Goal: Task Accomplishment & Management: Manage account settings

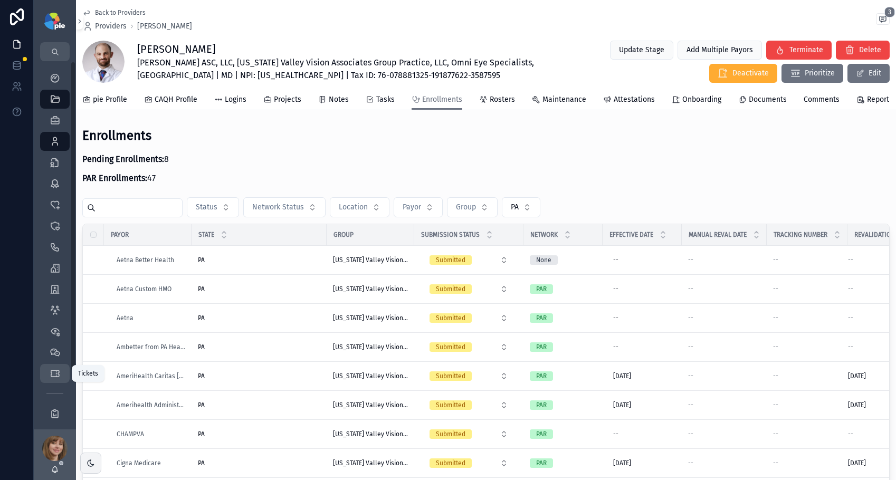
click at [49, 374] on div "Tickets" at bounding box center [54, 373] width 17 height 17
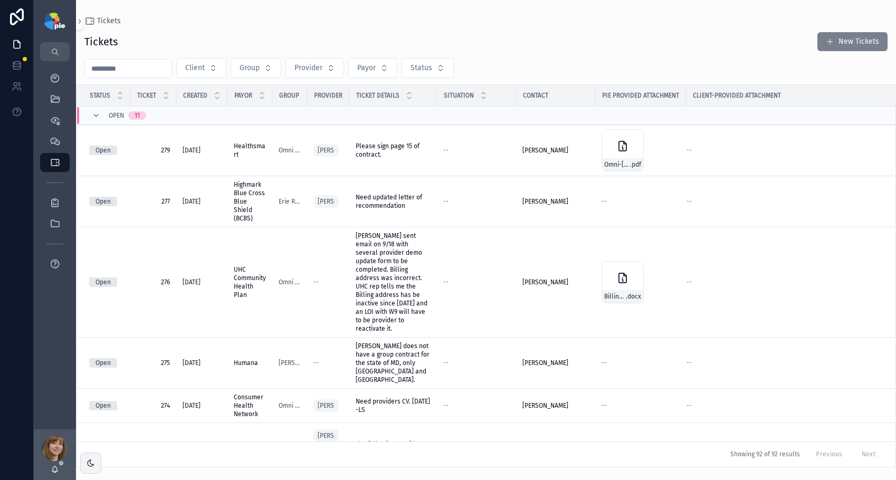
click at [828, 47] on button "New Tickets" at bounding box center [852, 41] width 70 height 19
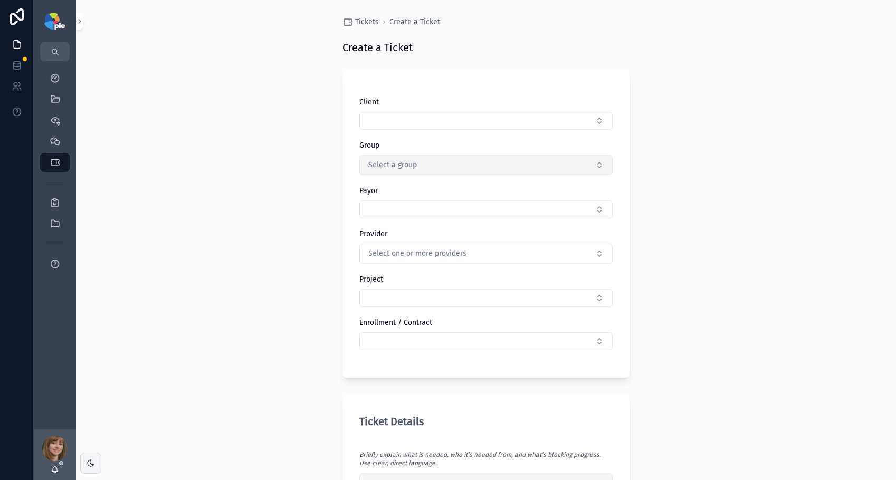
click at [462, 164] on button "Select a group" at bounding box center [485, 165] width 253 height 20
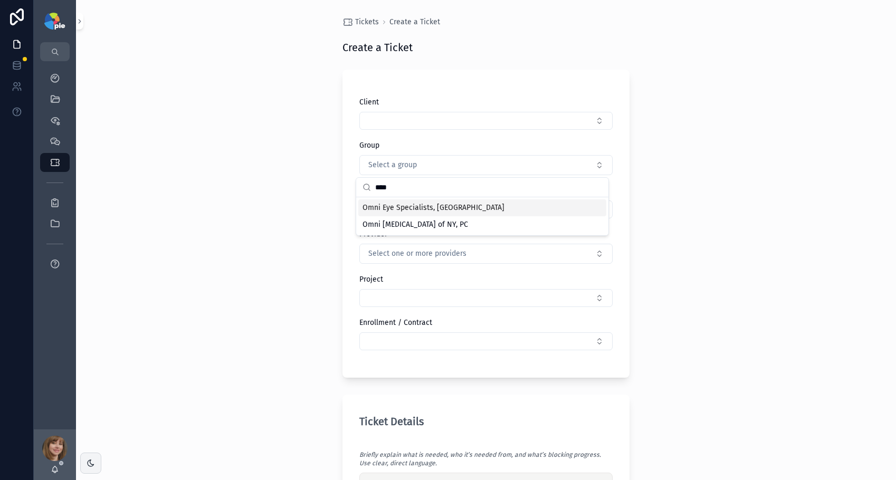
type input "****"
click at [396, 203] on span "Omni Eye Specialists, [GEOGRAPHIC_DATA]" at bounding box center [434, 208] width 142 height 11
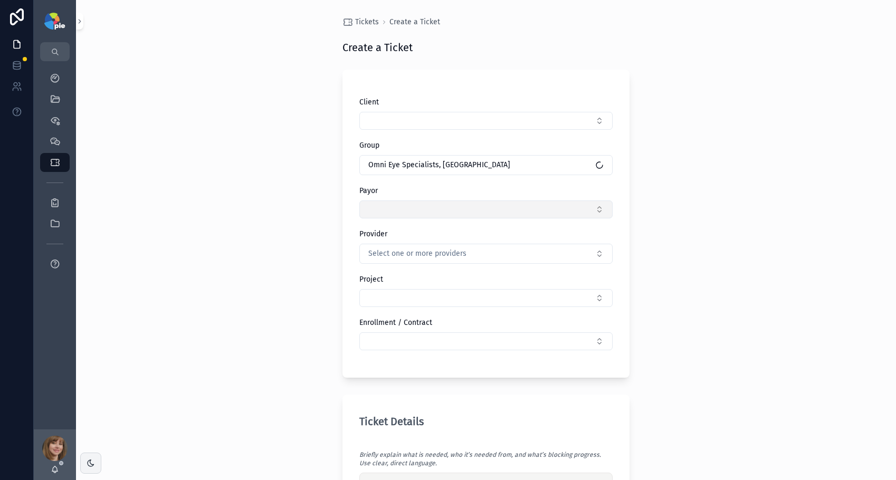
click at [396, 212] on button "Select Button" at bounding box center [485, 210] width 253 height 18
type input "******"
click at [403, 249] on div "Wellpoint" at bounding box center [482, 251] width 248 height 17
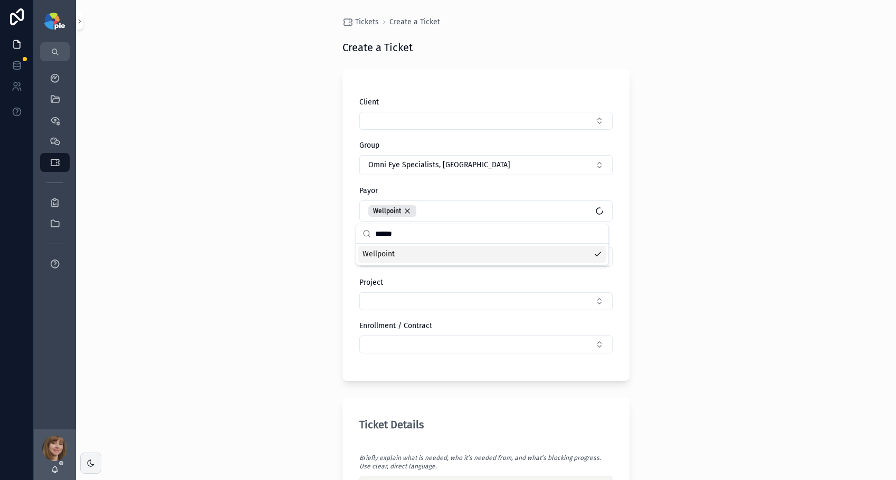
click at [279, 287] on div "Tickets Create a Ticket Create a Ticket Client Group Omni Eye Specialists, PA P…" at bounding box center [486, 240] width 820 height 480
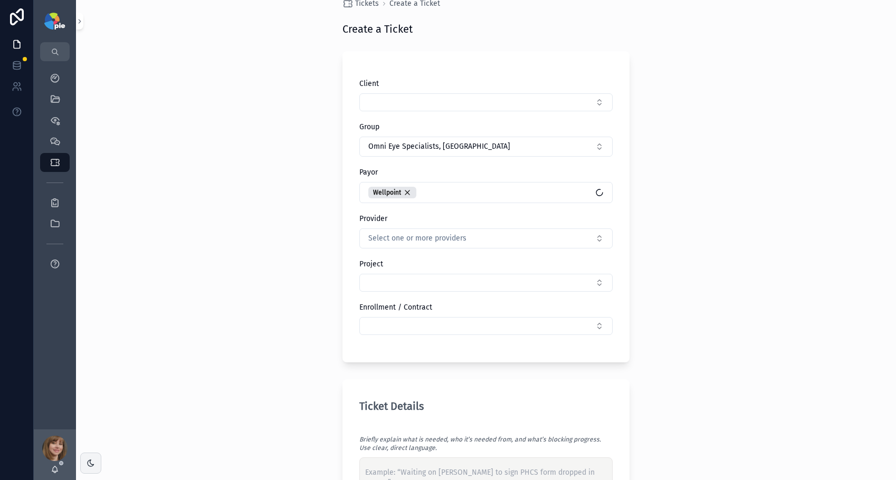
scroll to position [87, 0]
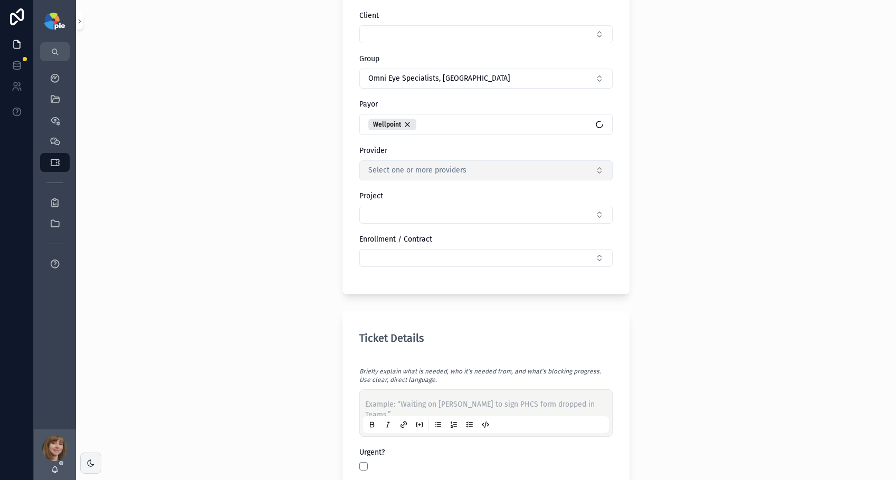
click at [399, 168] on span "Select one or more providers" at bounding box center [417, 170] width 98 height 11
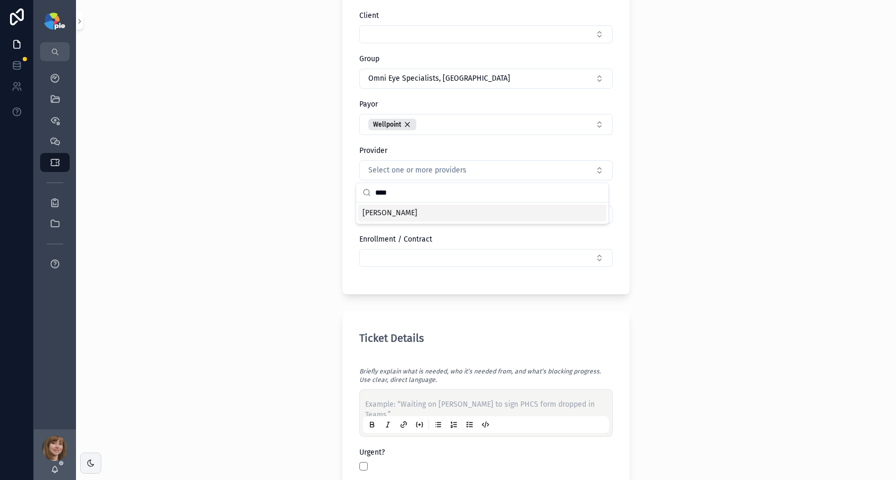
type input "****"
click at [394, 211] on span "[PERSON_NAME]" at bounding box center [390, 213] width 55 height 11
click at [245, 259] on div "Tickets Create a Ticket Create a Ticket Client Group Omni Eye Specialists, PA P…" at bounding box center [486, 153] width 820 height 480
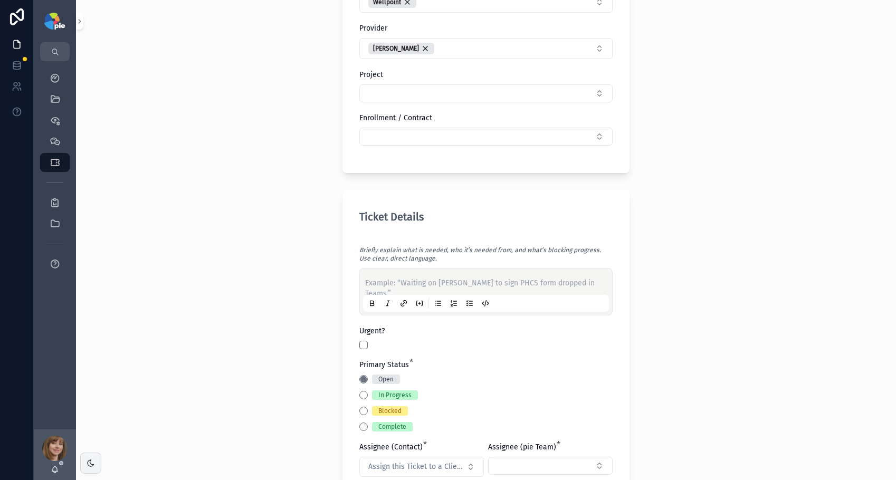
scroll to position [211, 0]
click at [375, 275] on div "Example: “Waiting on [PERSON_NAME] to sign PHCS form dropped in Teams.”" at bounding box center [486, 290] width 246 height 40
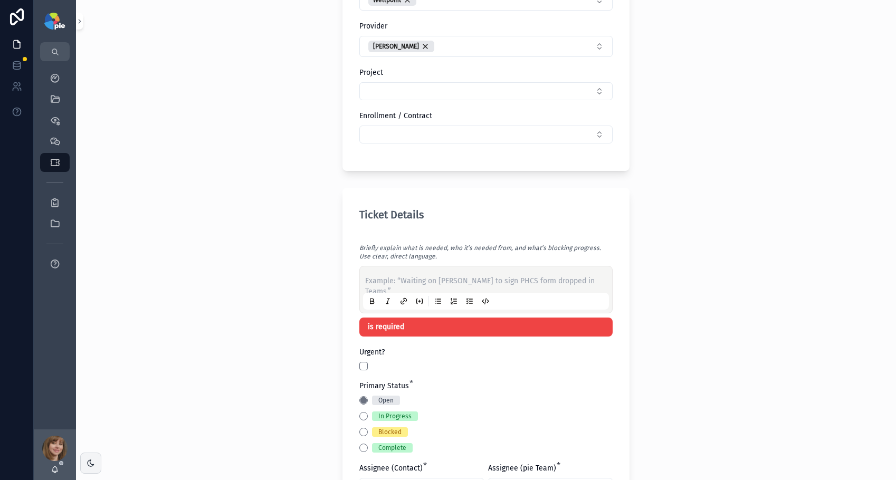
click at [374, 278] on p "scrollable content" at bounding box center [488, 281] width 246 height 11
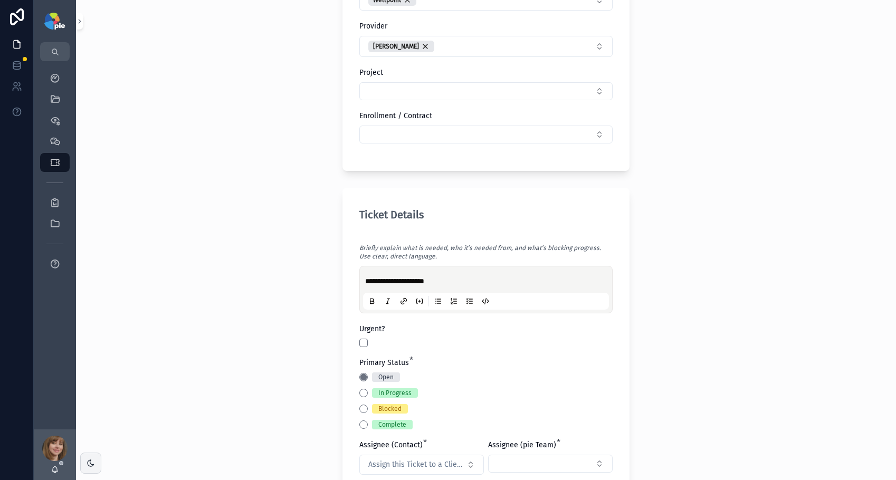
click at [354, 407] on div "**********" at bounding box center [485, 379] width 287 height 382
click at [359, 407] on div "Blocked" at bounding box center [485, 408] width 253 height 9
click at [359, 410] on button "Blocked" at bounding box center [363, 409] width 8 height 8
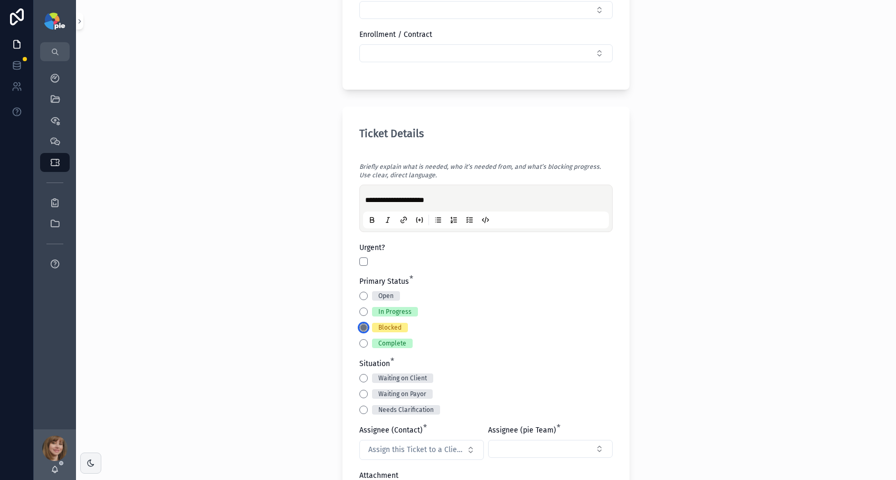
scroll to position [330, 0]
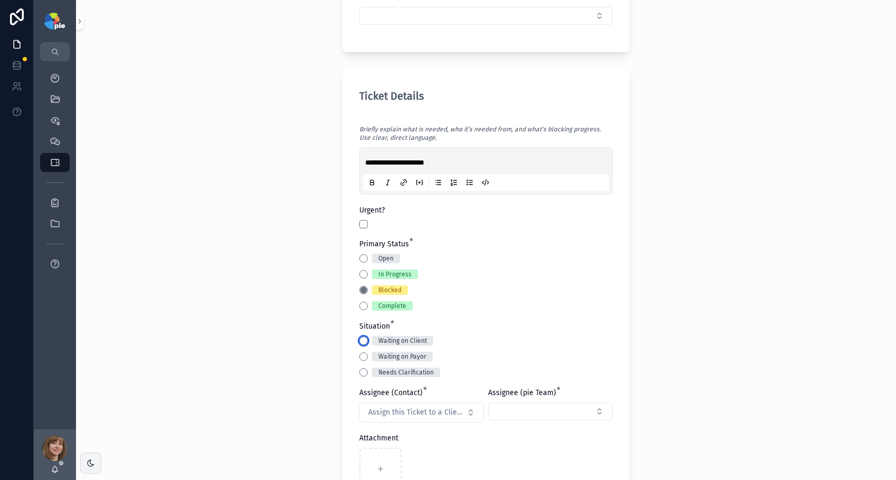
click at [359, 345] on button "Waiting on Client" at bounding box center [363, 341] width 8 height 8
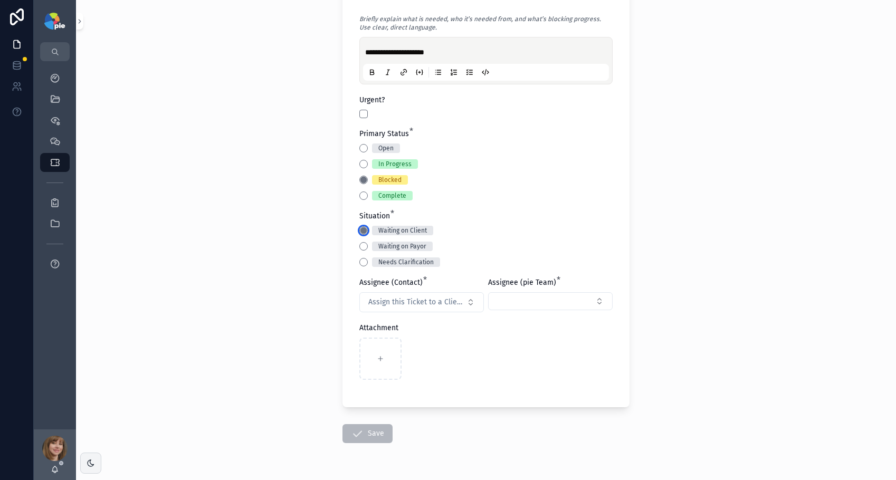
scroll to position [471, 0]
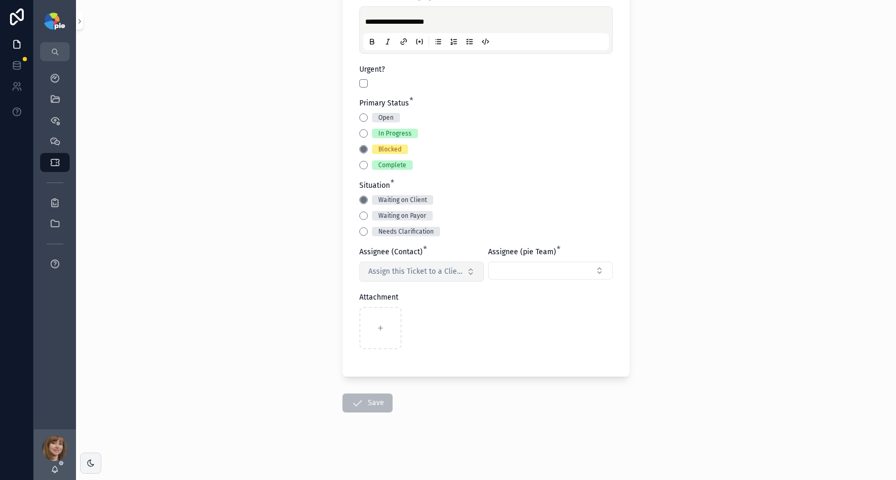
click at [411, 266] on span "Assign this Ticket to a Client Contact" at bounding box center [415, 271] width 94 height 11
type input "***"
click at [423, 330] on div "[PERSON_NAME]" at bounding box center [418, 331] width 127 height 17
click at [506, 271] on button "Select Button" at bounding box center [550, 271] width 125 height 18
type input "*****"
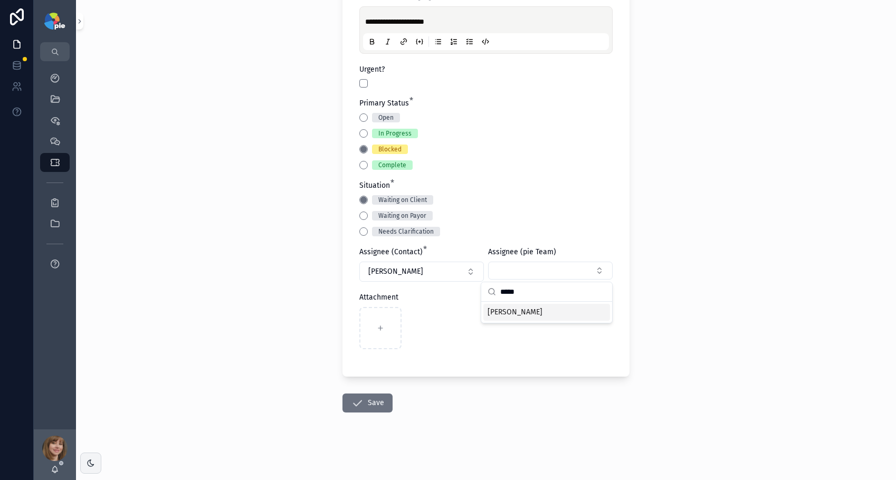
click at [537, 311] on span "[PERSON_NAME]" at bounding box center [515, 312] width 55 height 11
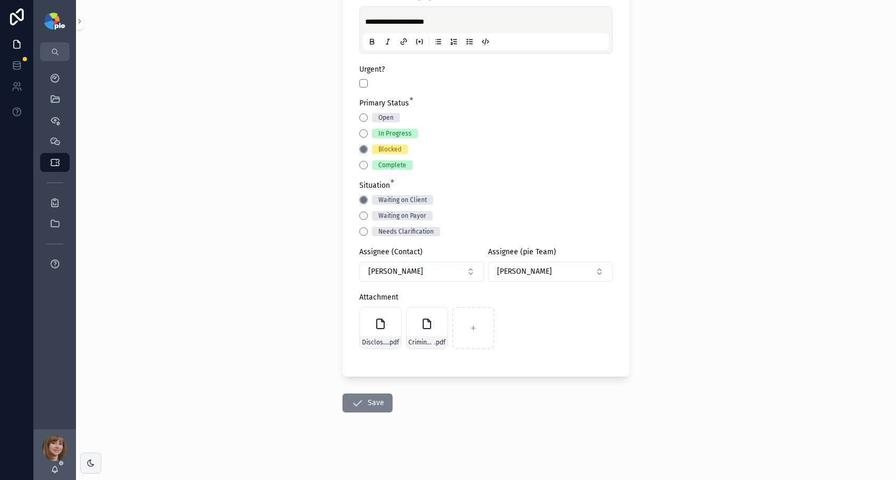
click at [356, 400] on icon "scrollable content" at bounding box center [357, 403] width 13 height 13
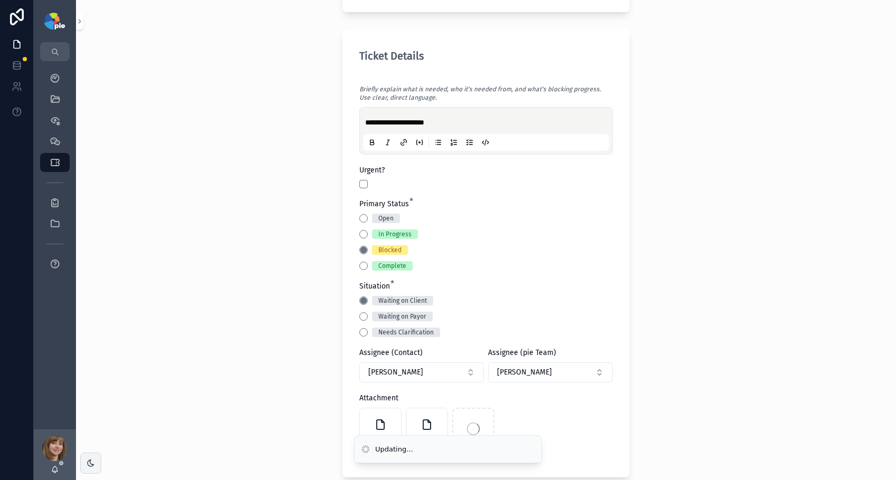
scroll to position [373, 0]
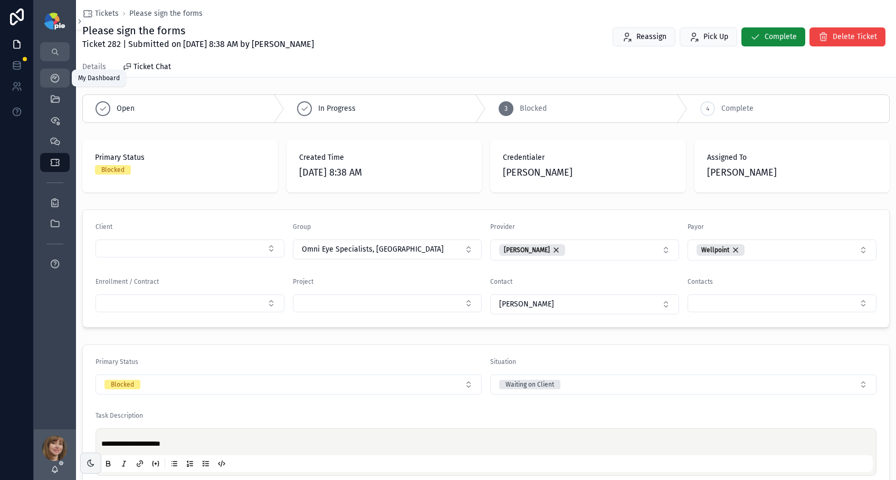
click at [58, 83] on icon "scrollable content" at bounding box center [55, 78] width 11 height 11
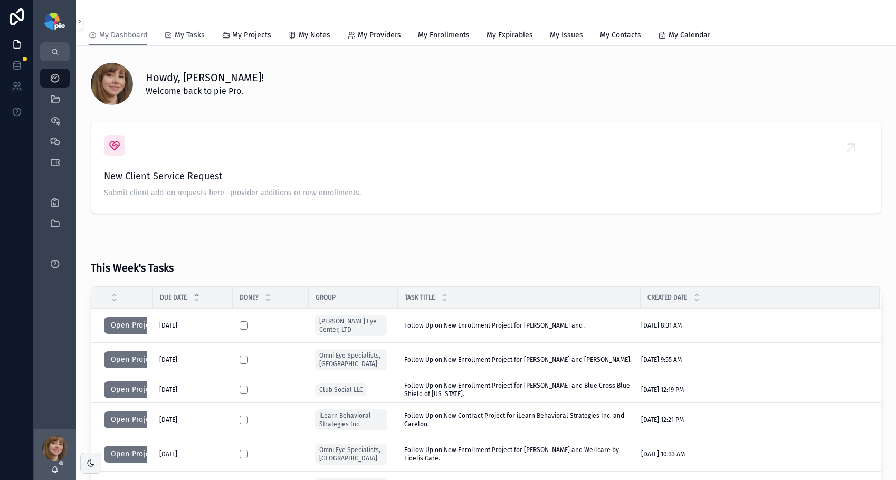
click at [180, 38] on span "My Tasks" at bounding box center [190, 35] width 30 height 11
click at [185, 34] on span "My Tasks" at bounding box center [190, 35] width 30 height 11
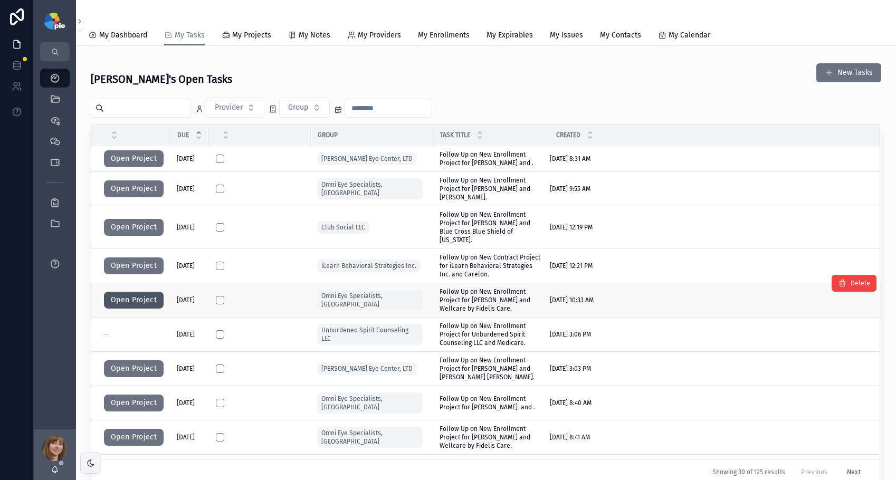
click at [114, 293] on button "Open Project" at bounding box center [134, 300] width 60 height 17
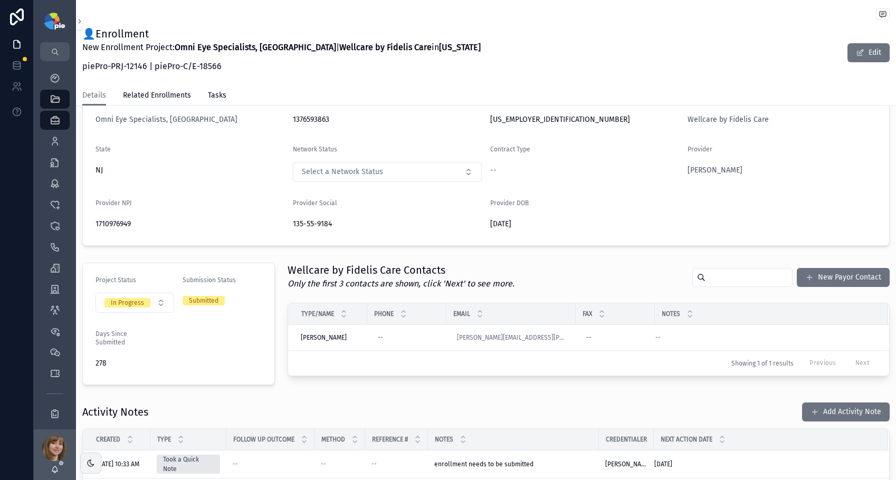
scroll to position [228, 0]
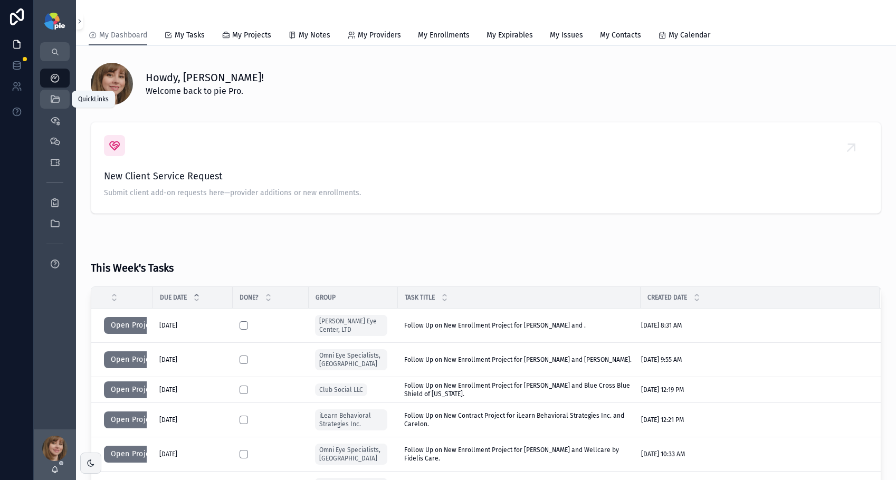
click at [51, 99] on icon "scrollable content" at bounding box center [55, 99] width 11 height 11
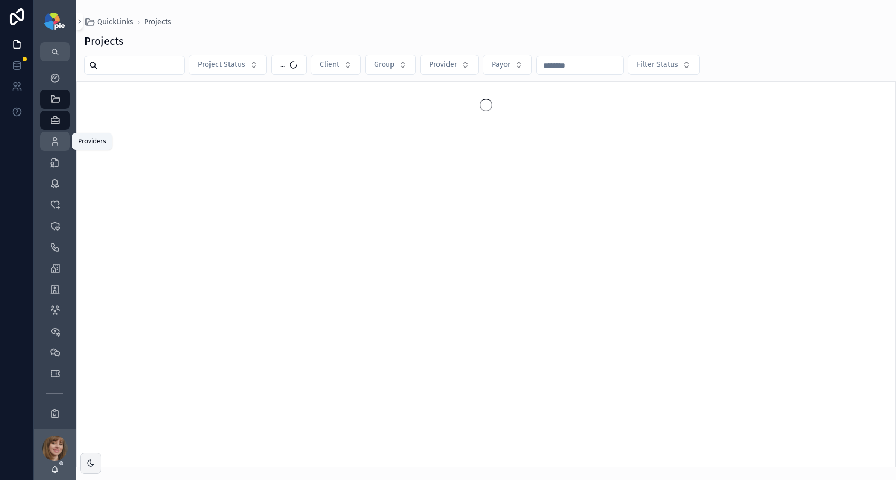
click at [51, 141] on icon "scrollable content" at bounding box center [55, 141] width 11 height 11
click at [132, 66] on input "scrollable content" at bounding box center [141, 65] width 87 height 15
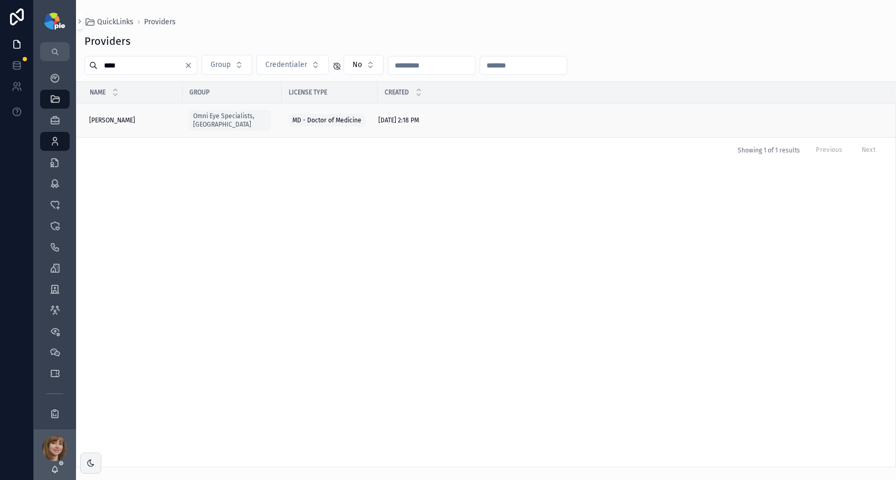
type input "****"
click at [112, 119] on span "Qureshi, Sana" at bounding box center [112, 120] width 46 height 8
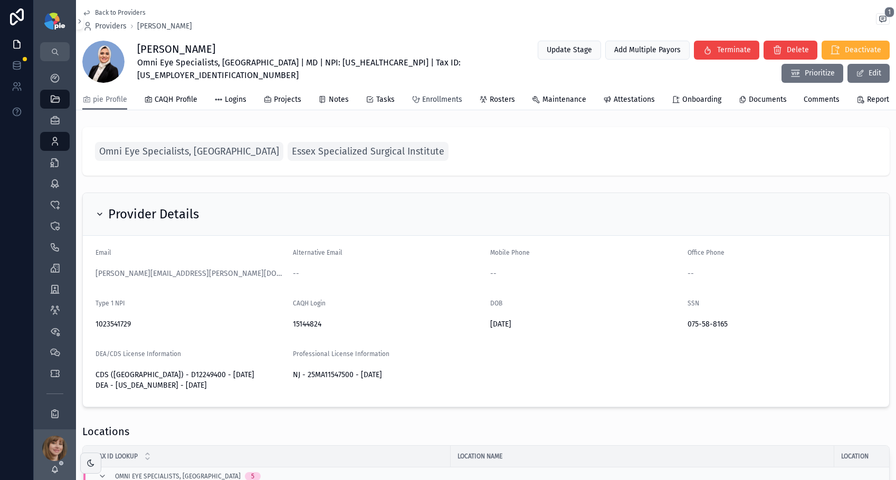
click at [426, 105] on span "Enrollments" at bounding box center [442, 99] width 40 height 11
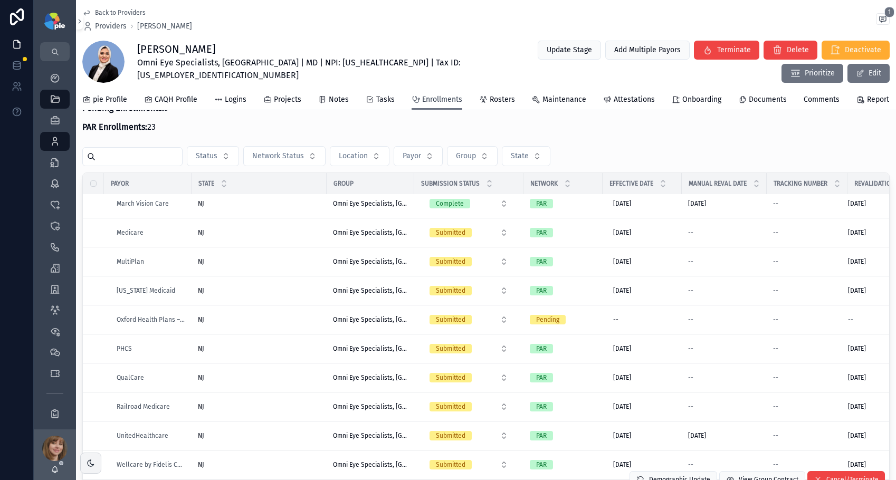
scroll to position [184, 0]
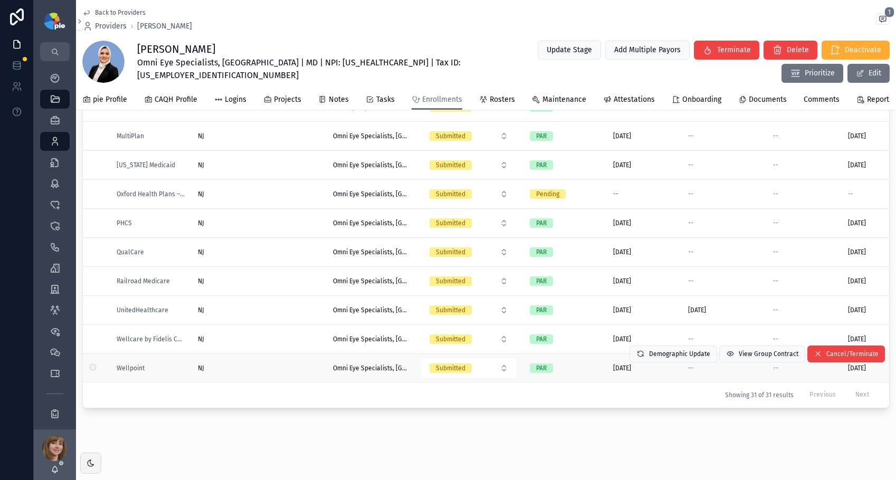
click at [304, 364] on div "NJ NJ" at bounding box center [259, 368] width 122 height 8
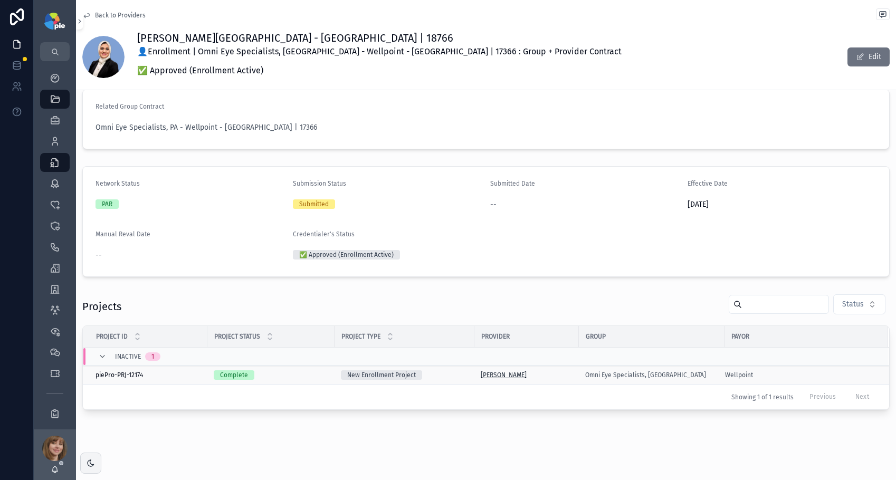
scroll to position [20, 0]
click at [554, 374] on div "Qureshi, Sana" at bounding box center [527, 373] width 92 height 8
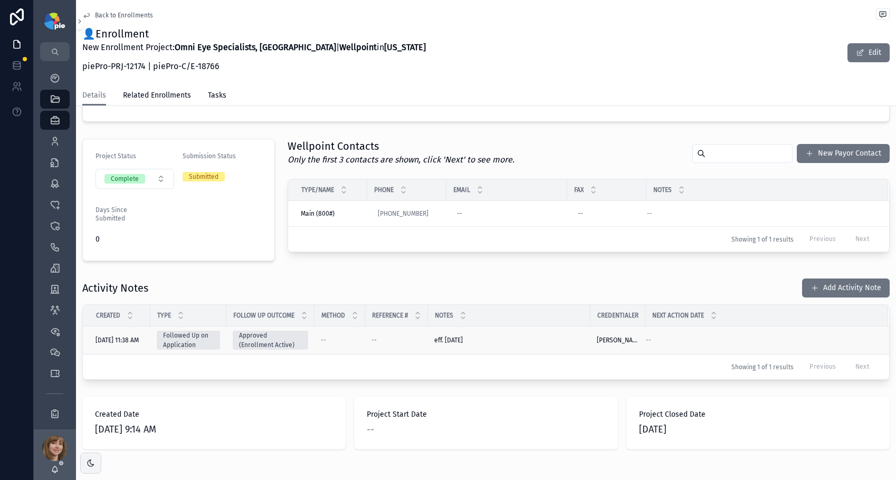
scroll to position [228, 0]
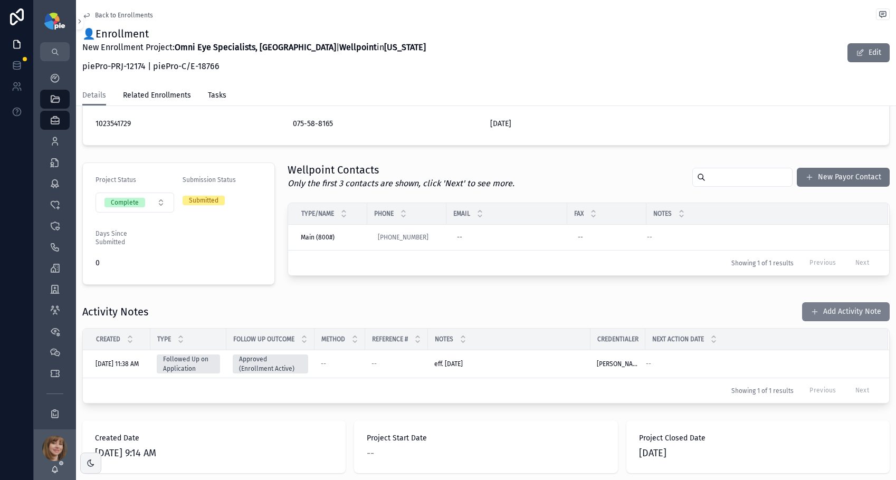
click at [826, 311] on button "Add Activity Note" at bounding box center [846, 311] width 88 height 19
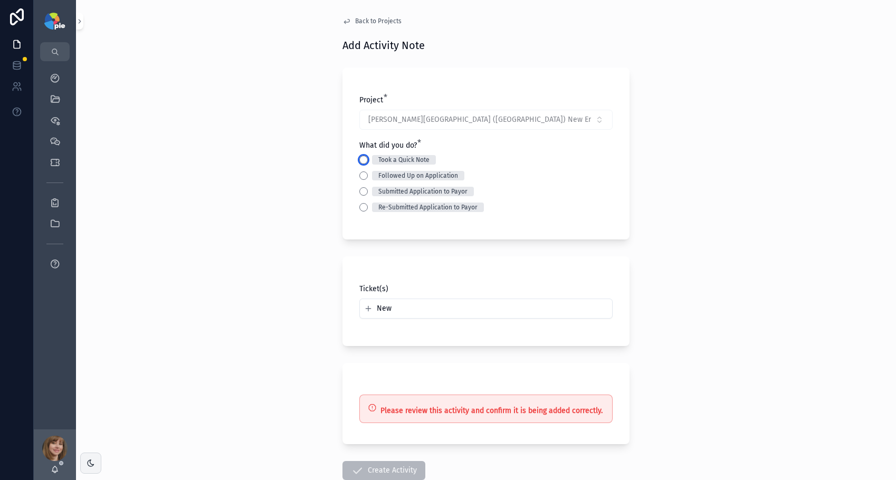
click at [359, 158] on button "Took a Quick Note" at bounding box center [363, 160] width 8 height 8
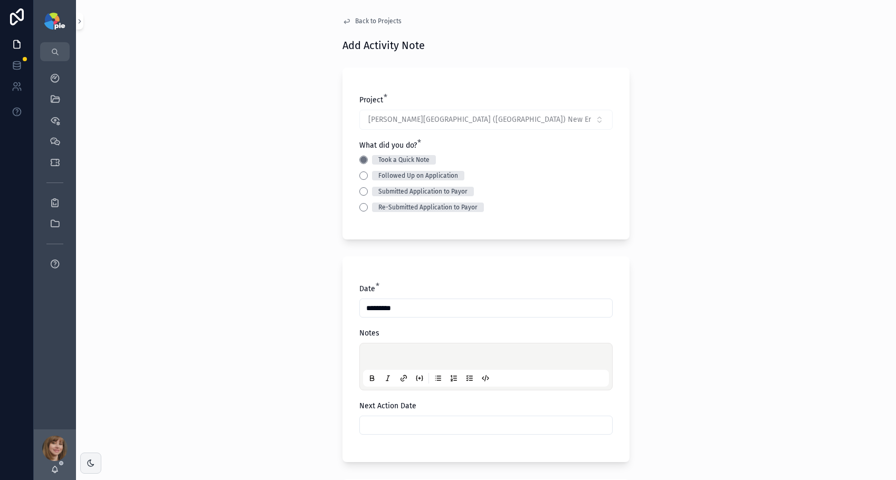
click at [382, 350] on div "scrollable content" at bounding box center [486, 367] width 246 height 40
click at [382, 354] on p "scrollable content" at bounding box center [488, 358] width 246 height 11
click at [371, 356] on p "scrollable content" at bounding box center [488, 358] width 246 height 11
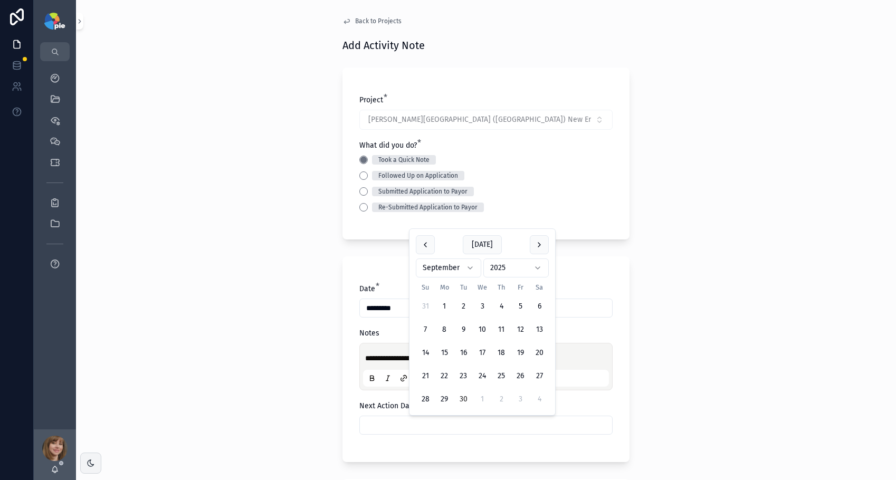
click at [385, 430] on input "scrollable content" at bounding box center [486, 425] width 252 height 15
click at [537, 250] on button "scrollable content" at bounding box center [539, 244] width 19 height 19
click at [522, 328] on button "10" at bounding box center [520, 329] width 19 height 19
type input "**********"
click at [278, 340] on div "**********" at bounding box center [486, 240] width 820 height 480
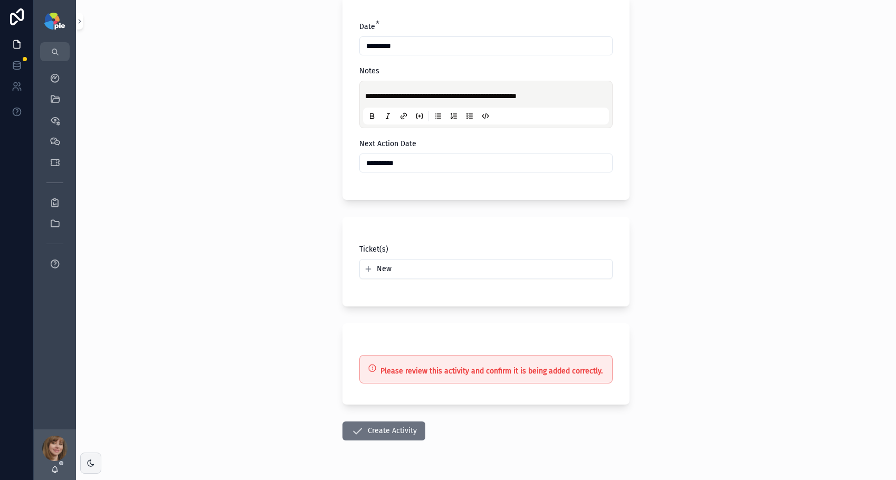
scroll to position [290, 0]
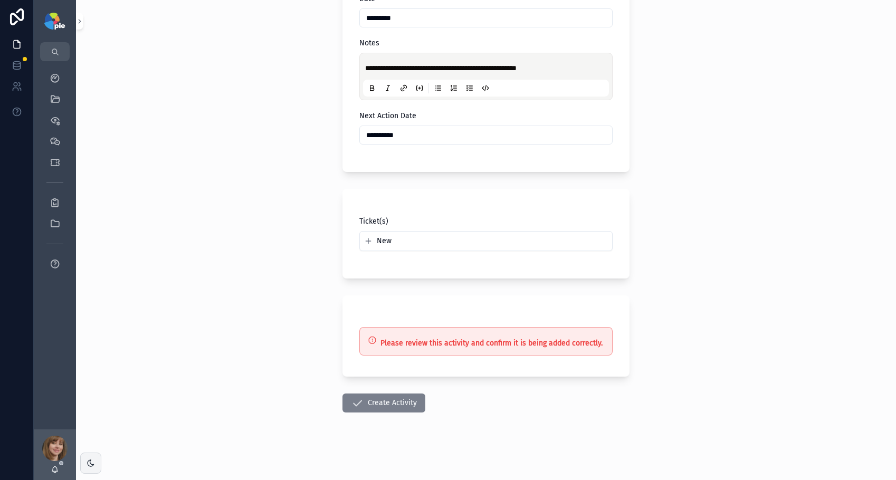
click at [376, 402] on button "Create Activity" at bounding box center [383, 403] width 83 height 19
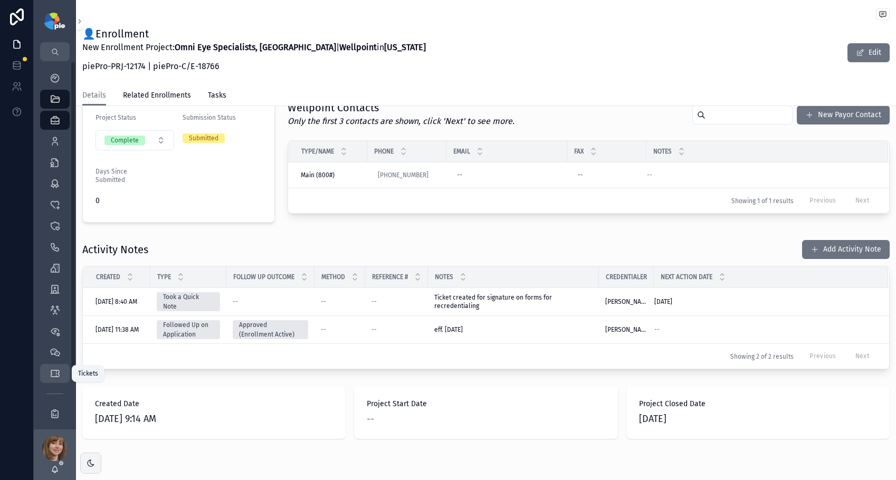
click at [56, 371] on icon "scrollable content" at bounding box center [55, 373] width 11 height 11
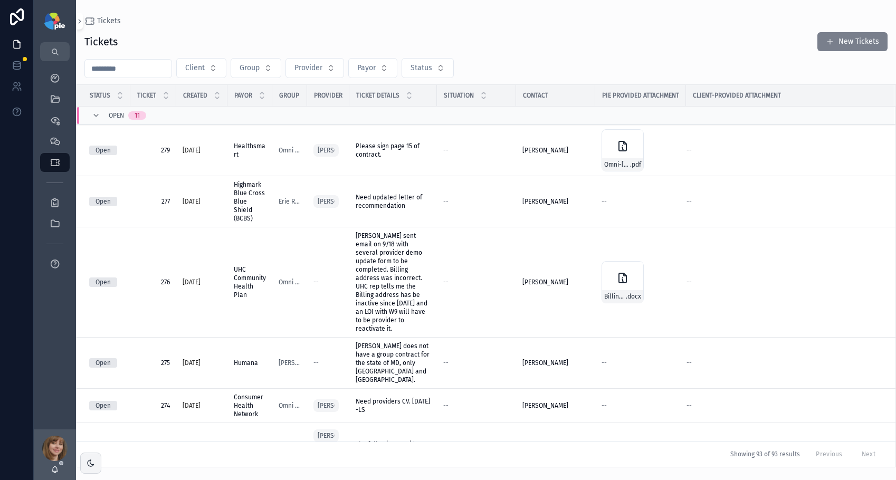
click at [861, 42] on button "New Tickets" at bounding box center [852, 41] width 70 height 19
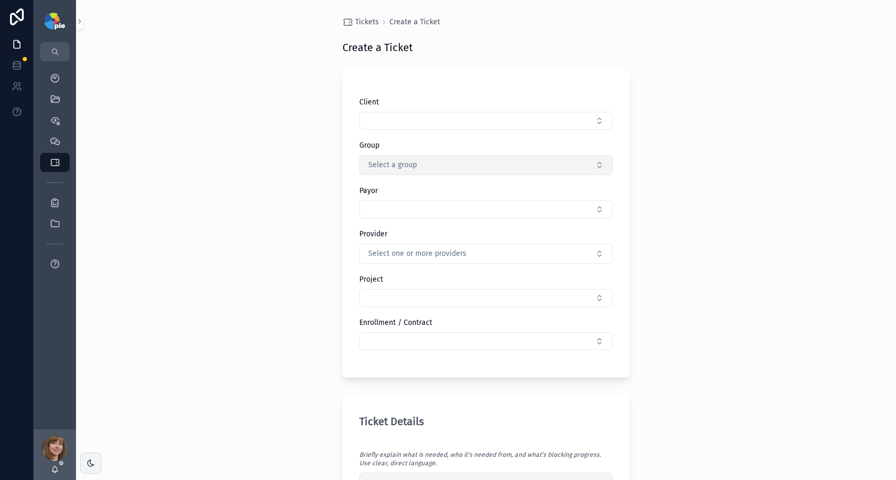
click at [436, 163] on button "Select a group" at bounding box center [485, 165] width 253 height 20
type input "****"
click at [695, 172] on div "Tickets Create a Ticket Create a Ticket Client Group Select a group Payor Provi…" at bounding box center [486, 240] width 820 height 480
click at [521, 170] on button "Select a group" at bounding box center [485, 165] width 253 height 20
type input "********"
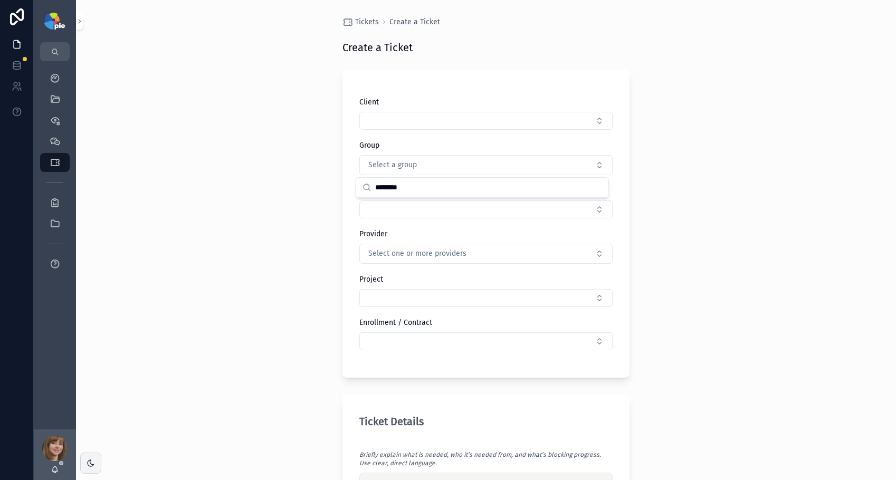
click at [720, 148] on div "Tickets Create a Ticket Create a Ticket Client Group Select a group Payor Provi…" at bounding box center [486, 240] width 820 height 480
click at [449, 164] on button "Select a group" at bounding box center [485, 165] width 253 height 20
type input "****"
click at [322, 192] on div "Tickets Create a Ticket Create a Ticket Client Group Select a group Payor Provi…" at bounding box center [486, 240] width 820 height 480
click at [445, 157] on button "Select a group" at bounding box center [485, 165] width 253 height 20
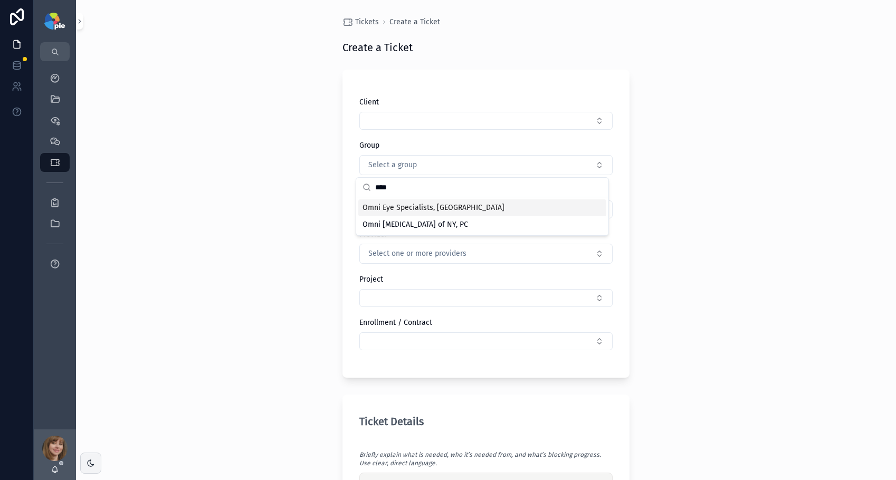
type input "****"
click at [428, 201] on div "Omni Eye Specialists, [GEOGRAPHIC_DATA]" at bounding box center [482, 207] width 248 height 17
click at [398, 215] on button "Select Button" at bounding box center [485, 210] width 253 height 18
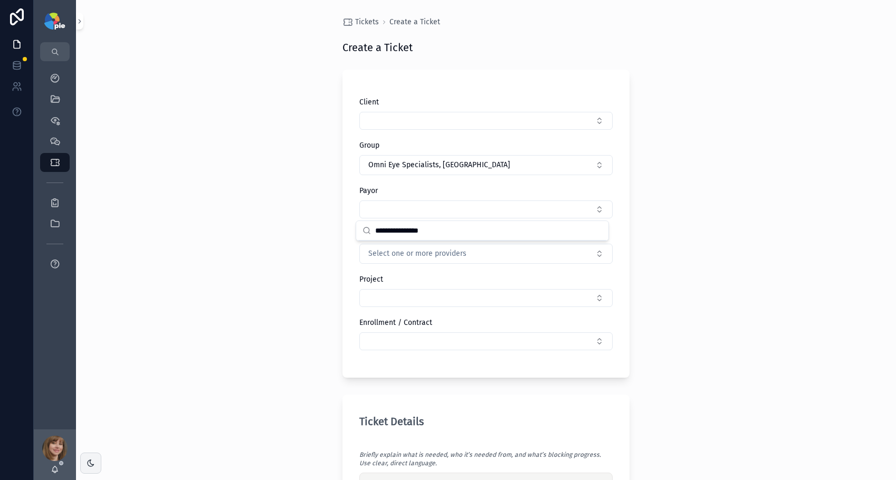
click at [423, 236] on input "**********" at bounding box center [488, 230] width 227 height 19
drag, startPoint x: 466, startPoint y: 234, endPoint x: 470, endPoint y: 221, distance: 13.3
click at [466, 234] on input "**********" at bounding box center [488, 230] width 227 height 19
type input "**********"
click at [472, 212] on button "Select Button" at bounding box center [485, 210] width 253 height 18
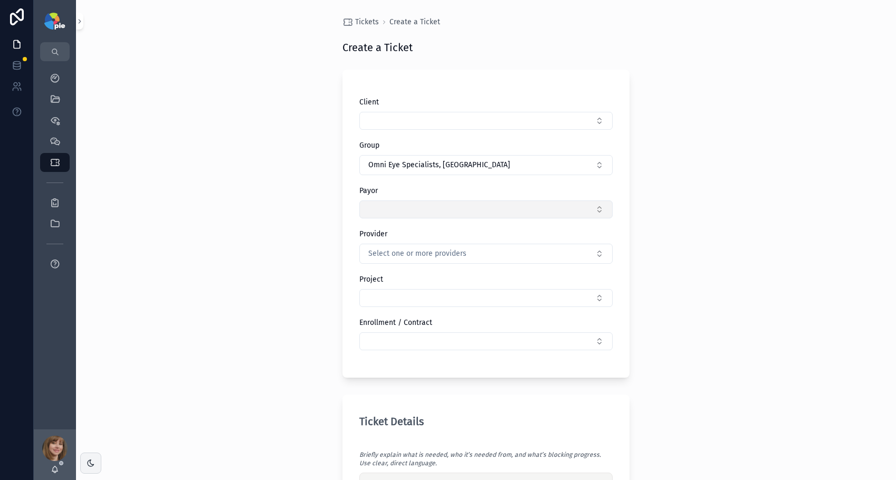
click at [456, 209] on button "Select Button" at bounding box center [485, 210] width 253 height 18
type input "*"
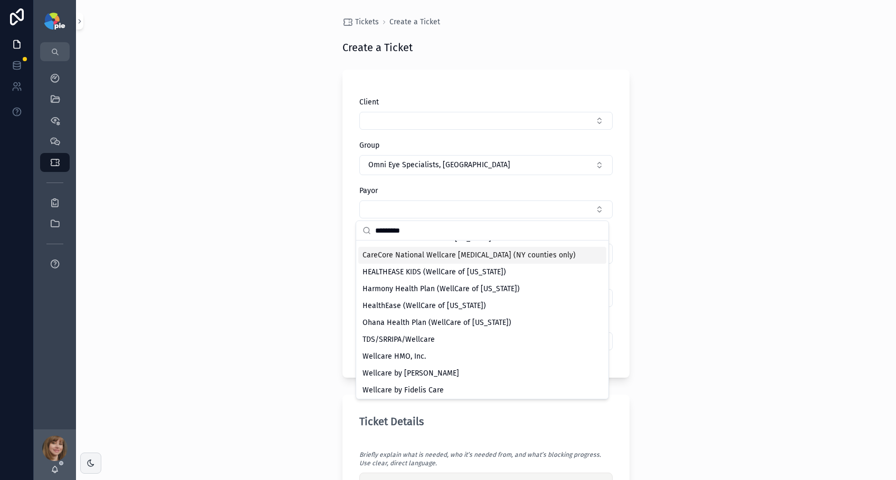
scroll to position [82, 0]
type input "********"
click at [454, 382] on div "Wellcare by Fidelis Care" at bounding box center [482, 388] width 248 height 17
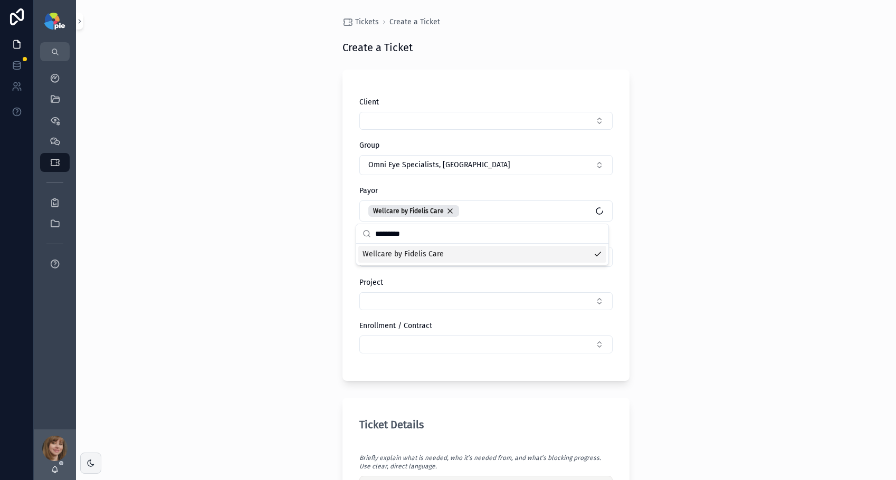
scroll to position [0, 0]
click at [306, 263] on div "Tickets Create a Ticket Create a Ticket Client Group Omni Eye Specialists, PA P…" at bounding box center [486, 240] width 820 height 480
click at [380, 252] on span "Select one or more providers" at bounding box center [417, 257] width 98 height 11
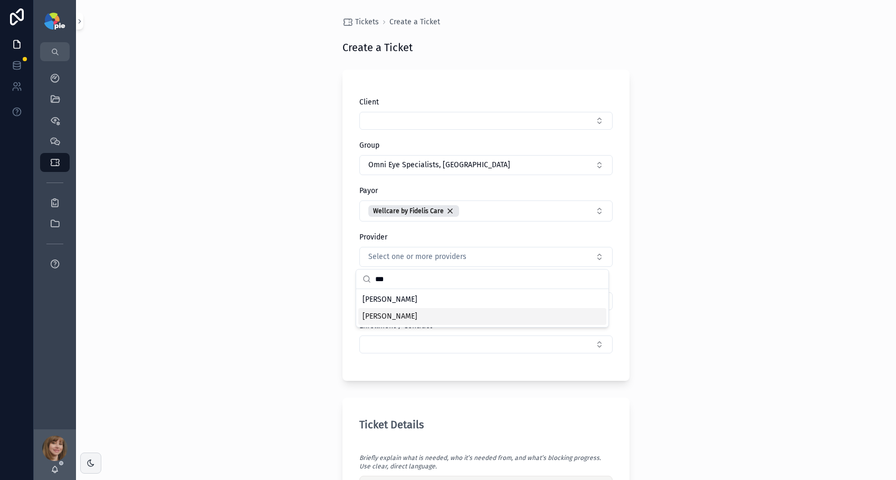
type input "***"
click at [417, 299] on span "Quinn, Christopher" at bounding box center [390, 299] width 55 height 11
click at [262, 361] on div "Tickets Create a Ticket Create a Ticket Client Group Omni Eye Specialists, PA P…" at bounding box center [486, 240] width 820 height 480
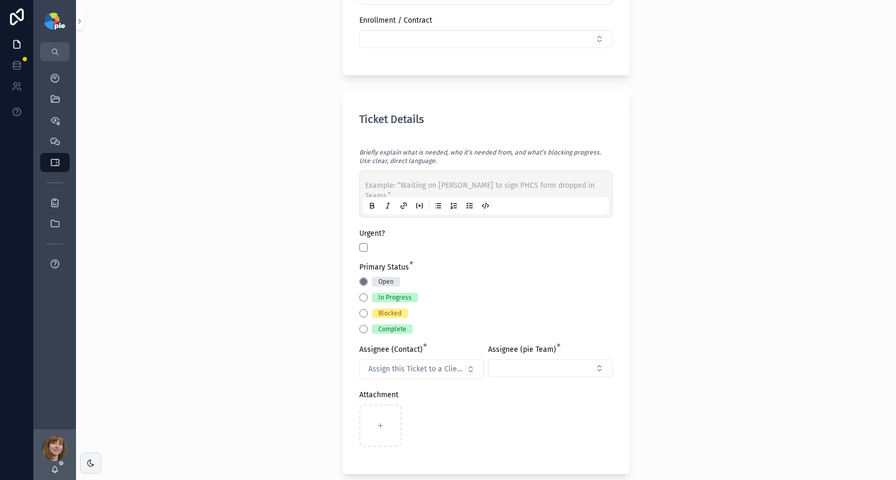
scroll to position [308, 0]
click at [359, 311] on button "Blocked" at bounding box center [363, 312] width 8 height 8
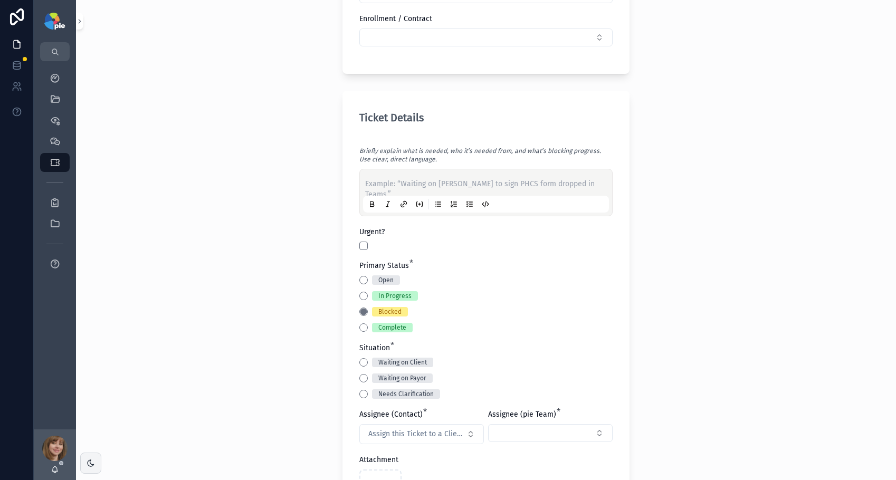
click at [384, 179] on p "scrollable content" at bounding box center [488, 184] width 246 height 11
click at [359, 360] on button "Waiting on Client" at bounding box center [363, 362] width 8 height 8
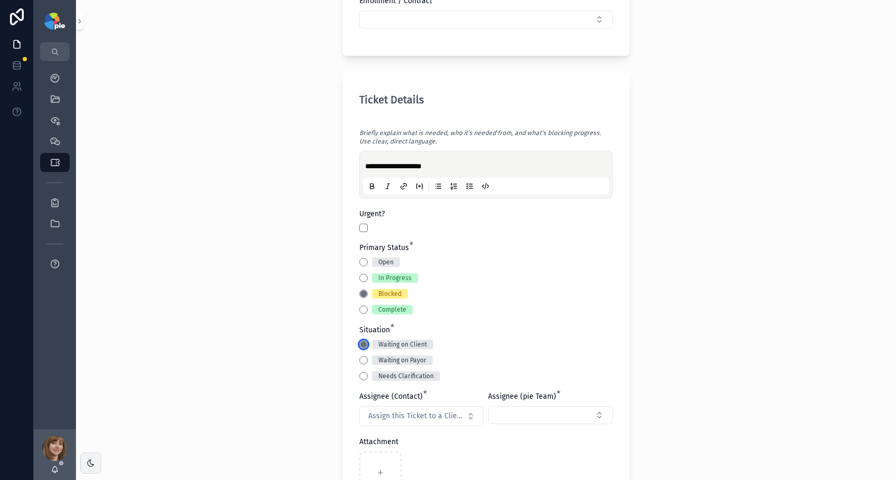
scroll to position [411, 0]
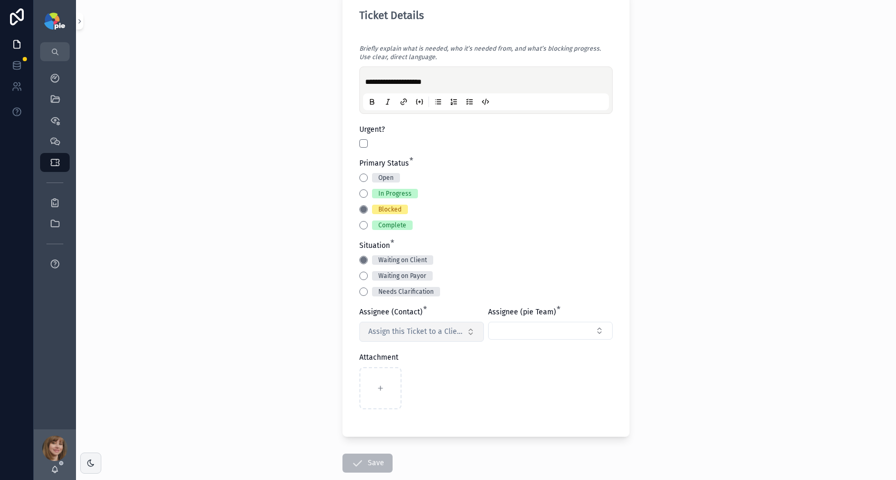
click at [377, 335] on span "Assign this Ticket to a Client Contact" at bounding box center [415, 332] width 94 height 11
type input "***"
click at [407, 389] on span "[PERSON_NAME]" at bounding box center [386, 391] width 55 height 11
click at [522, 329] on button "Select Button" at bounding box center [550, 331] width 125 height 18
type input "****"
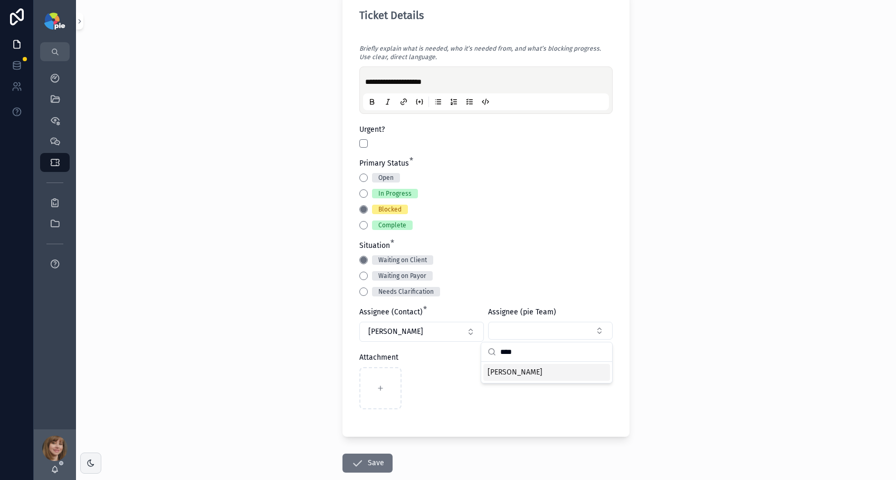
click at [536, 371] on span "[PERSON_NAME]" at bounding box center [515, 372] width 55 height 11
click at [598, 279] on div "Waiting on Payor" at bounding box center [485, 275] width 253 height 9
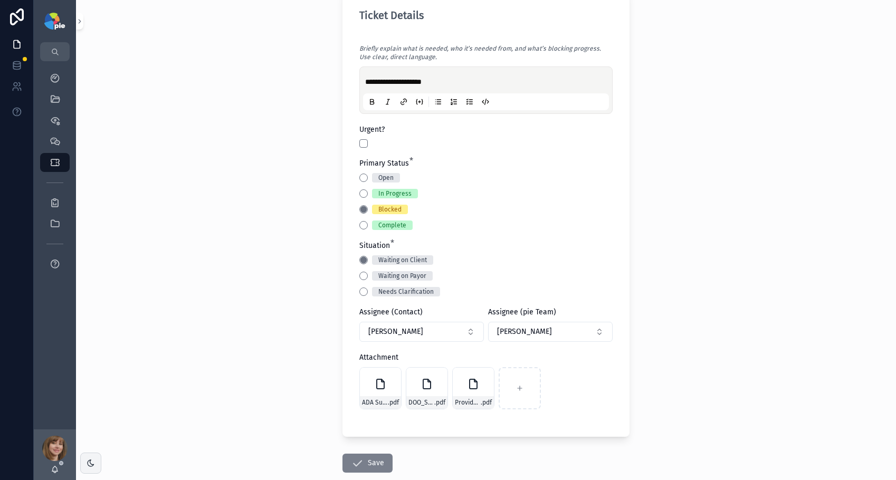
click at [367, 457] on button "Save" at bounding box center [367, 463] width 50 height 19
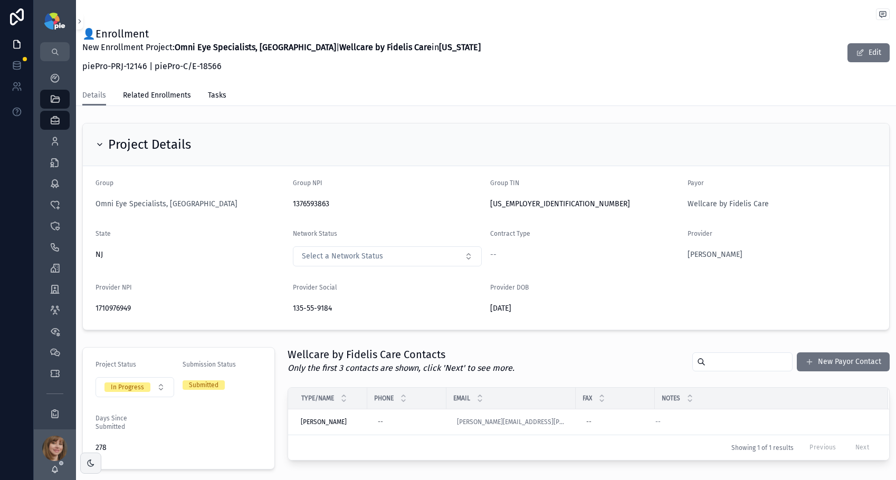
scroll to position [228, 0]
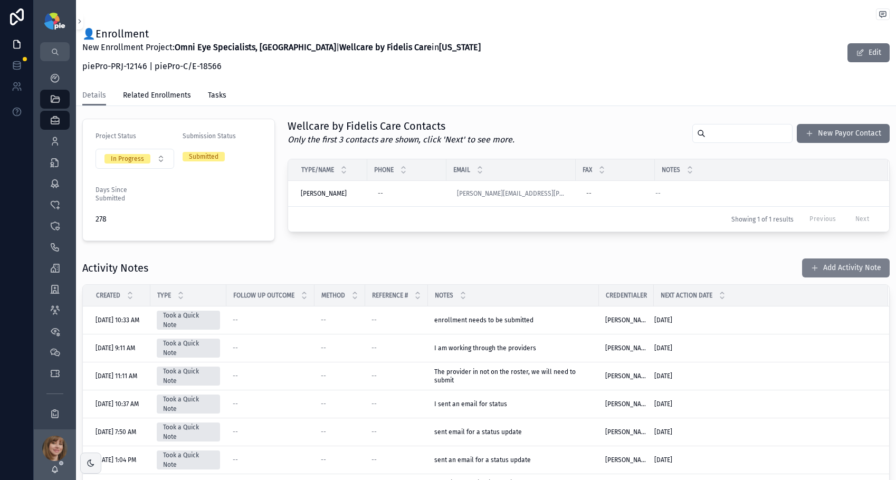
click at [824, 262] on button "Add Activity Note" at bounding box center [846, 268] width 88 height 19
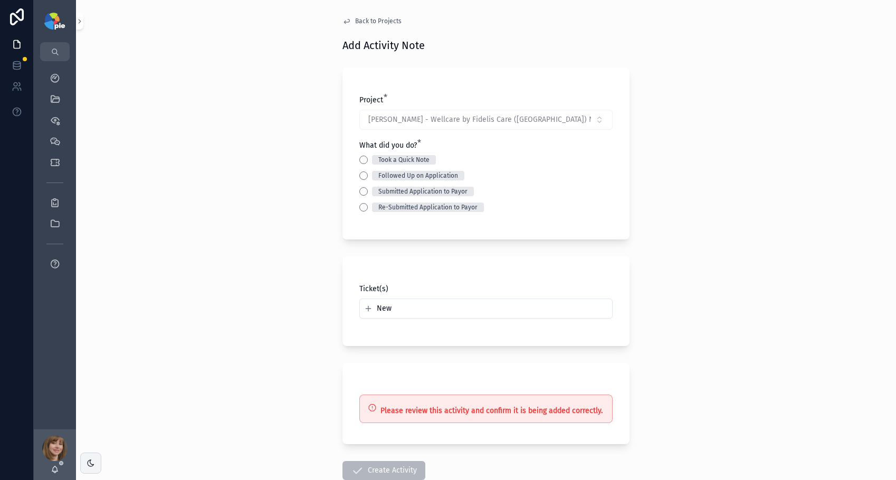
click at [366, 159] on div "Took a Quick Note" at bounding box center [485, 159] width 253 height 9
click at [362, 159] on button "Took a Quick Note" at bounding box center [363, 160] width 8 height 8
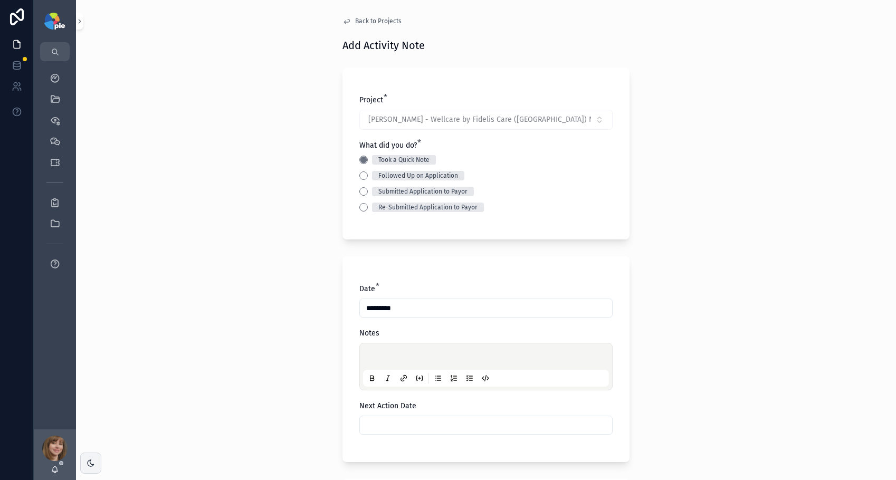
click at [371, 358] on p "scrollable content" at bounding box center [488, 358] width 246 height 11
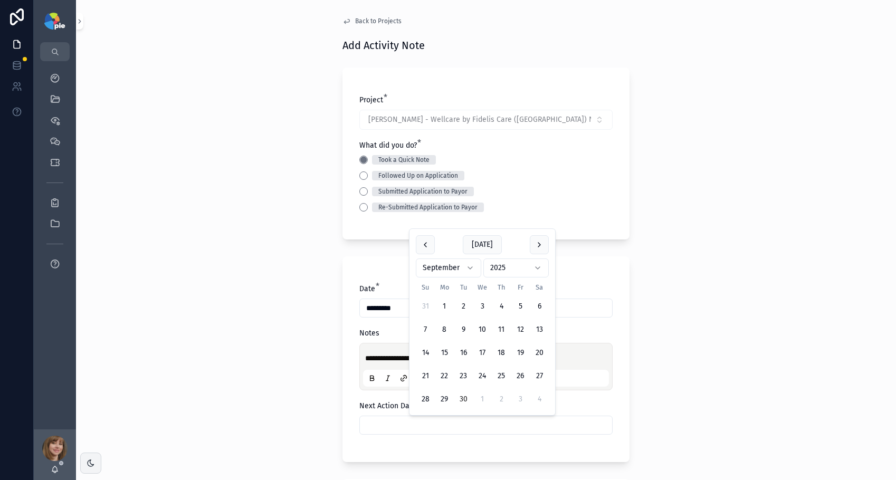
click at [409, 425] on input "scrollable content" at bounding box center [486, 425] width 252 height 15
click at [538, 247] on button "scrollable content" at bounding box center [539, 244] width 19 height 19
click at [450, 326] on button "6" at bounding box center [444, 329] width 19 height 19
type input "*********"
click at [305, 353] on div "**********" at bounding box center [486, 240] width 820 height 480
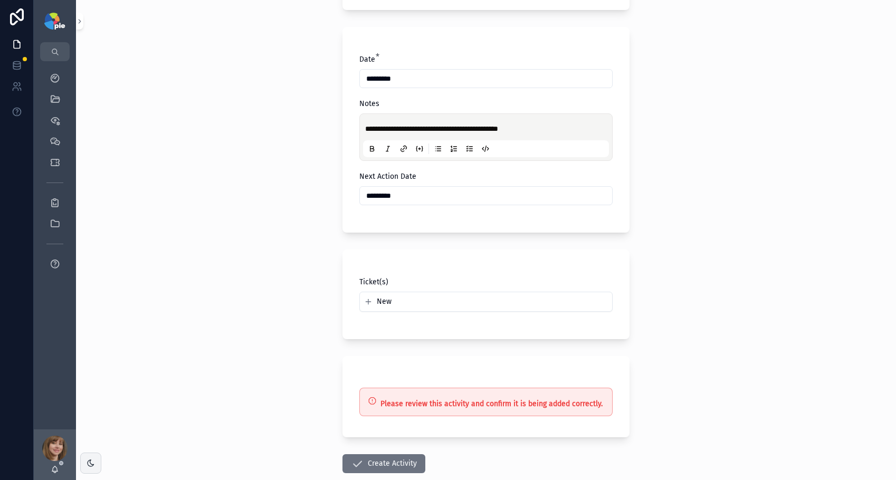
scroll to position [232, 0]
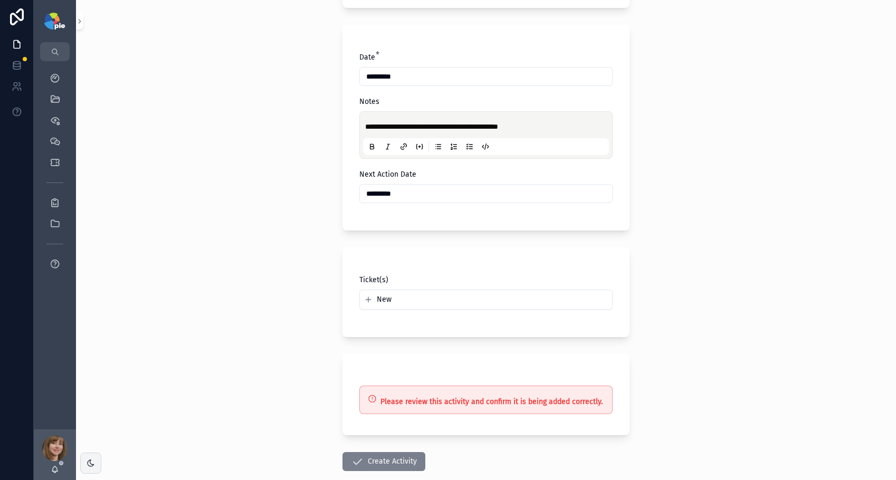
click at [402, 460] on button "Create Activity" at bounding box center [383, 461] width 83 height 19
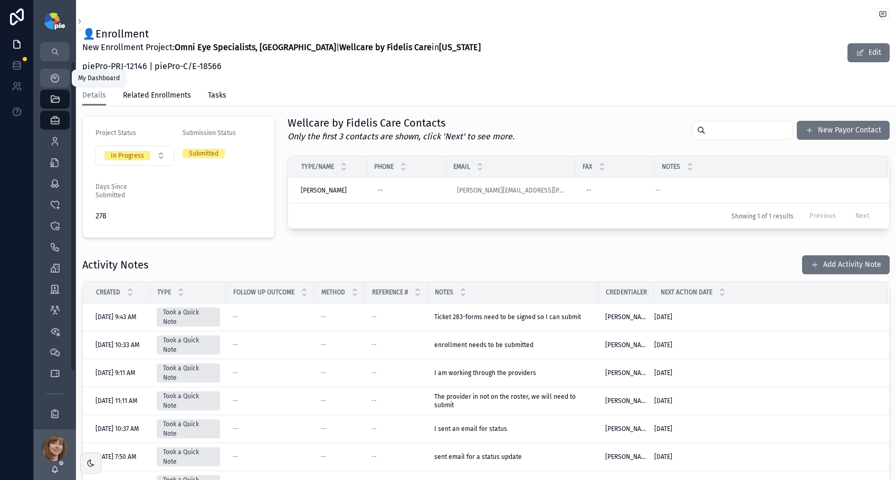
click at [55, 77] on icon "scrollable content" at bounding box center [55, 78] width 11 height 11
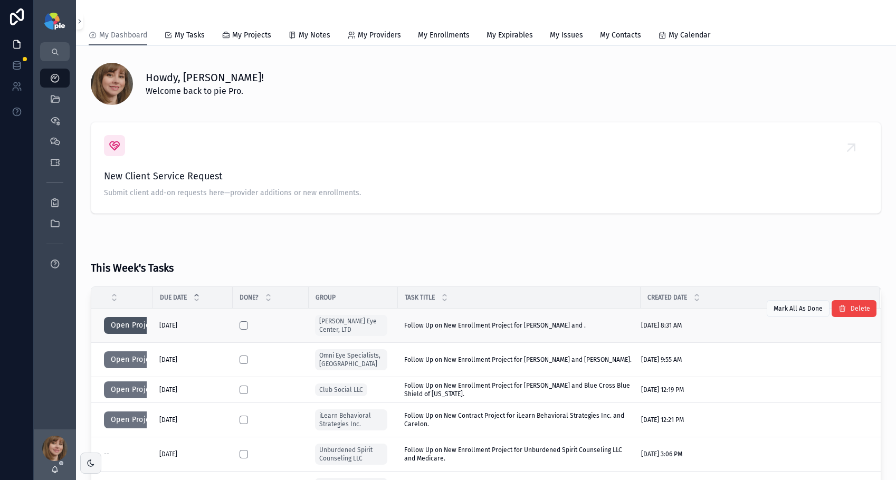
click at [117, 324] on button "Open Project" at bounding box center [134, 325] width 60 height 17
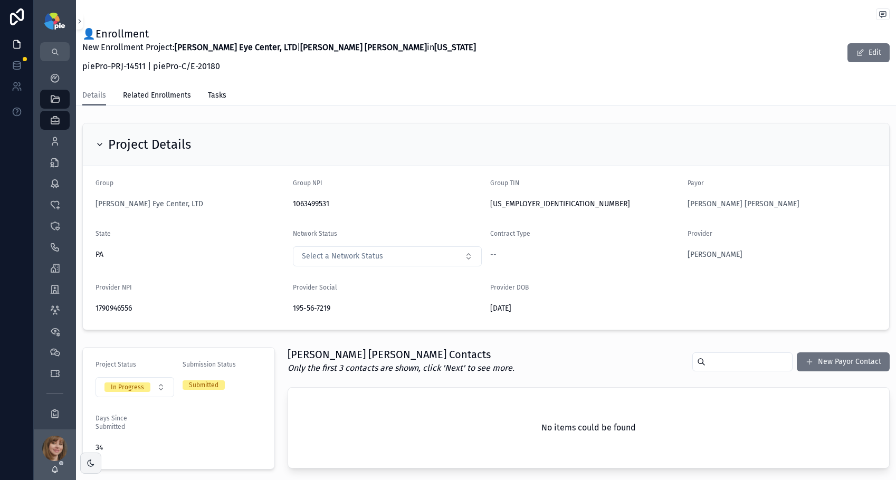
scroll to position [225, 0]
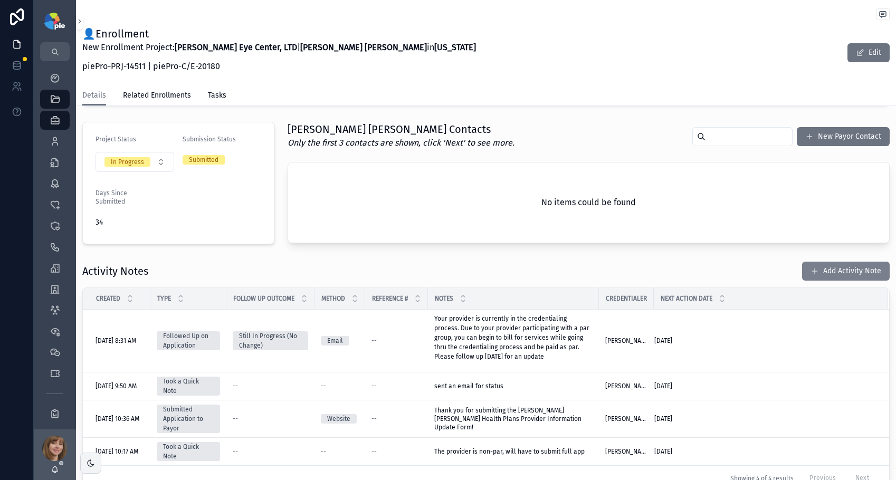
click at [815, 267] on button "Add Activity Note" at bounding box center [846, 271] width 88 height 19
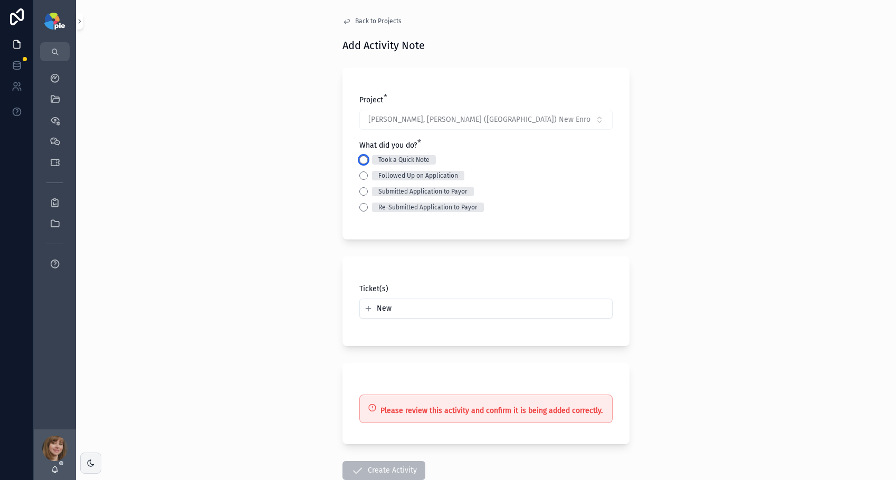
click at [361, 158] on button "Took a Quick Note" at bounding box center [363, 160] width 8 height 8
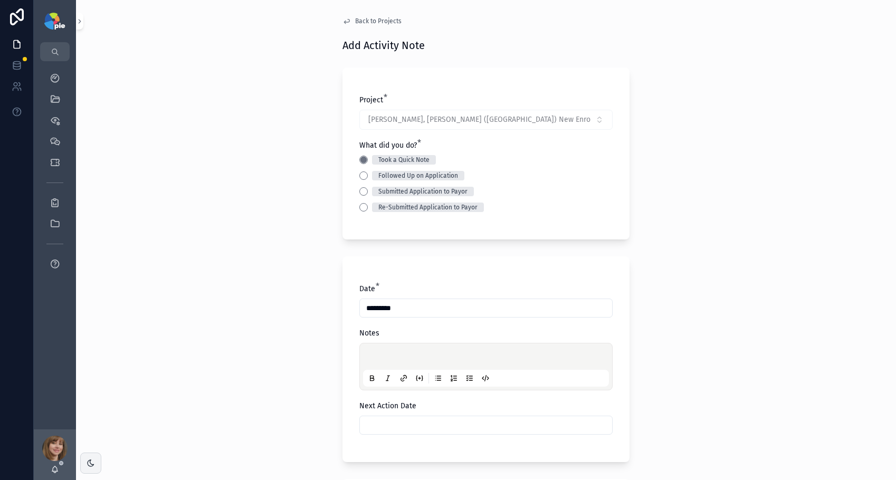
click at [388, 352] on div "scrollable content" at bounding box center [486, 367] width 246 height 40
click at [386, 357] on p "scrollable content" at bounding box center [488, 358] width 246 height 11
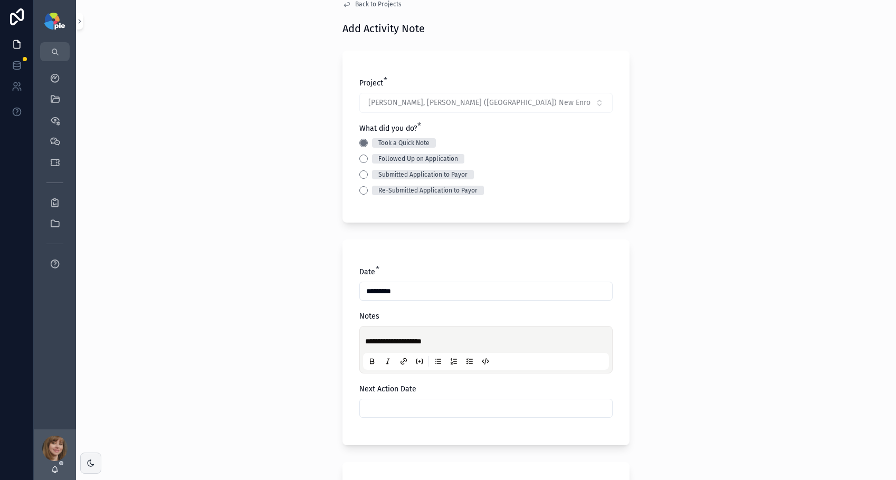
scroll to position [107, 0]
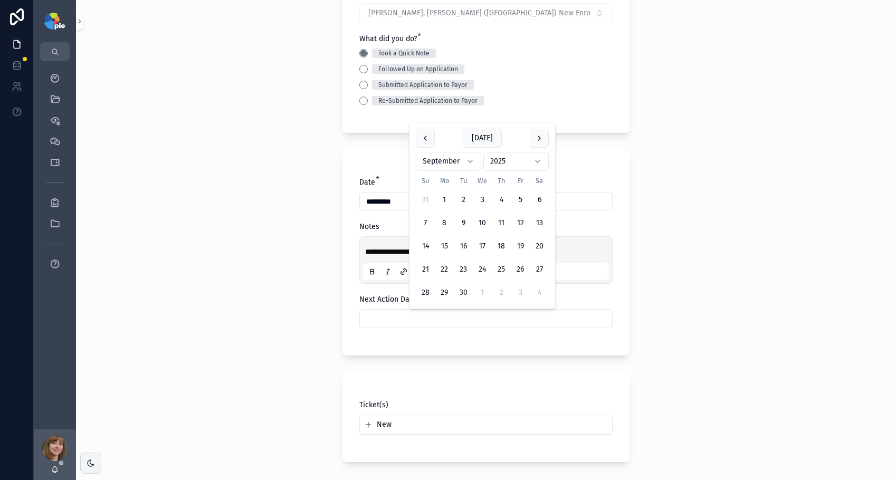
click at [406, 316] on input "scrollable content" at bounding box center [486, 318] width 252 height 15
click at [540, 138] on button "scrollable content" at bounding box center [539, 138] width 19 height 19
click at [462, 288] on button "28" at bounding box center [463, 292] width 19 height 19
type input "**********"
click at [244, 317] on div "**********" at bounding box center [486, 133] width 820 height 480
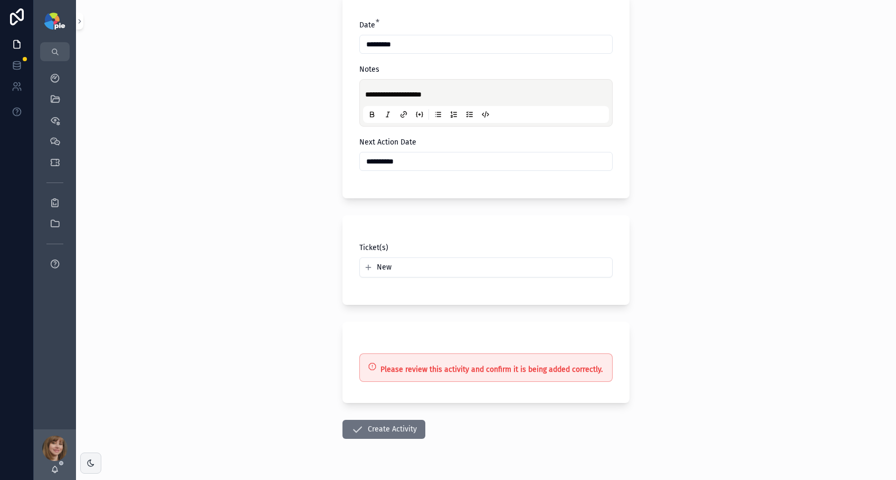
scroll to position [290, 0]
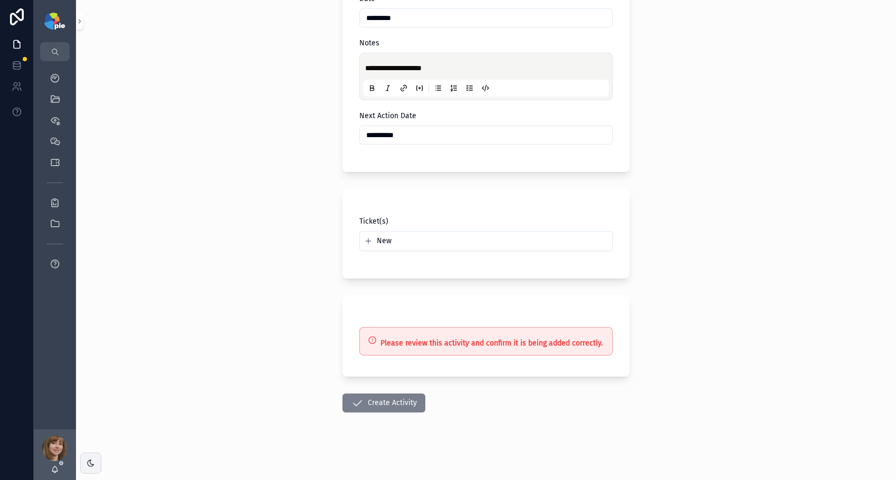
click at [384, 407] on button "Create Activity" at bounding box center [383, 403] width 83 height 19
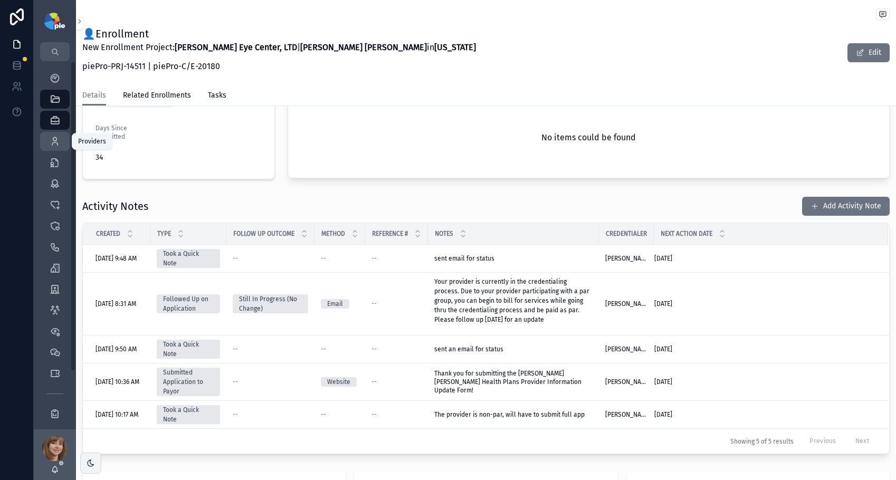
click at [50, 139] on icon "scrollable content" at bounding box center [55, 141] width 11 height 11
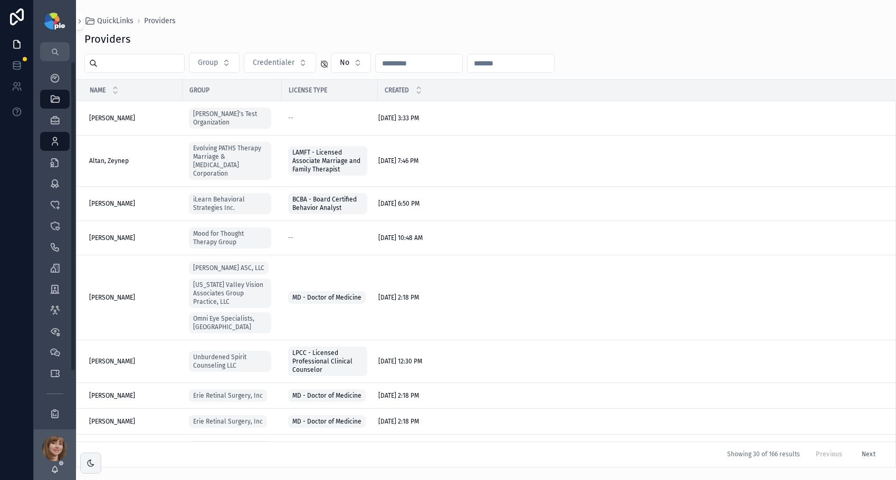
click at [141, 68] on input "scrollable content" at bounding box center [141, 63] width 87 height 15
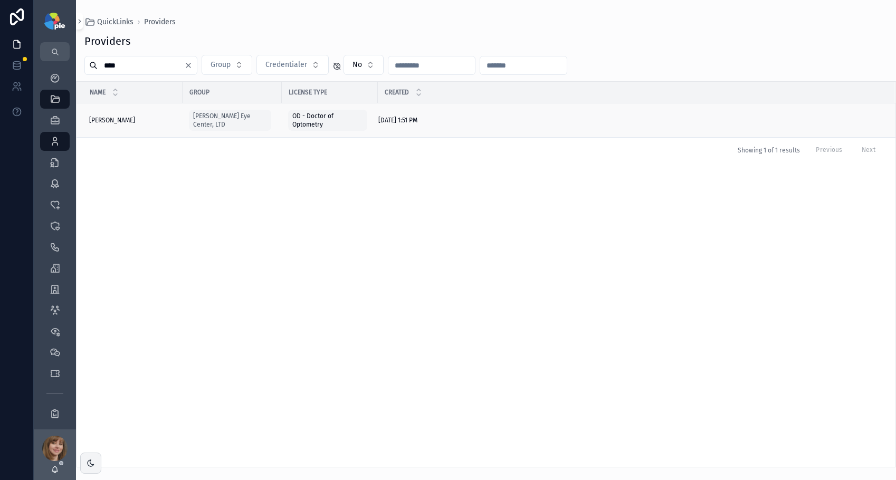
type input "****"
click at [118, 120] on span "Frey, Tiffany" at bounding box center [112, 120] width 46 height 8
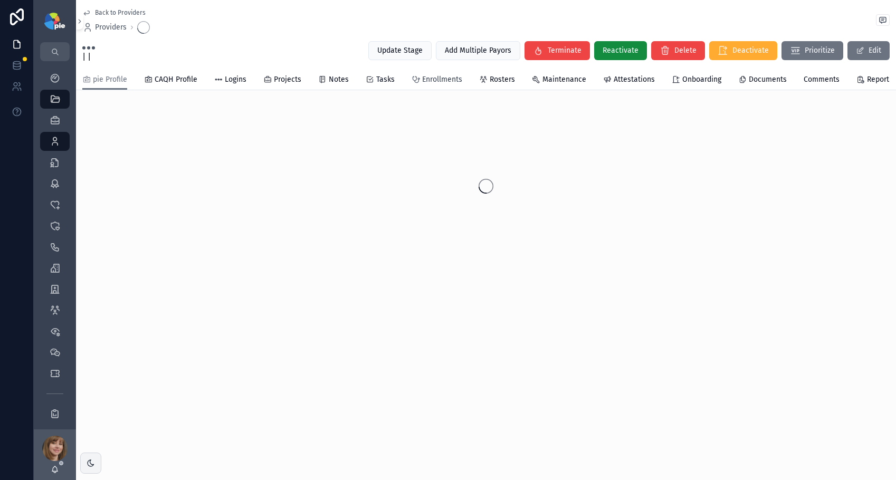
click at [445, 83] on span "Enrollments" at bounding box center [442, 79] width 40 height 11
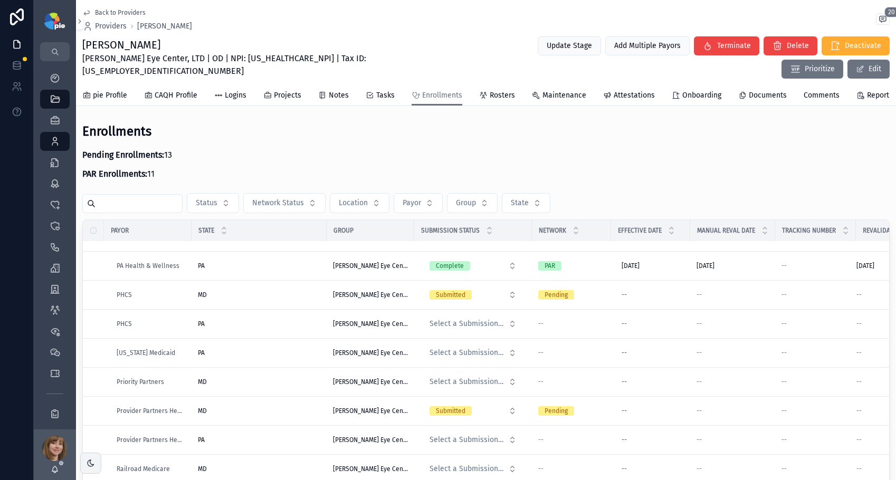
scroll to position [1175, 0]
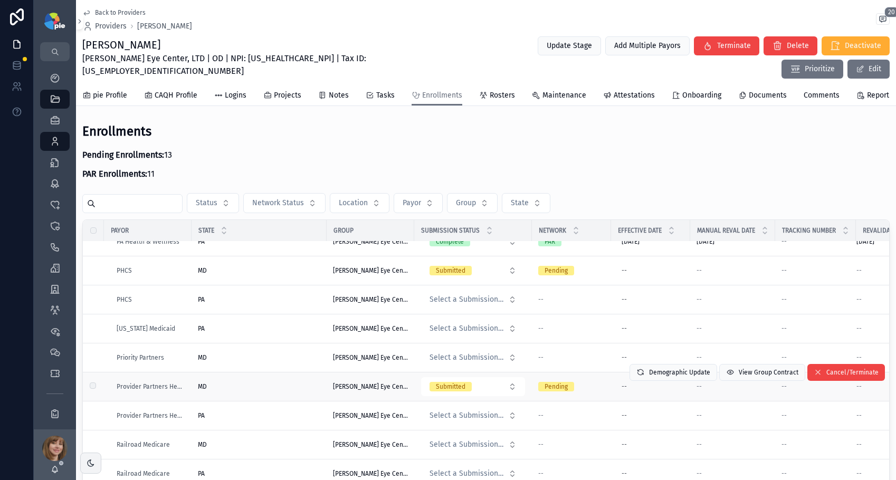
click at [274, 383] on div "MD MD" at bounding box center [259, 387] width 122 height 8
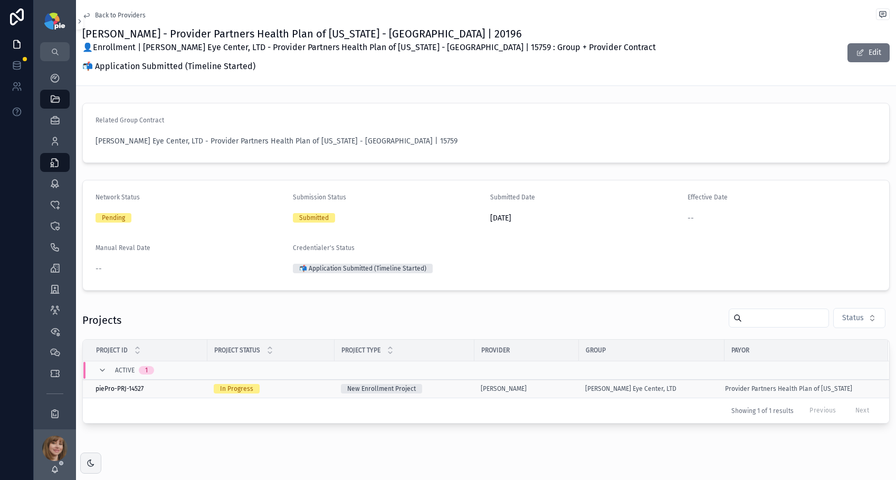
click at [556, 390] on div "[PERSON_NAME]" at bounding box center [527, 389] width 92 height 8
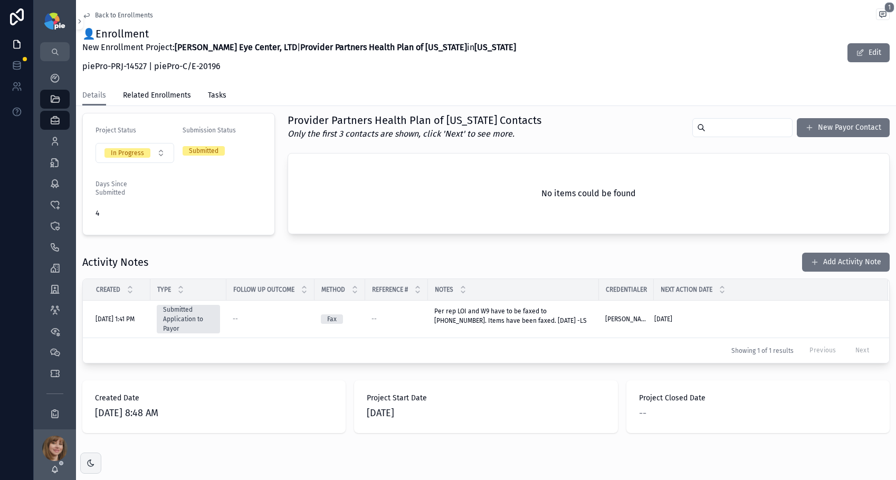
scroll to position [259, 0]
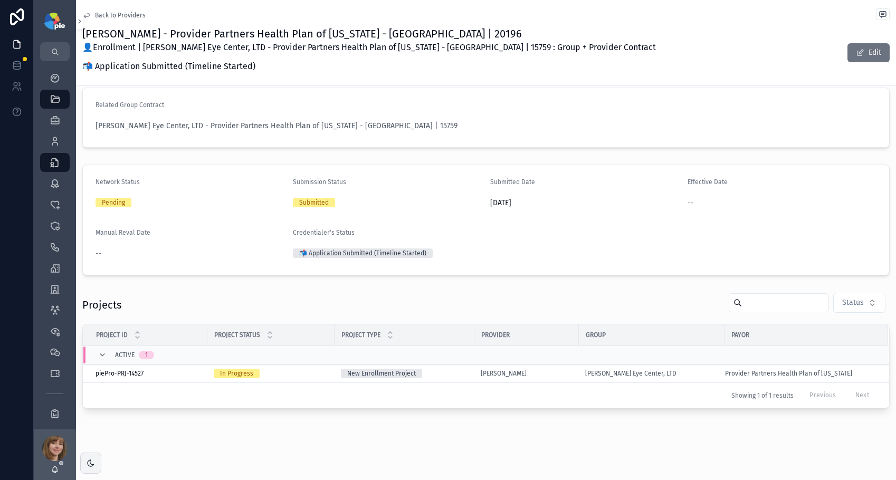
scroll to position [15, 0]
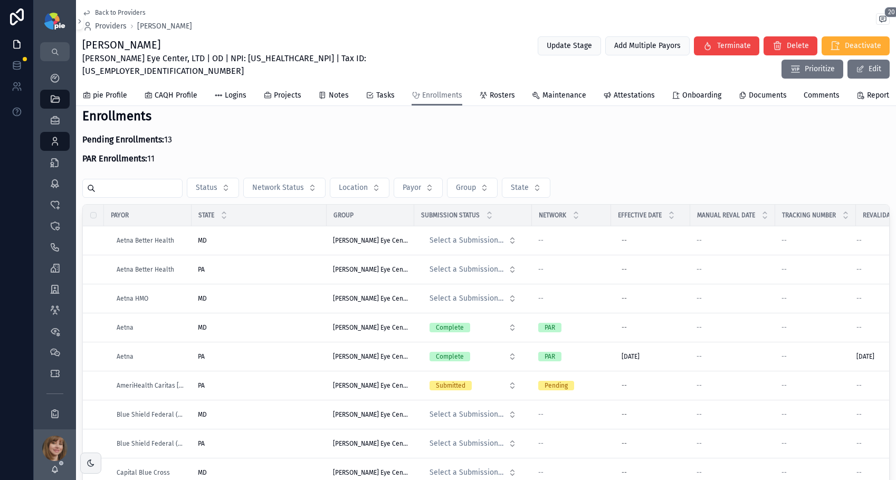
scroll to position [165, 0]
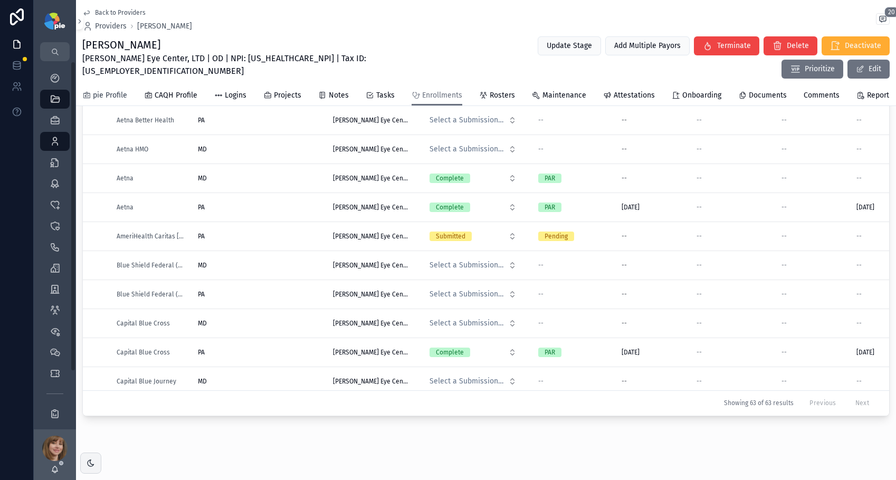
click at [94, 90] on span "pie Profile" at bounding box center [110, 95] width 34 height 11
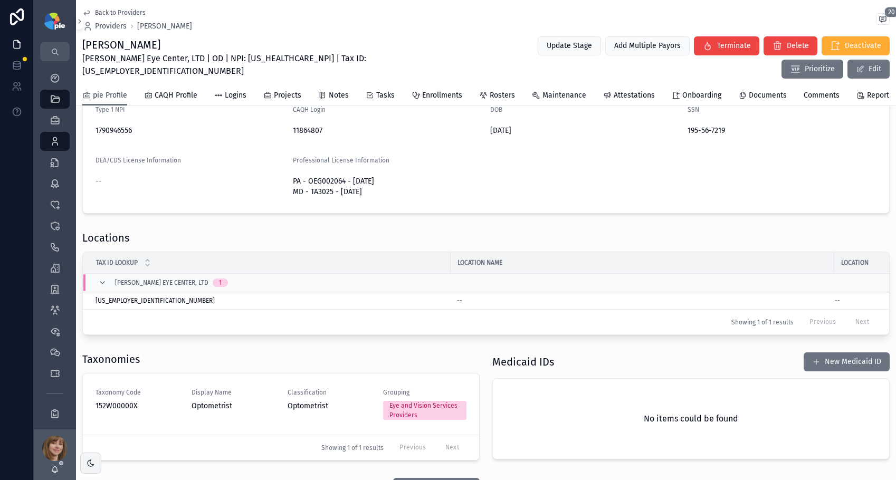
scroll to position [140, 0]
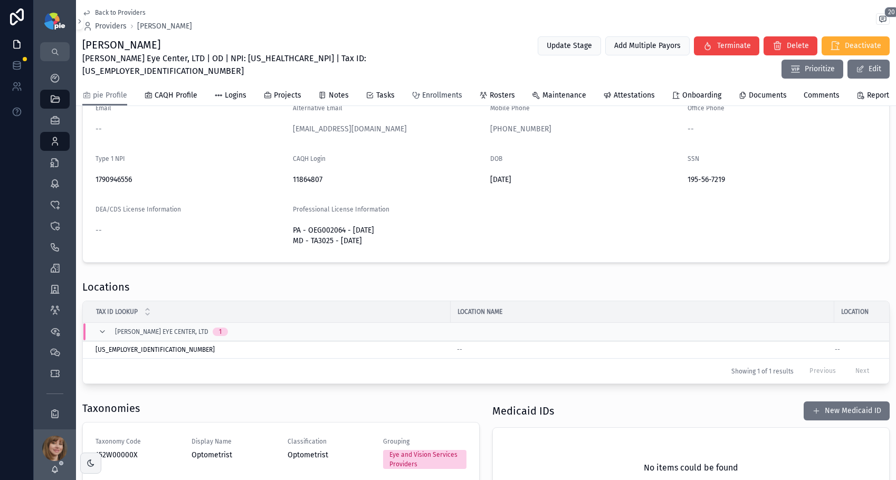
click at [439, 90] on span "Enrollments" at bounding box center [442, 95] width 40 height 11
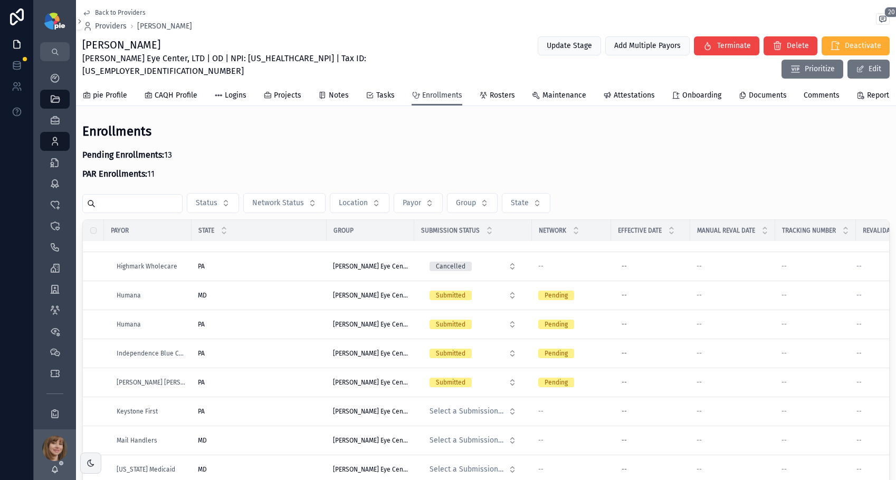
scroll to position [875, 0]
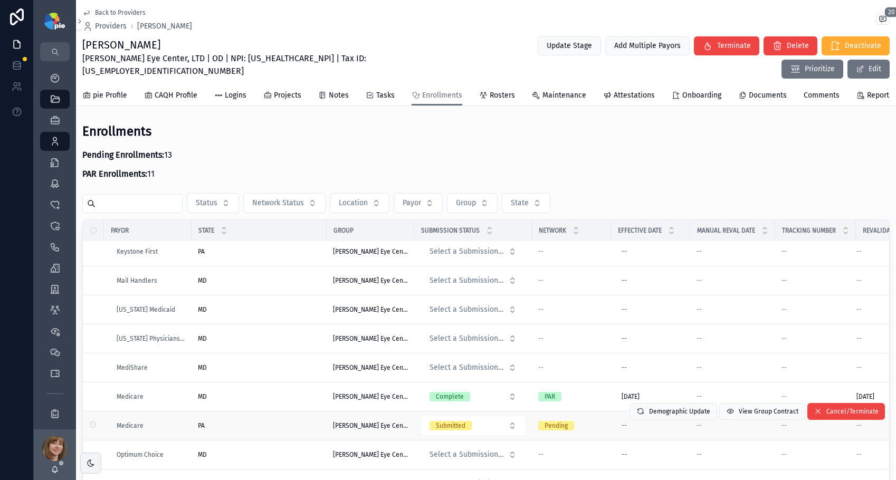
click at [262, 422] on div "PA PA" at bounding box center [259, 426] width 122 height 8
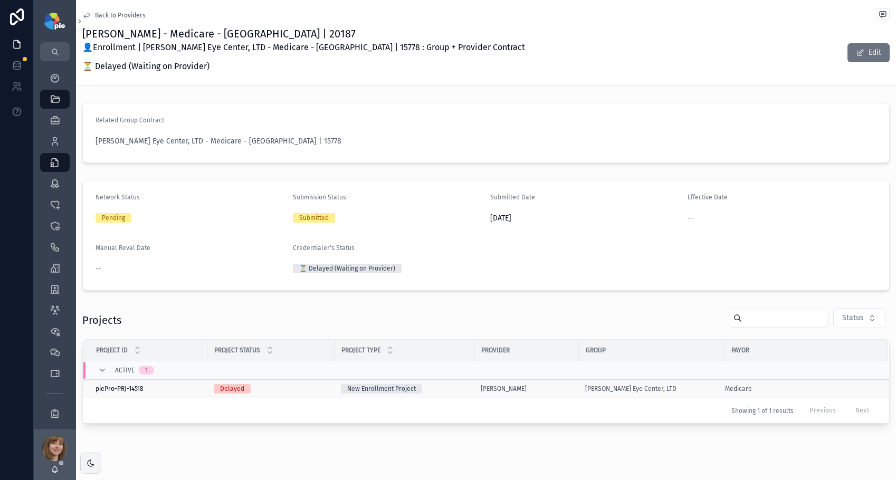
click at [556, 387] on div "Frey, Tiffany" at bounding box center [527, 389] width 92 height 8
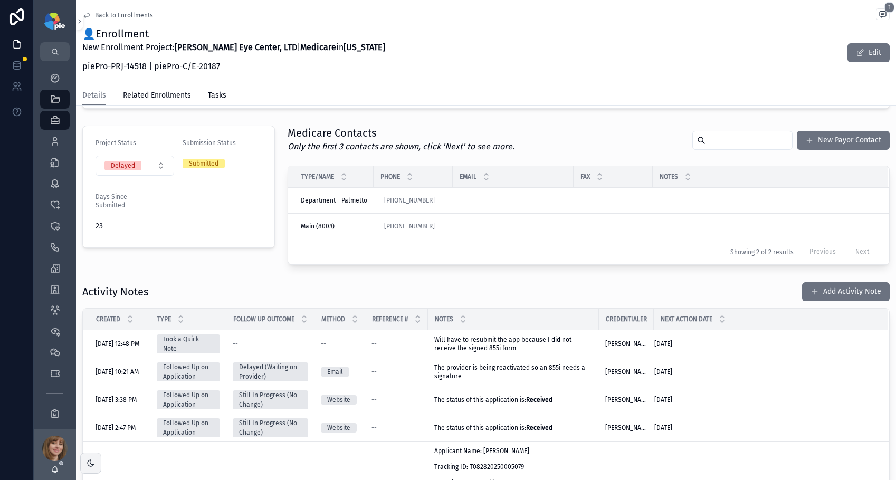
scroll to position [265, 0]
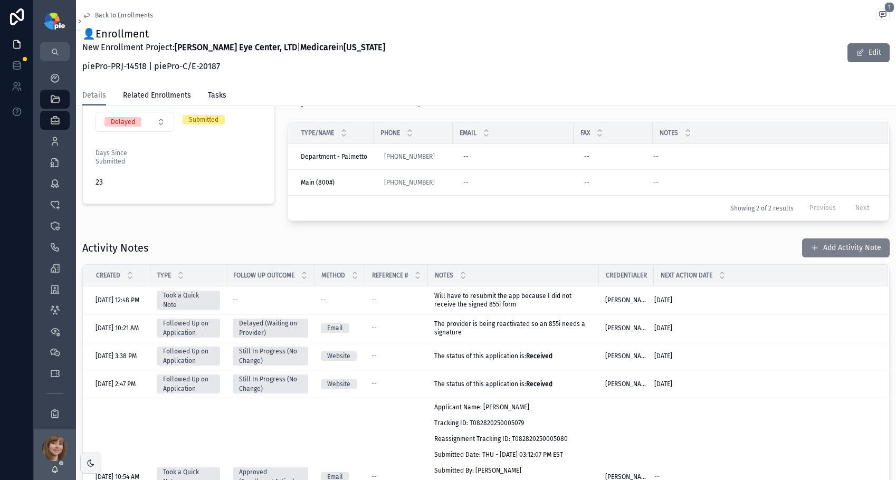
click at [818, 247] on button "Add Activity Note" at bounding box center [846, 248] width 88 height 19
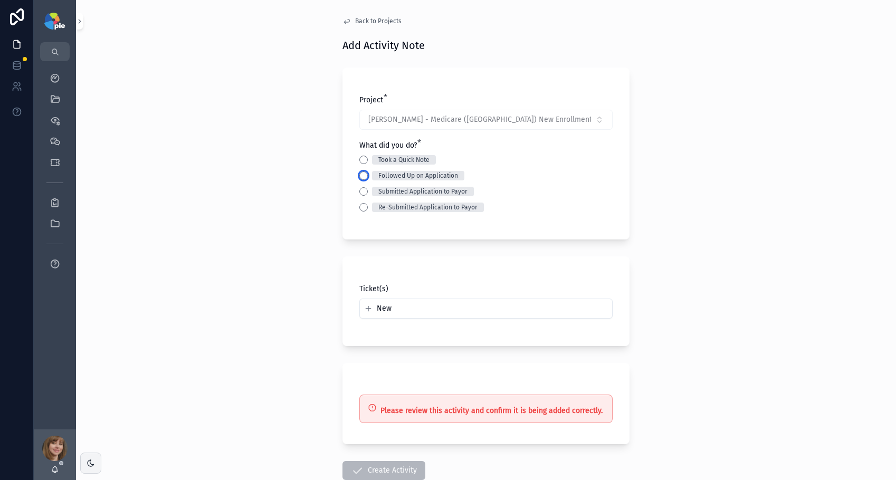
click at [360, 176] on button "Followed Up on Application" at bounding box center [363, 175] width 8 height 8
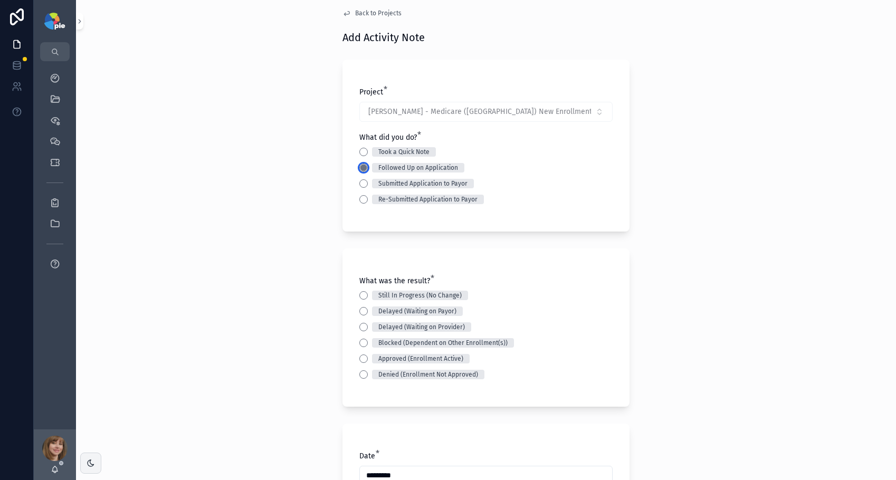
scroll to position [13, 0]
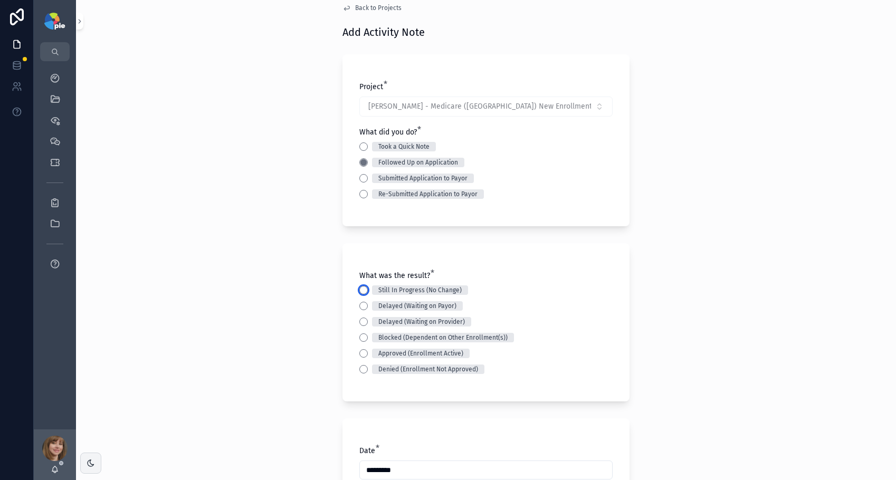
click at [360, 291] on button "Still In Progress (No Change)" at bounding box center [363, 290] width 8 height 8
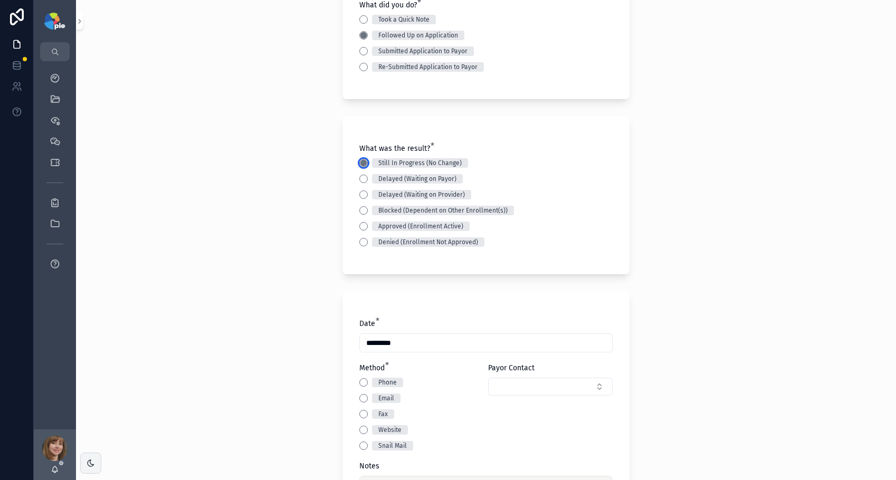
scroll to position [294, 0]
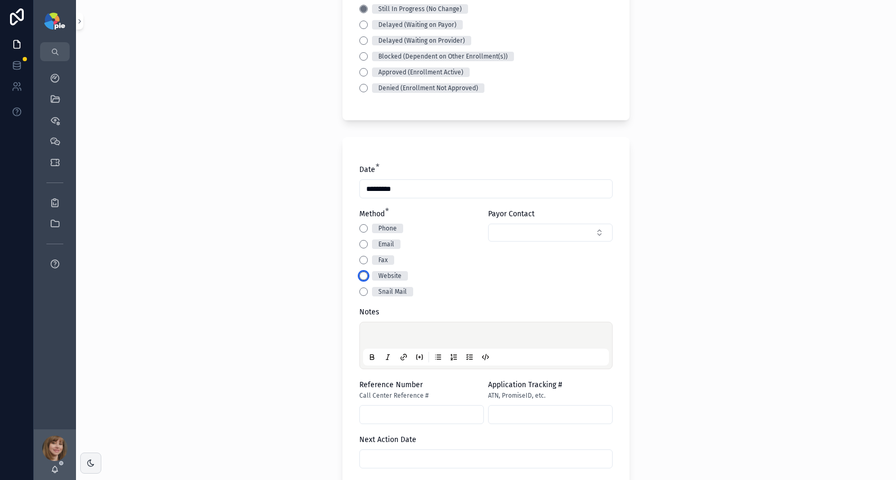
click at [361, 277] on button "Website" at bounding box center [363, 276] width 8 height 8
click at [393, 333] on p "scrollable content" at bounding box center [488, 337] width 246 height 11
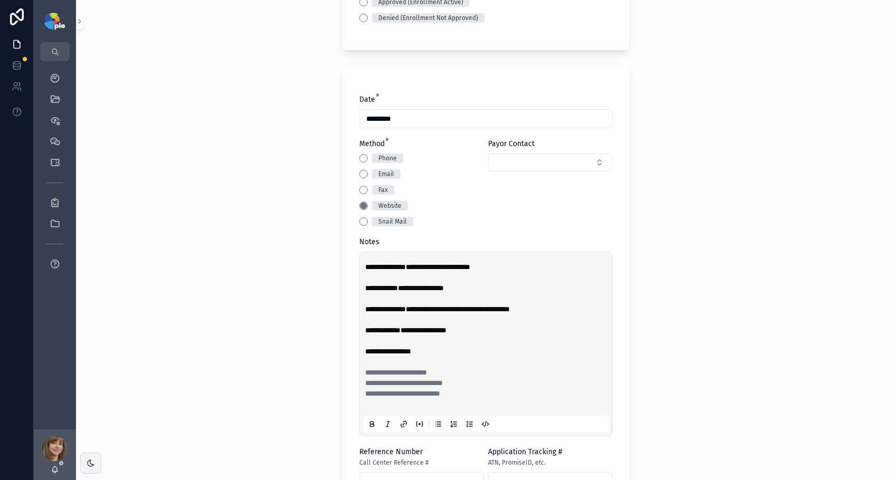
scroll to position [459, 0]
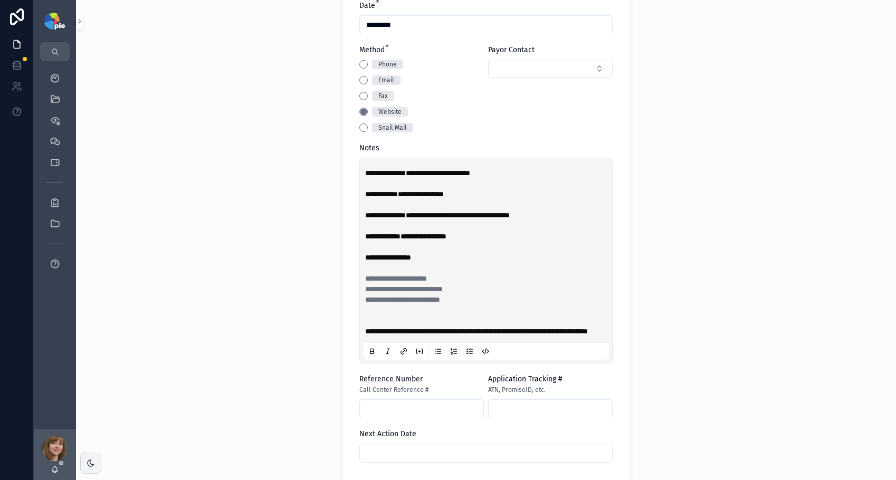
click at [316, 275] on div "**********" at bounding box center [486, 240] width 820 height 480
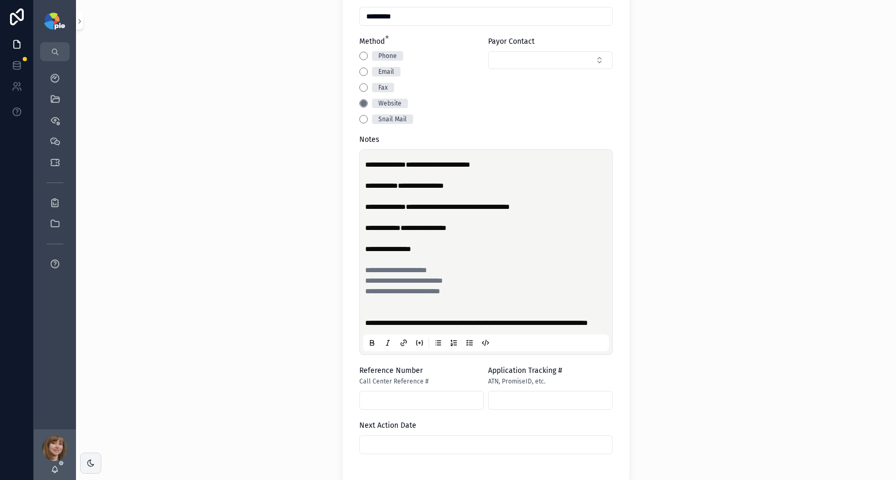
scroll to position [497, 0]
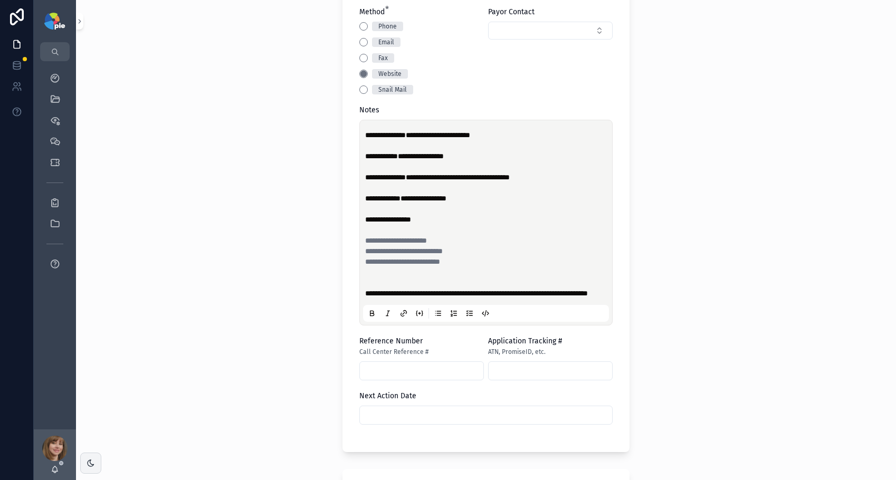
click at [415, 423] on input "scrollable content" at bounding box center [486, 415] width 252 height 15
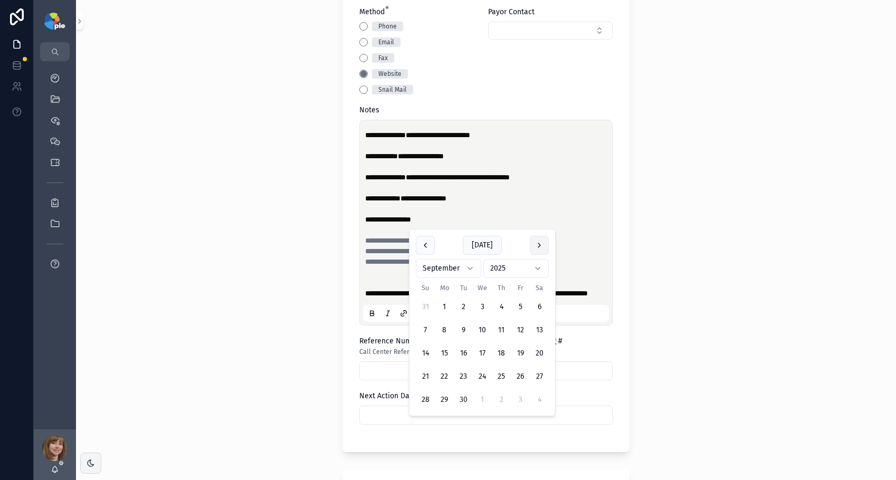
click at [541, 246] on button "scrollable content" at bounding box center [539, 245] width 19 height 19
click at [515, 326] on button "10" at bounding box center [520, 330] width 19 height 19
type input "**********"
click at [296, 323] on div "**********" at bounding box center [486, 240] width 820 height 480
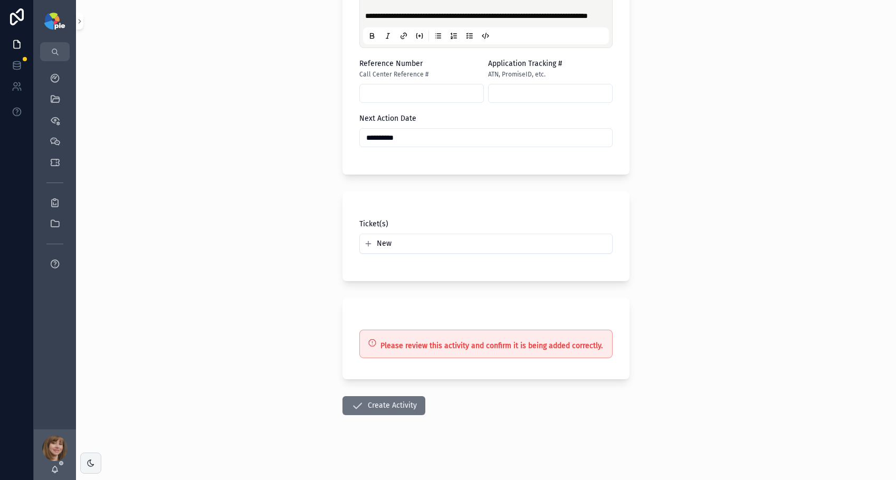
scroll to position [787, 0]
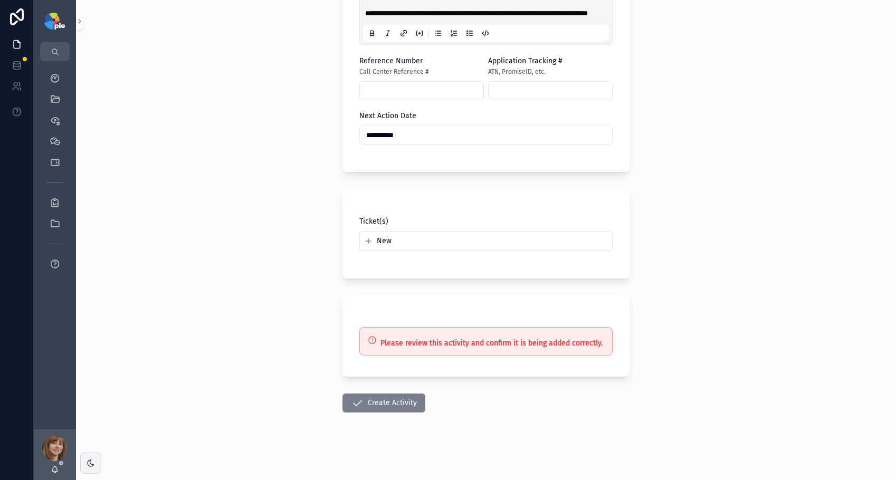
click at [382, 404] on button "Create Activity" at bounding box center [383, 403] width 83 height 19
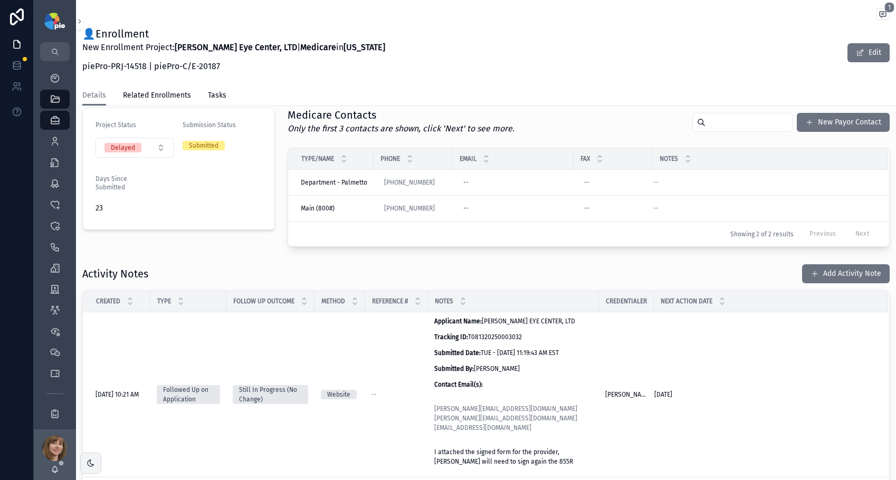
scroll to position [206, 0]
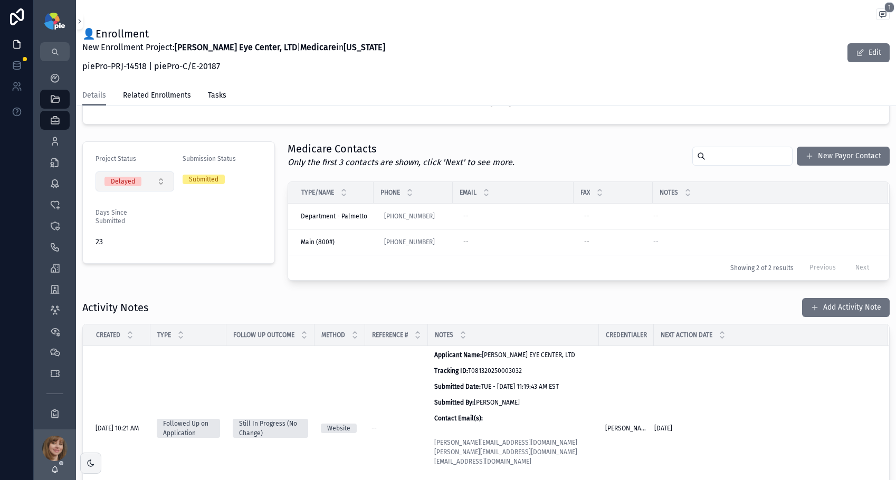
click at [130, 182] on div "Delayed" at bounding box center [123, 181] width 24 height 9
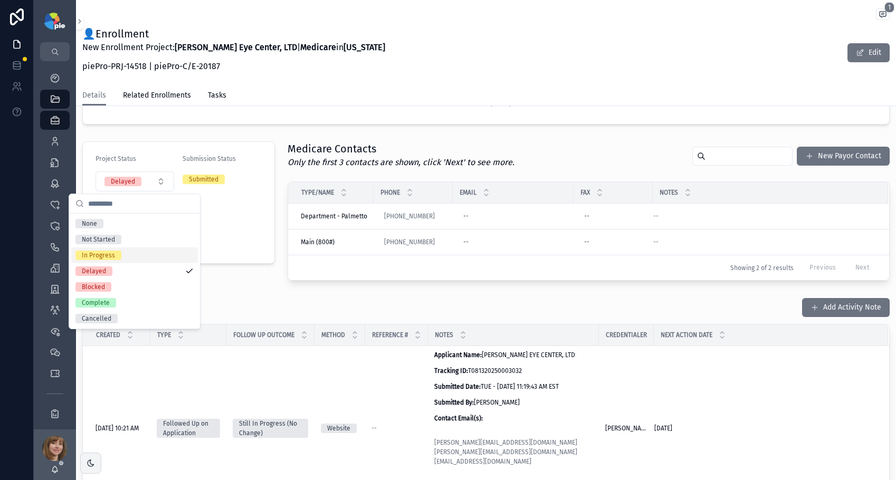
click at [127, 250] on div "In Progress" at bounding box center [134, 255] width 127 height 16
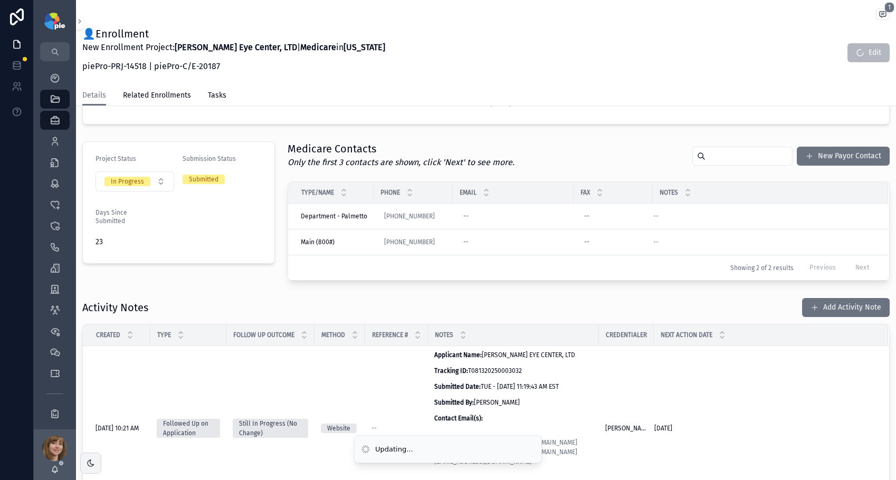
click at [188, 282] on div "Project Status In Progress Submission Status Submitted Days Since Submitted 23" at bounding box center [178, 211] width 205 height 148
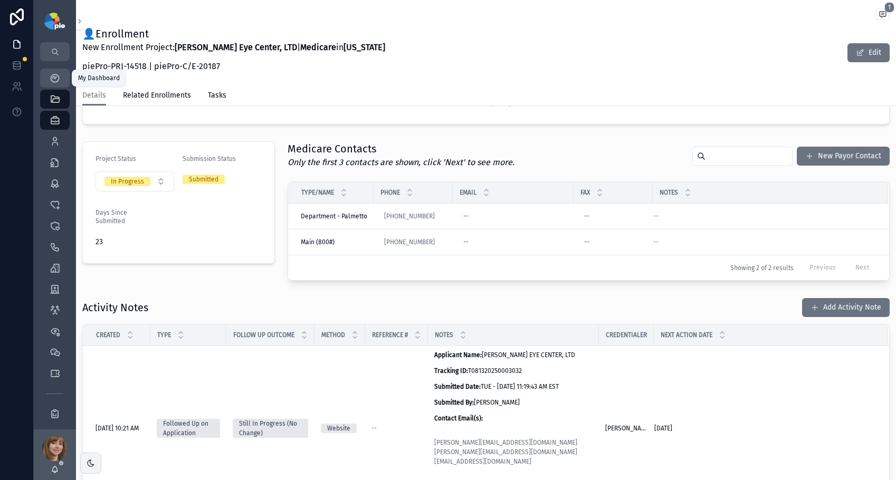
click at [53, 70] on div "My Dashboard" at bounding box center [54, 78] width 17 height 17
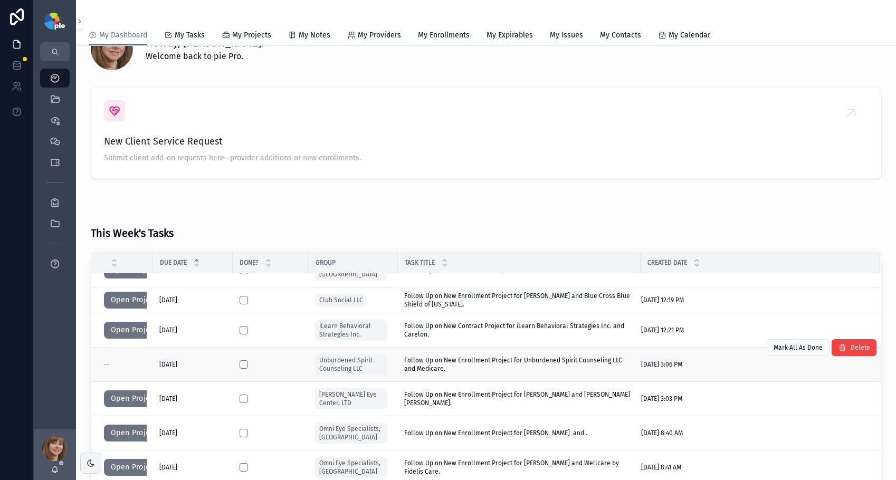
scroll to position [36, 0]
click at [240, 363] on button "scrollable content" at bounding box center [244, 363] width 8 height 8
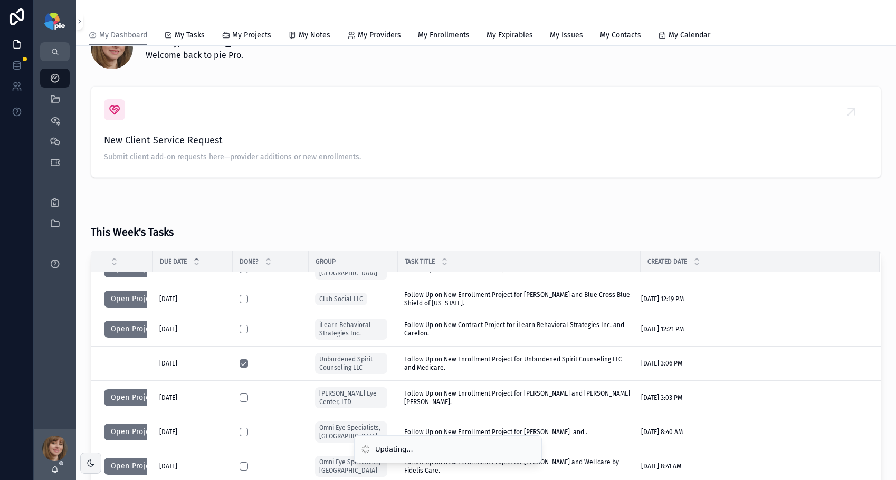
scroll to position [0, 0]
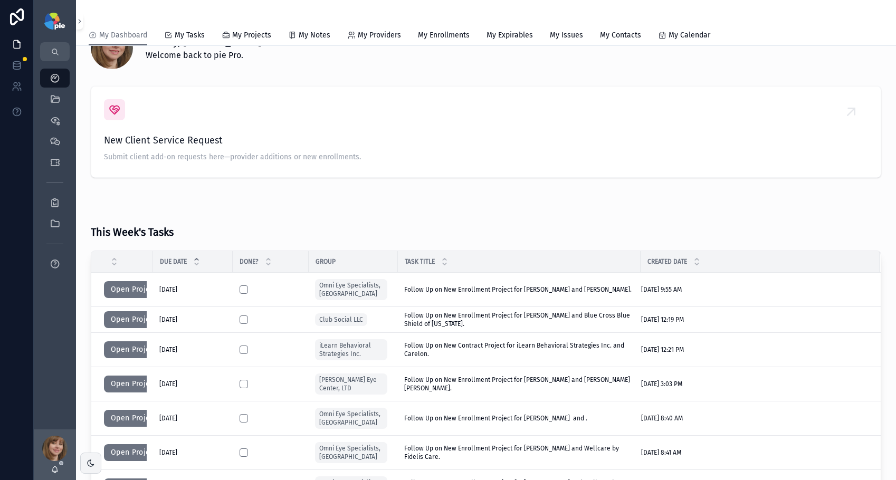
click at [531, 234] on div "This Week's Tasks" at bounding box center [486, 228] width 790 height 33
click at [116, 293] on button "Open Project" at bounding box center [134, 289] width 60 height 17
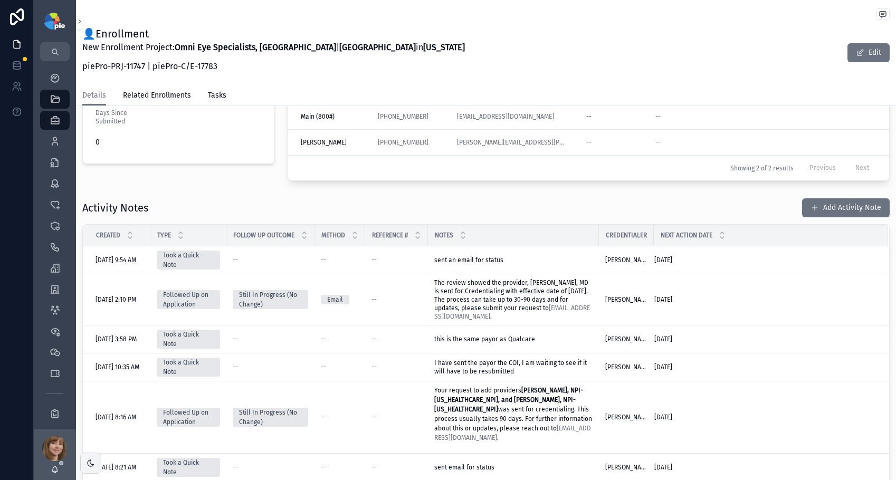
scroll to position [342, 0]
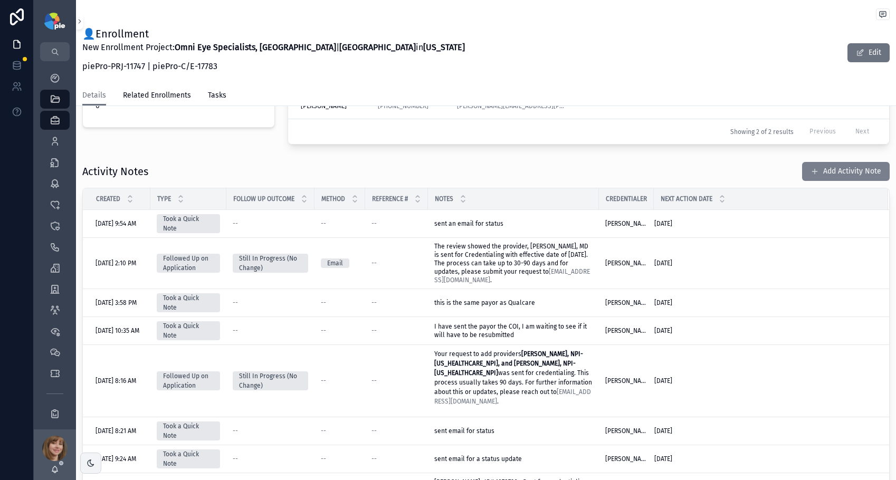
click at [843, 177] on button "Add Activity Note" at bounding box center [846, 171] width 88 height 19
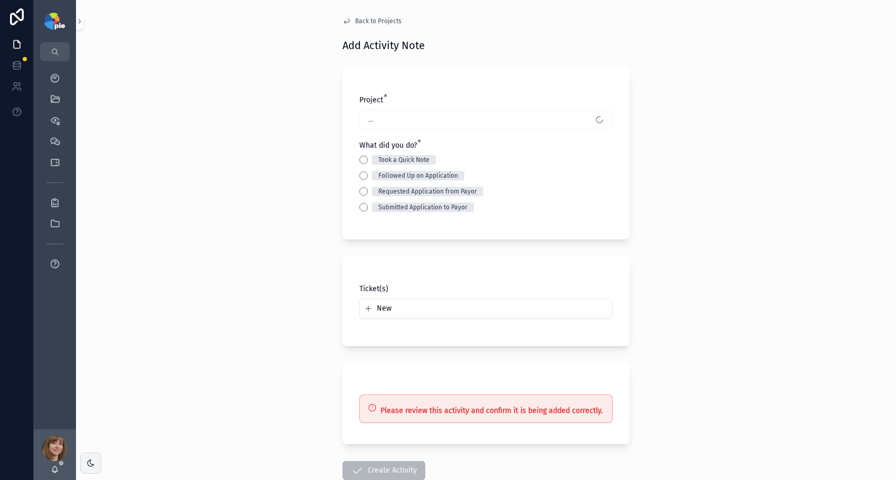
click at [364, 159] on div "Took a Quick Note" at bounding box center [485, 159] width 253 height 9
click at [359, 158] on button "Took a Quick Note" at bounding box center [363, 160] width 8 height 8
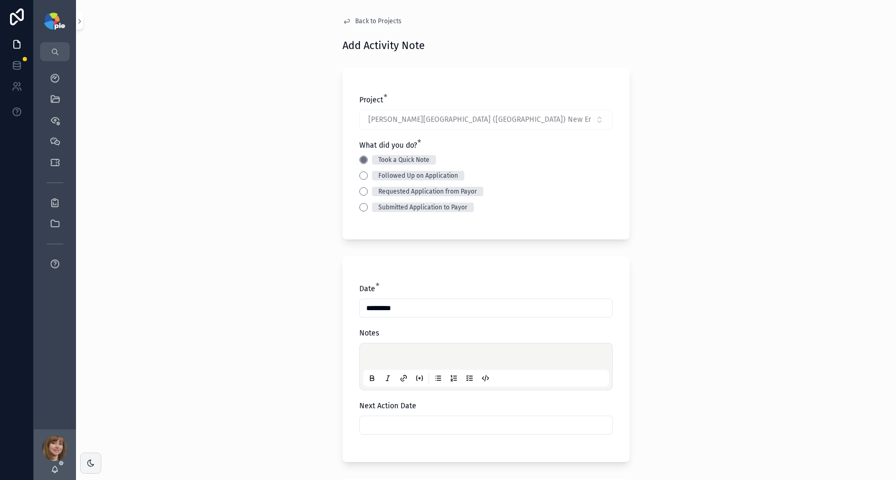
click at [376, 358] on p "scrollable content" at bounding box center [488, 358] width 246 height 11
click at [297, 338] on div "**********" at bounding box center [486, 240] width 820 height 480
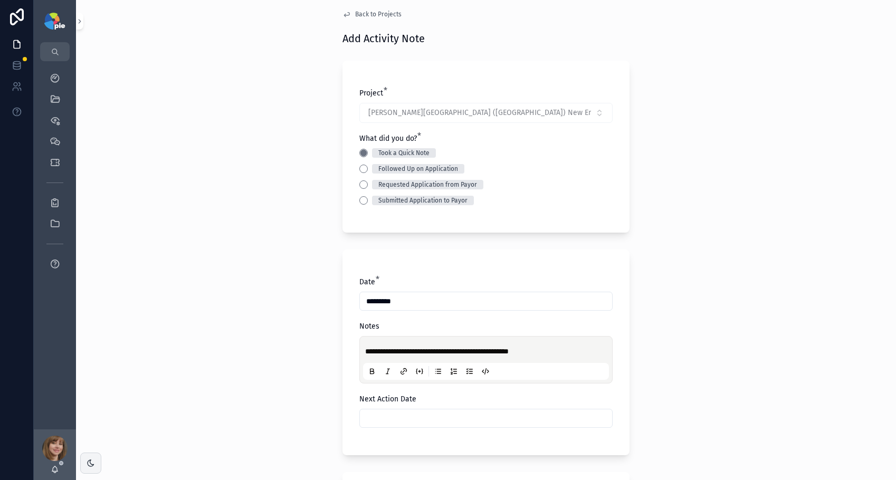
click at [414, 420] on input "scrollable content" at bounding box center [486, 418] width 252 height 15
click at [691, 363] on div "**********" at bounding box center [486, 233] width 820 height 480
click at [460, 419] on input "scrollable content" at bounding box center [486, 418] width 252 height 15
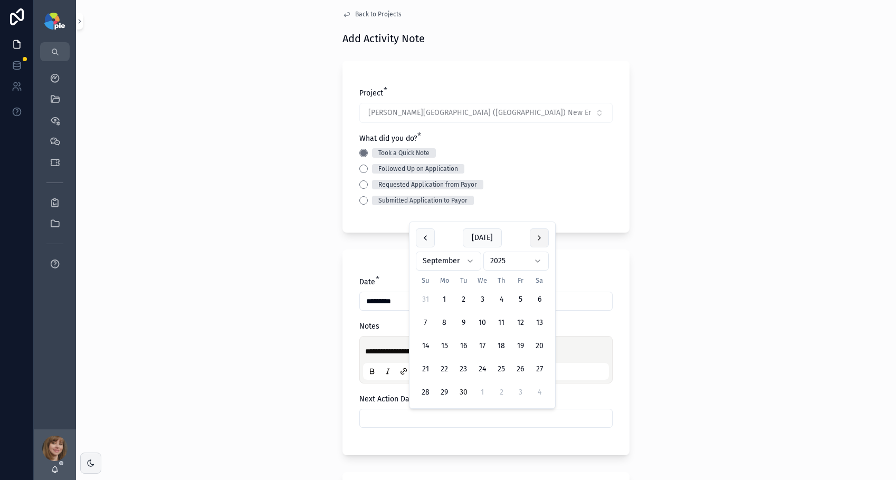
click at [538, 233] on button "scrollable content" at bounding box center [539, 237] width 19 height 19
click at [442, 343] on button "13" at bounding box center [444, 346] width 19 height 19
type input "**********"
click at [301, 358] on div "**********" at bounding box center [486, 233] width 820 height 480
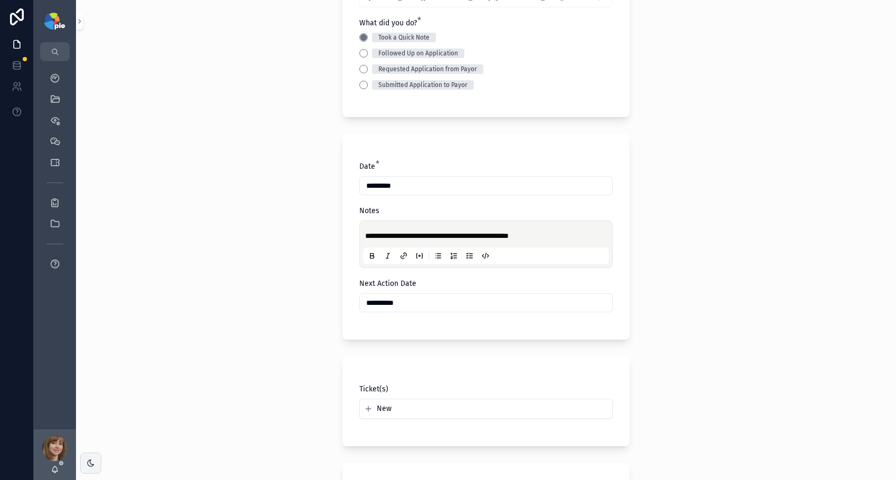
scroll to position [237, 0]
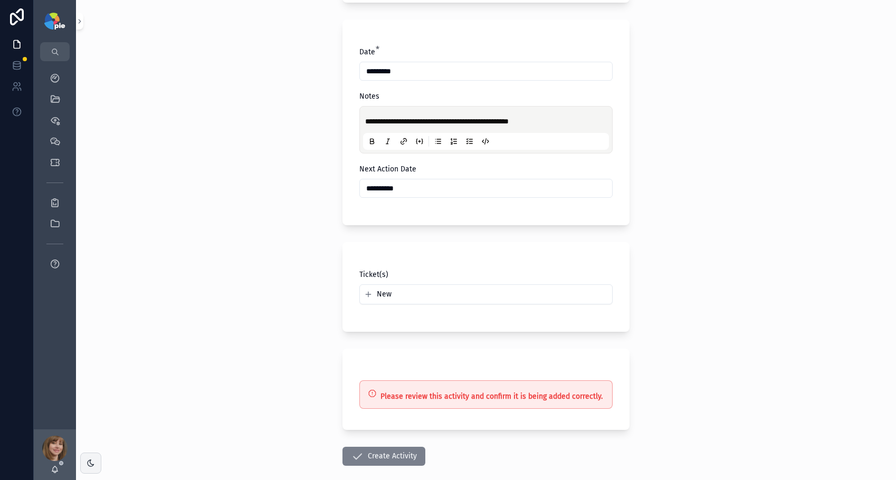
click at [398, 461] on button "Create Activity" at bounding box center [383, 456] width 83 height 19
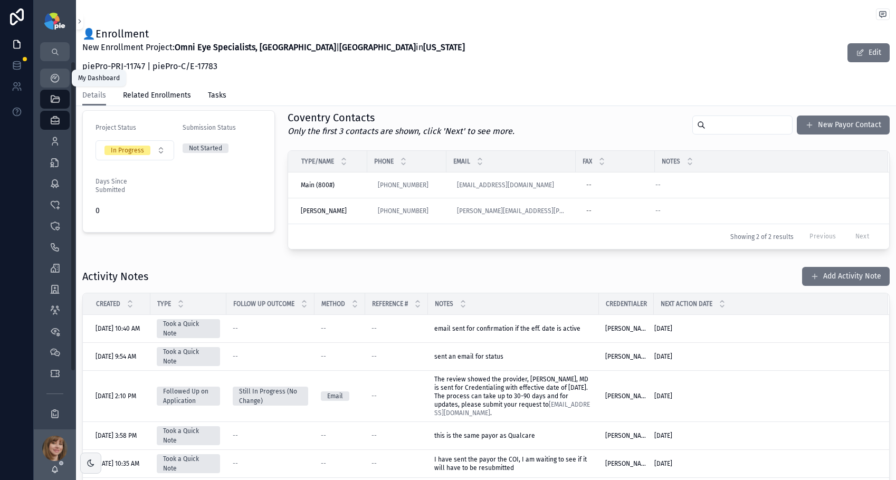
click at [51, 78] on icon "scrollable content" at bounding box center [55, 78] width 11 height 11
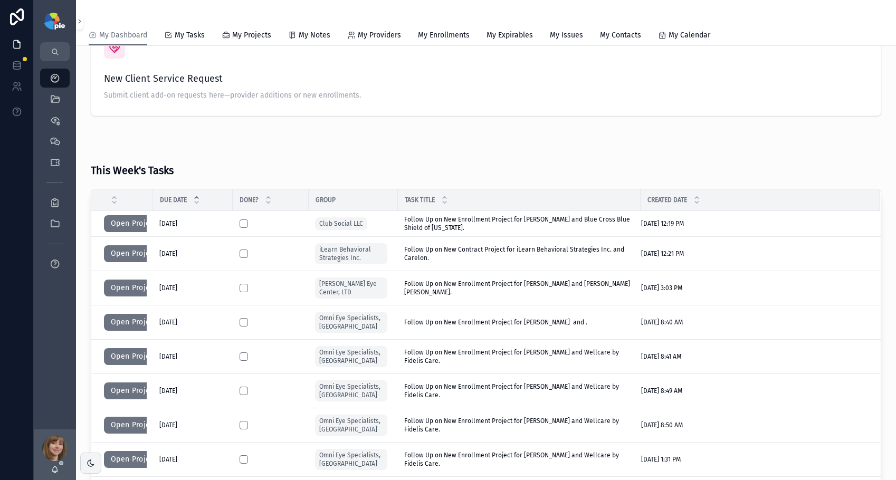
scroll to position [120, 0]
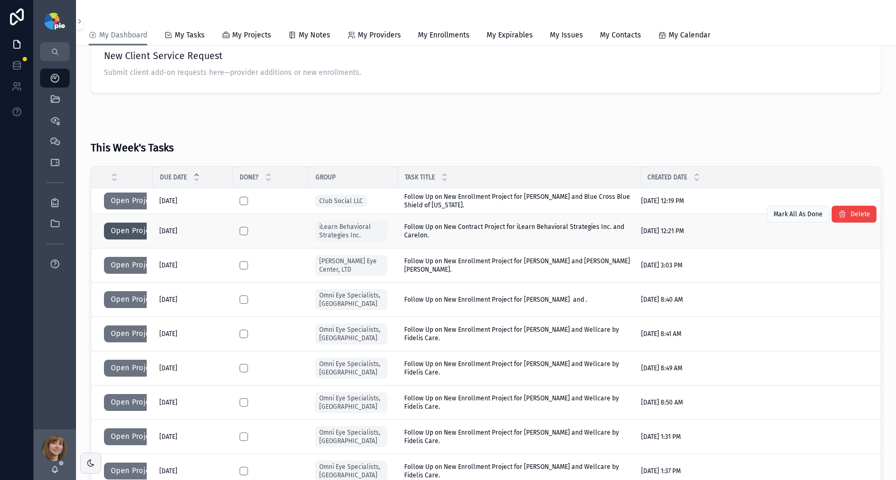
click at [127, 232] on button "Open Project" at bounding box center [134, 231] width 60 height 17
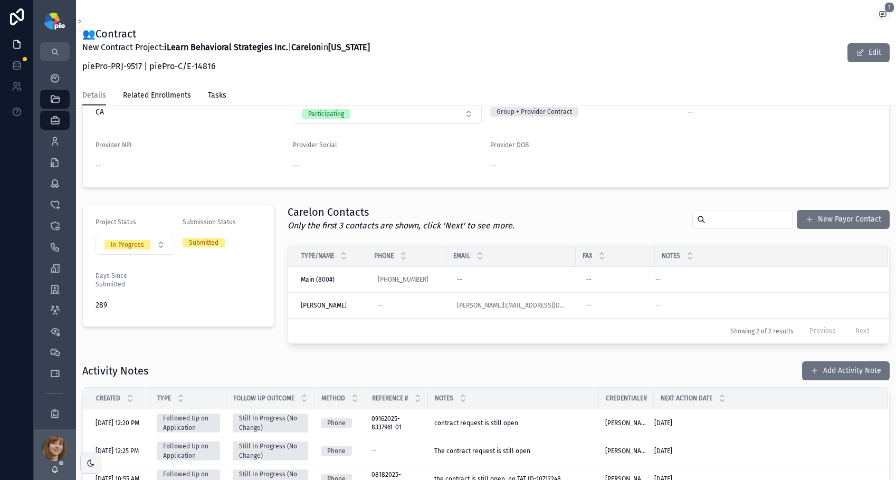
scroll to position [117, 0]
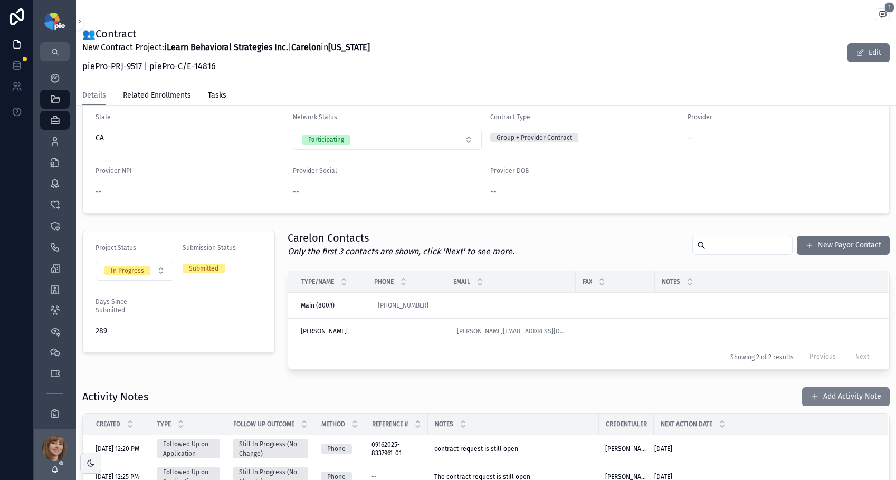
click at [824, 394] on button "Add Activity Note" at bounding box center [846, 396] width 88 height 19
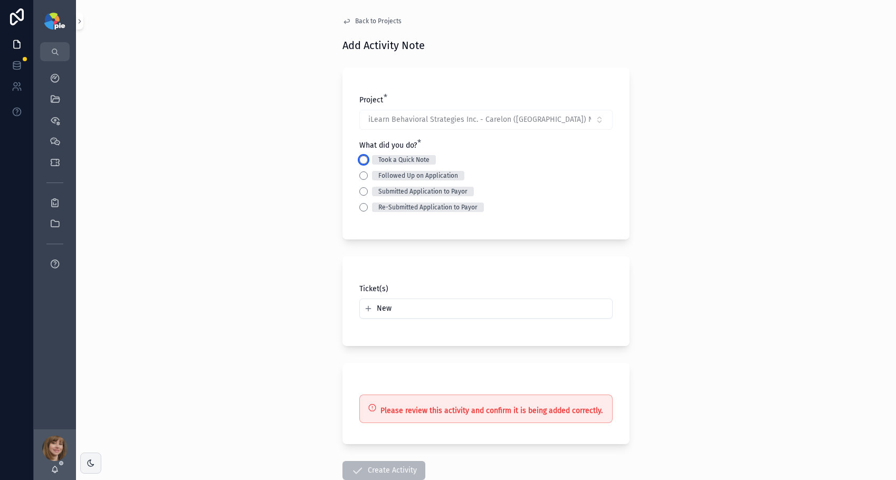
click at [359, 157] on button "Took a Quick Note" at bounding box center [363, 160] width 8 height 8
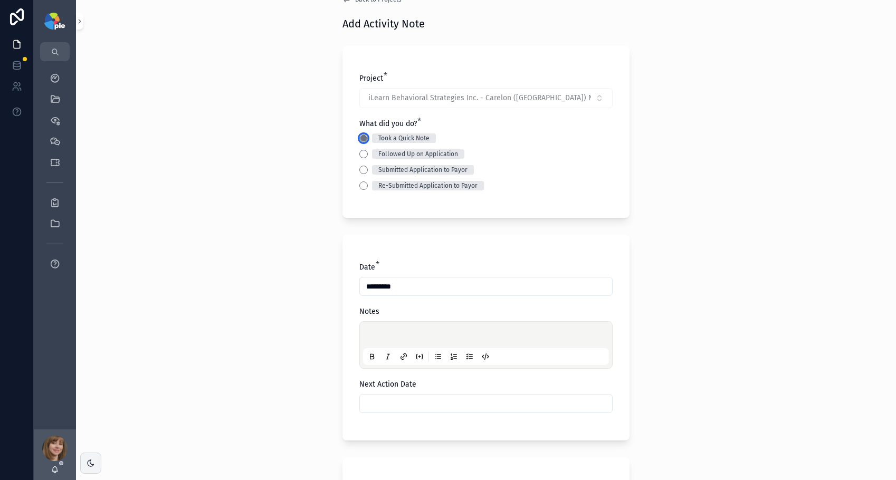
scroll to position [53, 0]
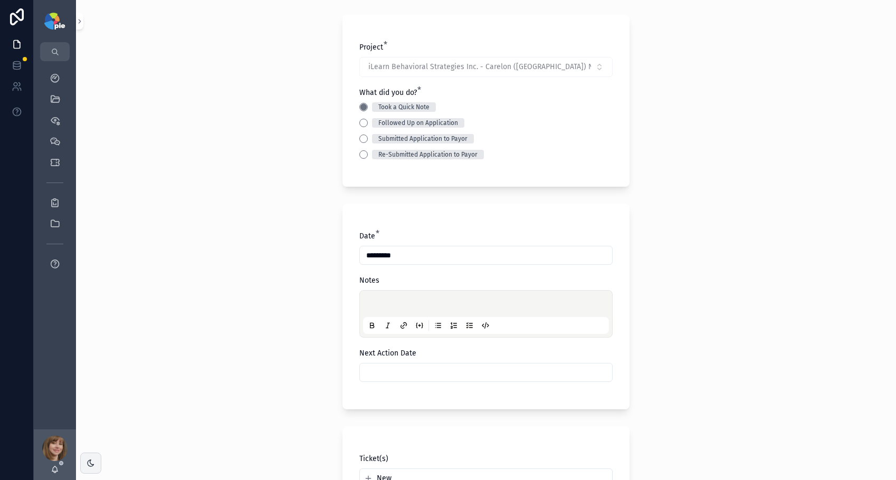
click at [380, 306] on p "scrollable content" at bounding box center [488, 305] width 246 height 11
click at [503, 307] on span "**********" at bounding box center [434, 305] width 138 height 7
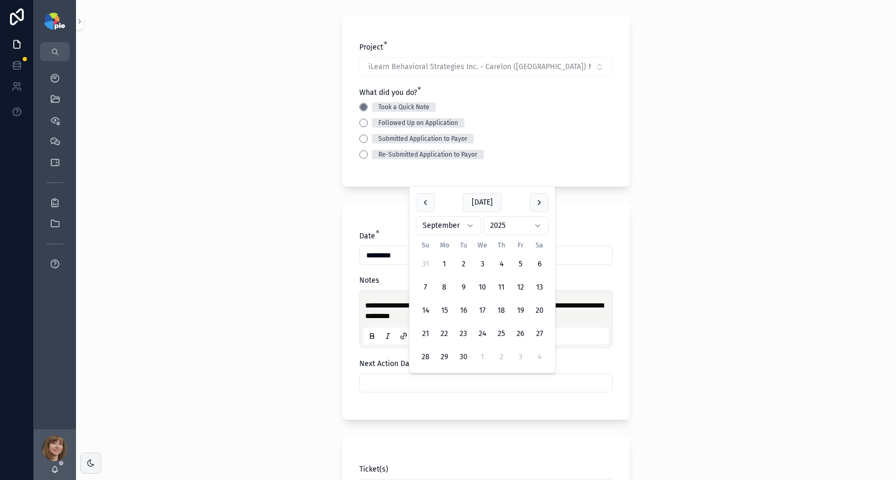
click at [508, 383] on input "scrollable content" at bounding box center [486, 383] width 252 height 15
click at [484, 356] on button "1" at bounding box center [482, 357] width 19 height 19
type input "*********"
click at [720, 302] on div "**********" at bounding box center [486, 187] width 820 height 480
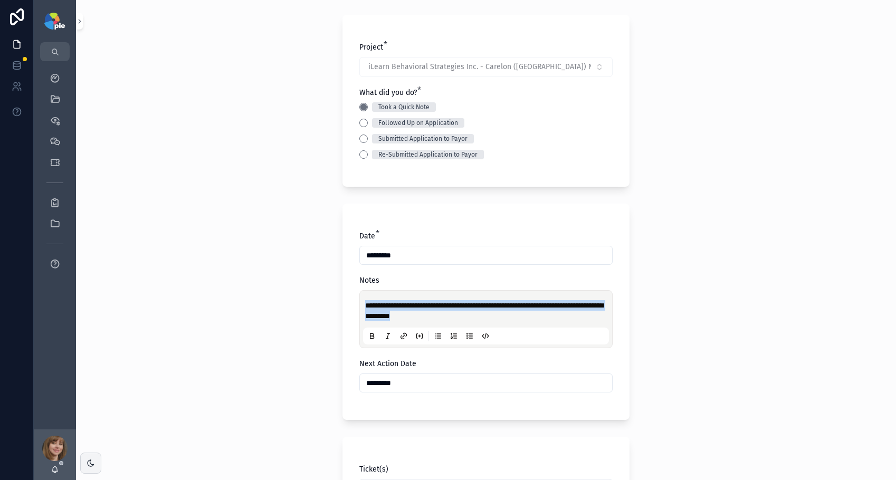
drag, startPoint x: 439, startPoint y: 318, endPoint x: 358, endPoint y: 306, distance: 81.6
click at [359, 306] on div "**********" at bounding box center [485, 319] width 253 height 58
click at [233, 315] on div "**********" at bounding box center [486, 187] width 820 height 480
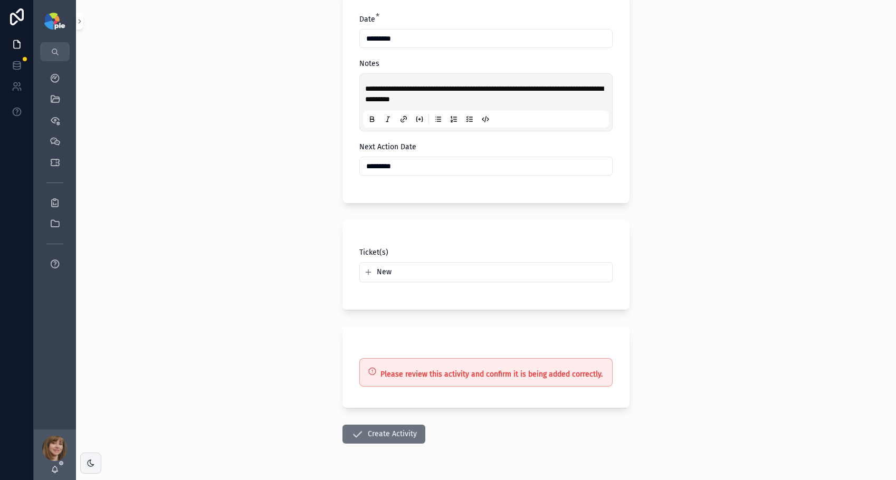
scroll to position [301, 0]
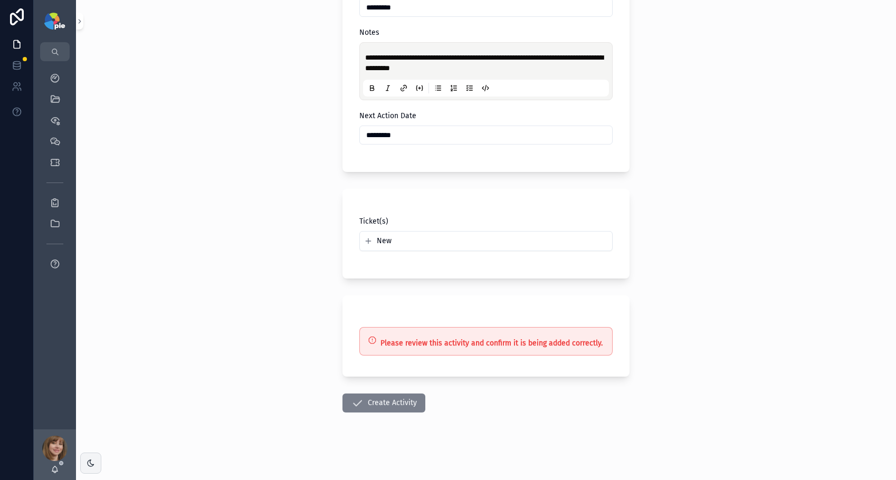
click at [382, 406] on button "Create Activity" at bounding box center [383, 403] width 83 height 19
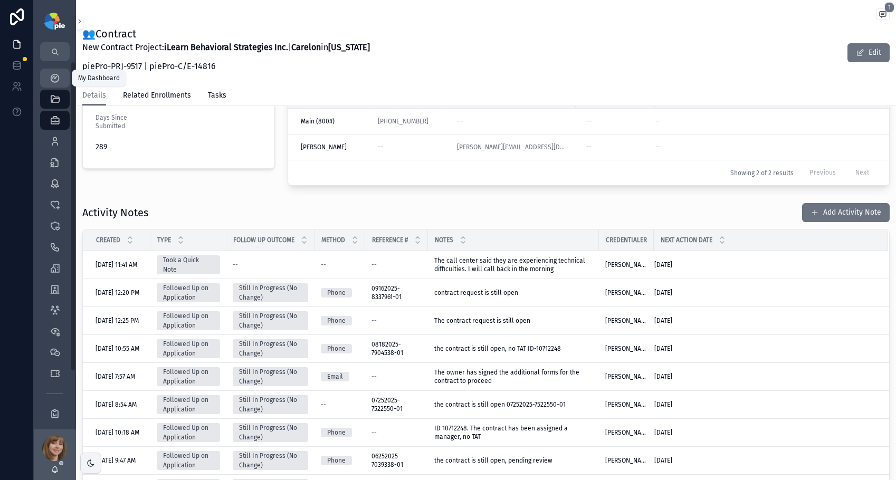
click at [45, 76] on link "My Dashboard" at bounding box center [55, 78] width 30 height 19
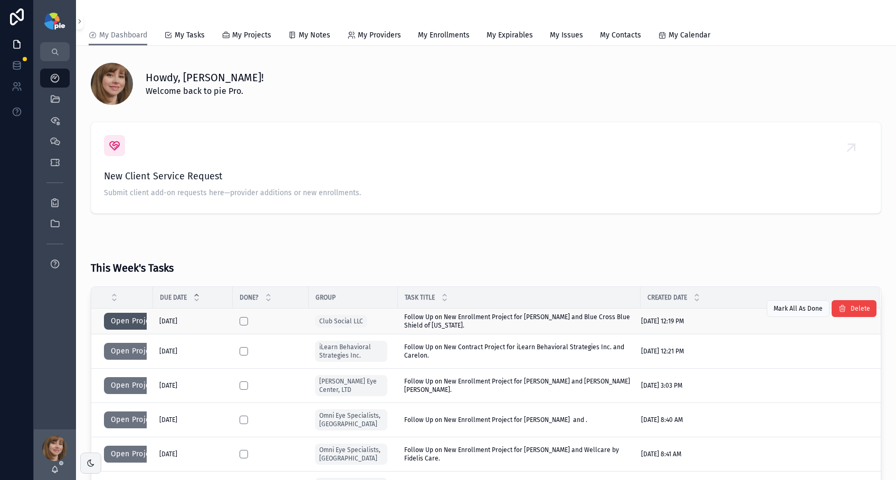
click at [139, 320] on button "Open Project" at bounding box center [134, 321] width 60 height 17
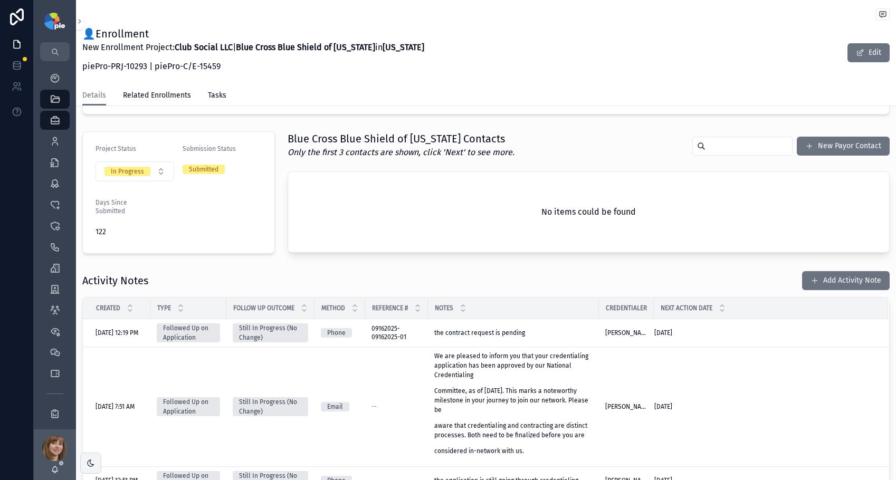
scroll to position [217, 0]
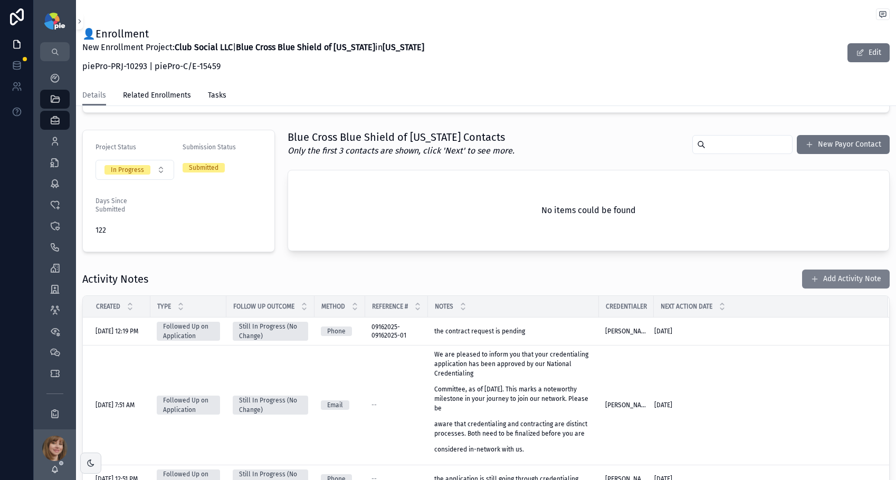
click at [841, 274] on button "Add Activity Note" at bounding box center [846, 279] width 88 height 19
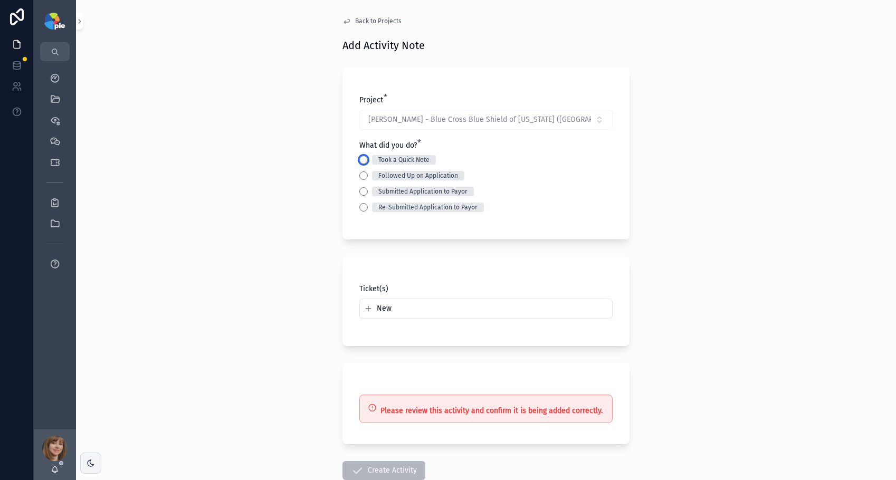
click at [359, 161] on button "Took a Quick Note" at bounding box center [363, 160] width 8 height 8
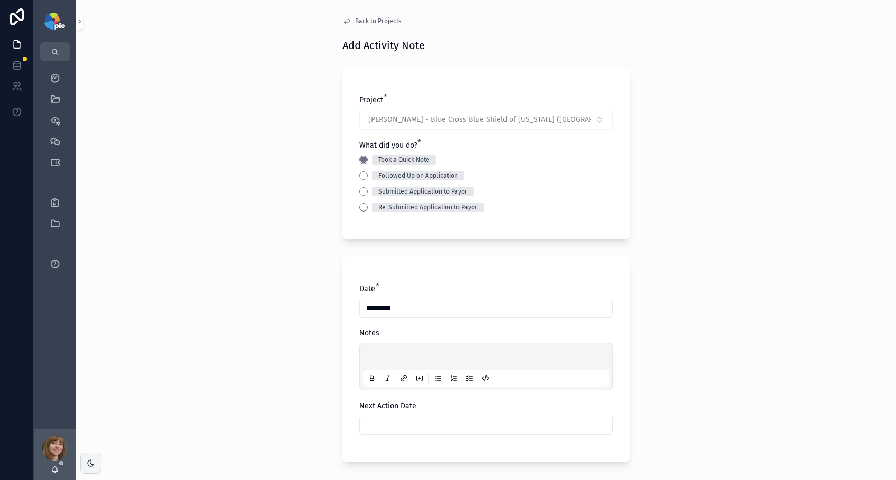
click at [383, 350] on div "scrollable content" at bounding box center [486, 367] width 246 height 40
click at [379, 357] on p "scrollable content" at bounding box center [488, 358] width 246 height 11
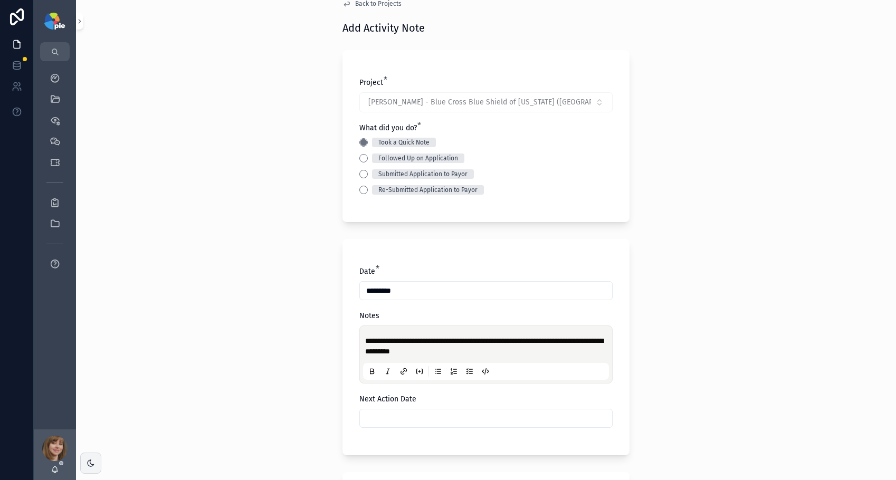
scroll to position [46, 0]
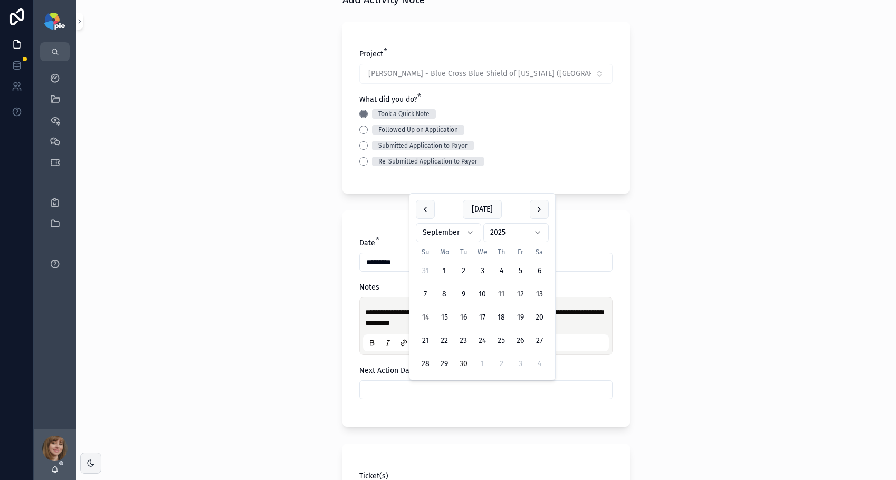
click at [392, 392] on input "scrollable content" at bounding box center [486, 390] width 252 height 15
click at [480, 367] on button "1" at bounding box center [482, 364] width 19 height 19
type input "*********"
click at [255, 369] on div "**********" at bounding box center [486, 194] width 820 height 480
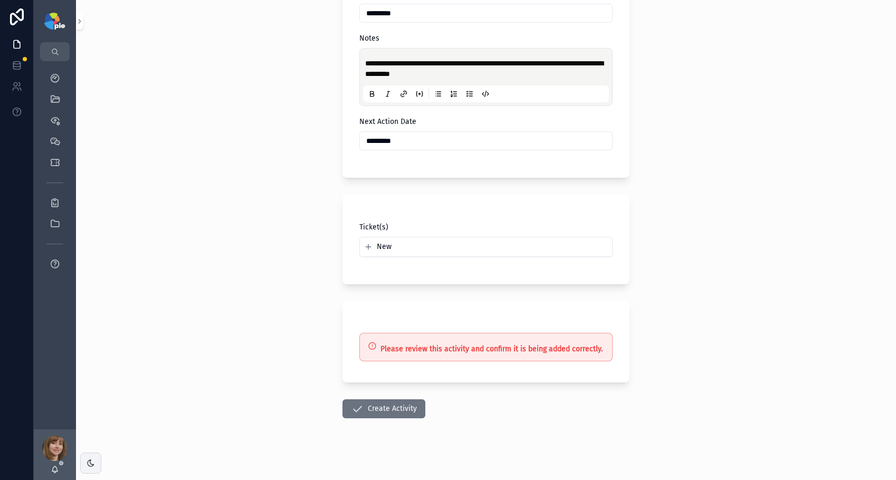
scroll to position [301, 0]
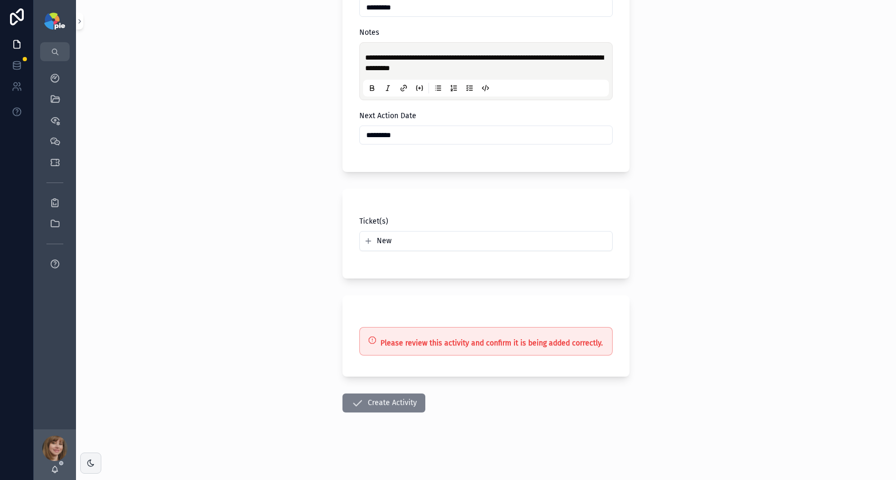
click at [365, 405] on button "Create Activity" at bounding box center [383, 403] width 83 height 19
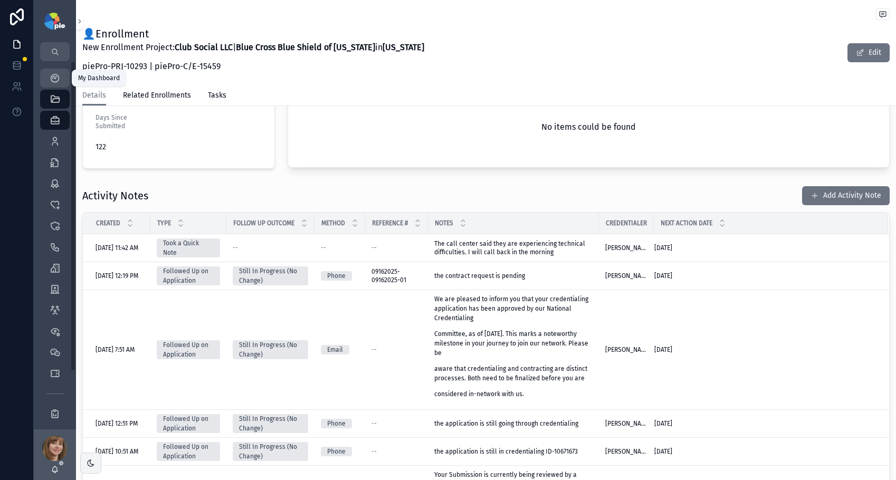
click at [53, 79] on icon "scrollable content" at bounding box center [55, 78] width 11 height 11
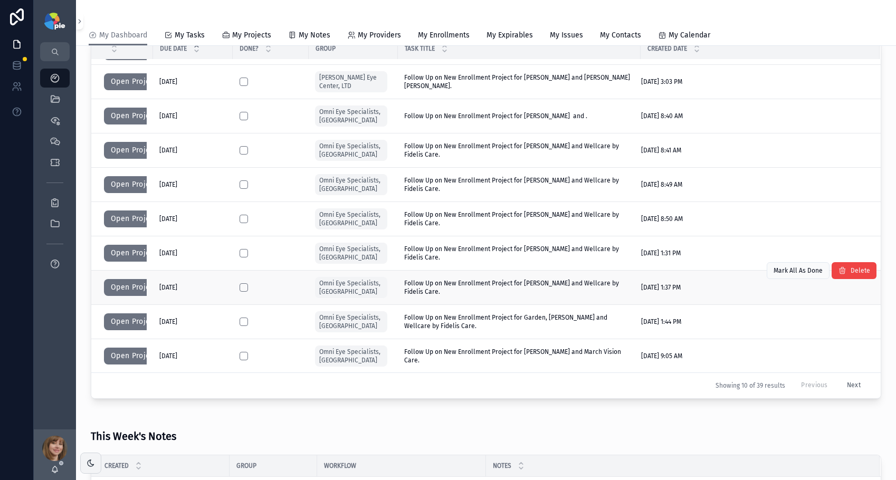
scroll to position [251, 0]
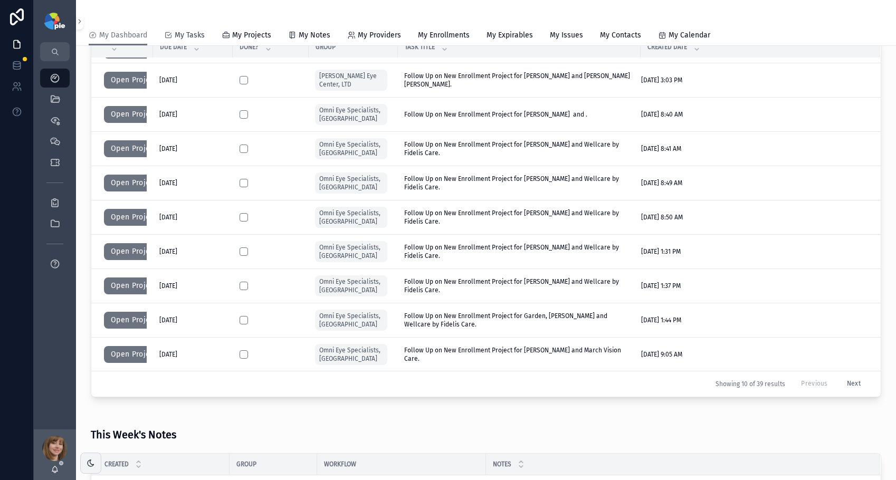
click at [185, 32] on span "My Tasks" at bounding box center [190, 35] width 30 height 11
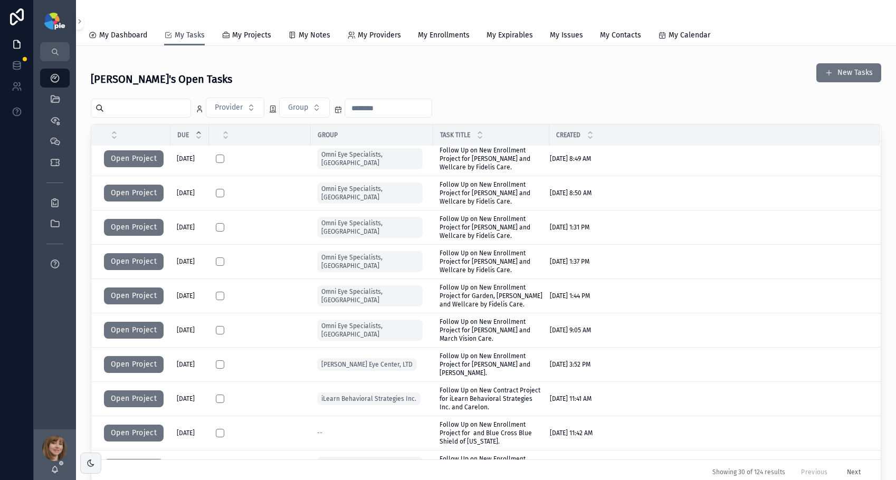
scroll to position [107, 0]
click at [115, 357] on button "Open Project" at bounding box center [134, 365] width 60 height 17
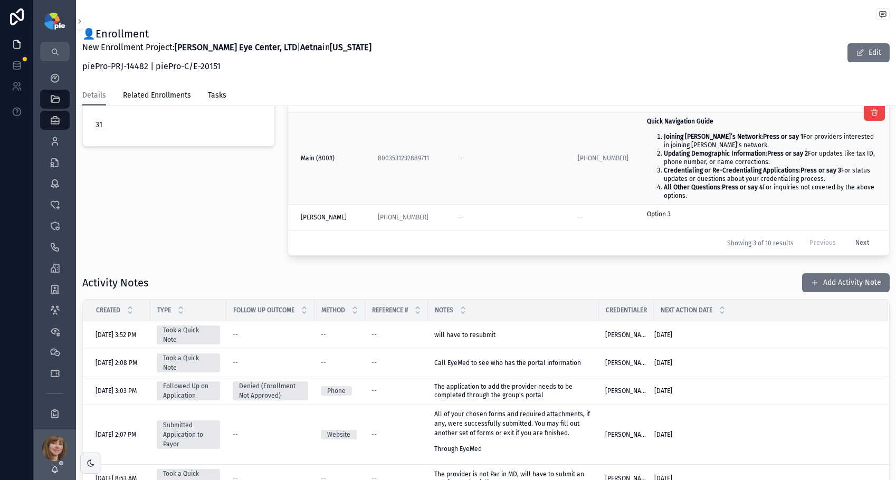
scroll to position [323, 0]
click at [554, 281] on div "Activity Notes Add Activity Note" at bounding box center [485, 282] width 807 height 20
click at [56, 80] on icon "scrollable content" at bounding box center [55, 78] width 11 height 11
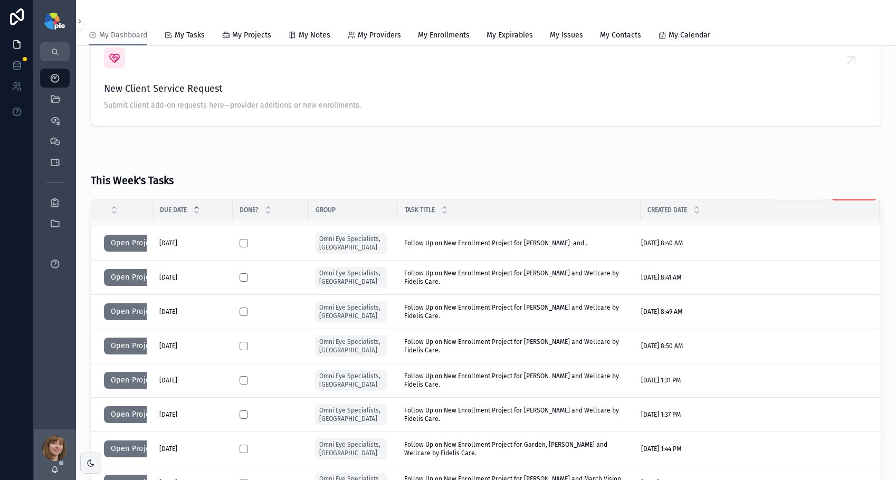
scroll to position [119, 0]
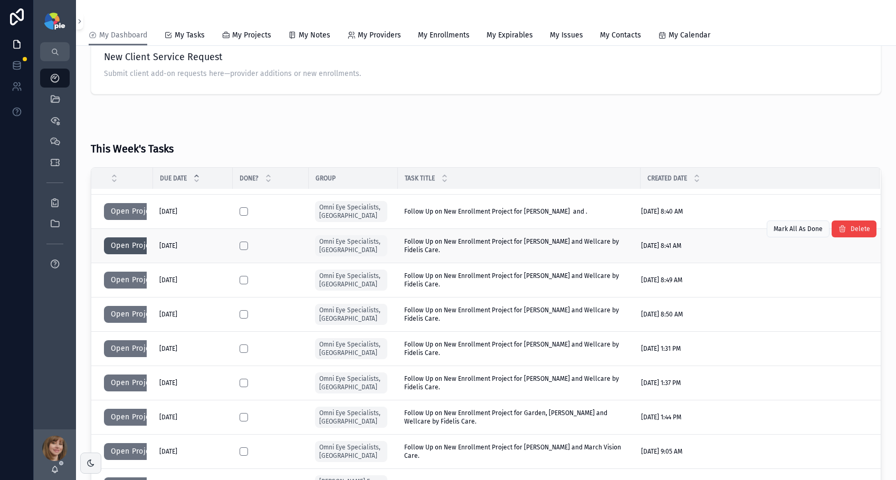
click at [135, 246] on button "Open Project" at bounding box center [134, 245] width 60 height 17
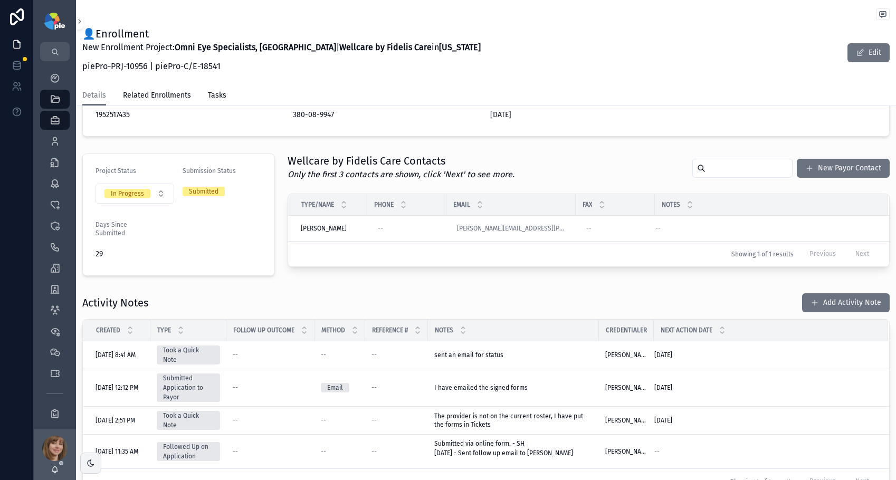
scroll to position [246, 0]
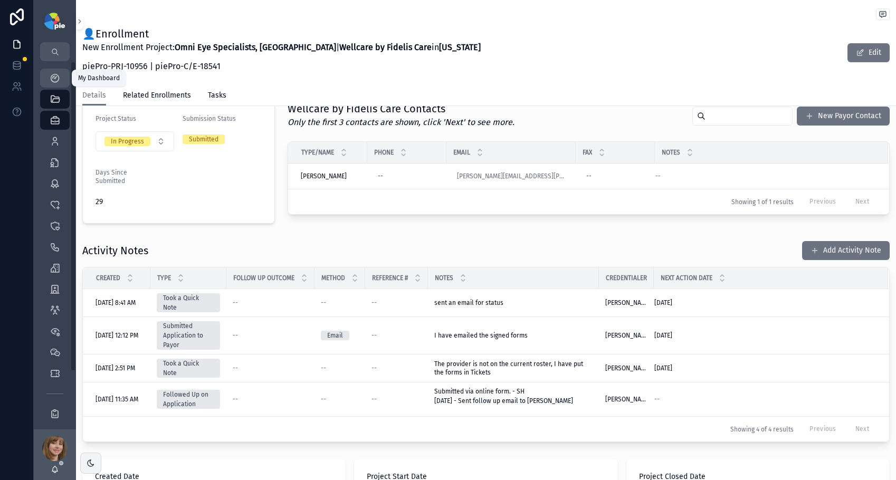
click at [52, 81] on icon "scrollable content" at bounding box center [55, 78] width 11 height 11
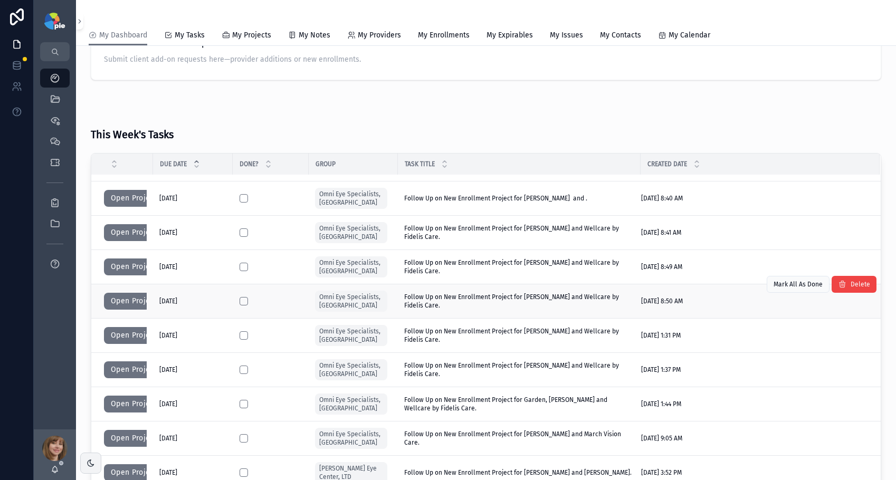
scroll to position [29, 0]
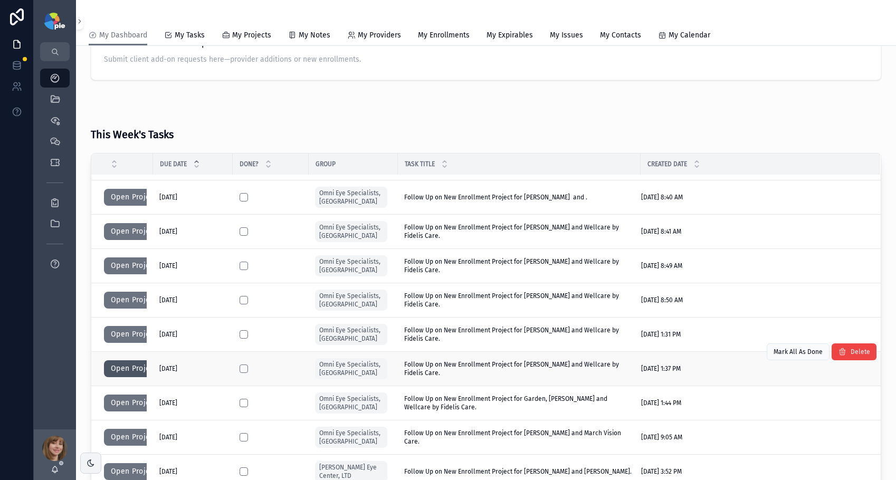
click at [123, 368] on button "Open Project" at bounding box center [134, 368] width 60 height 17
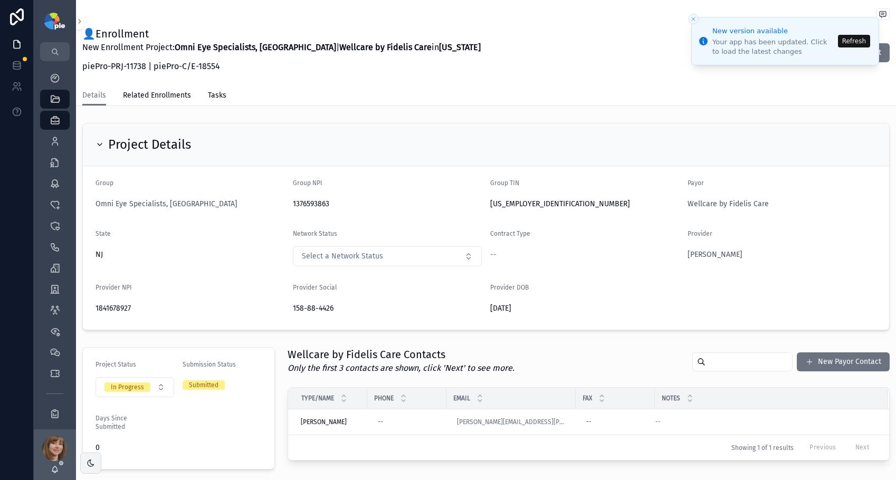
click at [856, 37] on button "Refresh" at bounding box center [854, 41] width 32 height 13
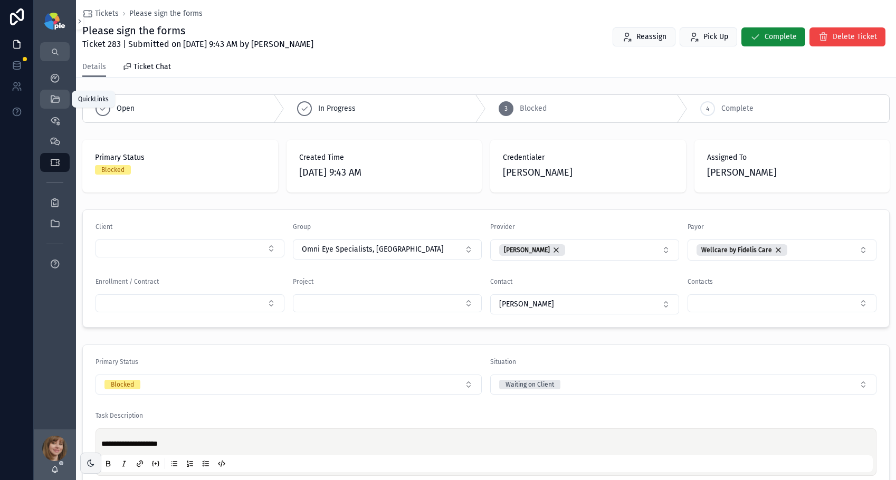
click at [58, 99] on icon "scrollable content" at bounding box center [55, 99] width 11 height 11
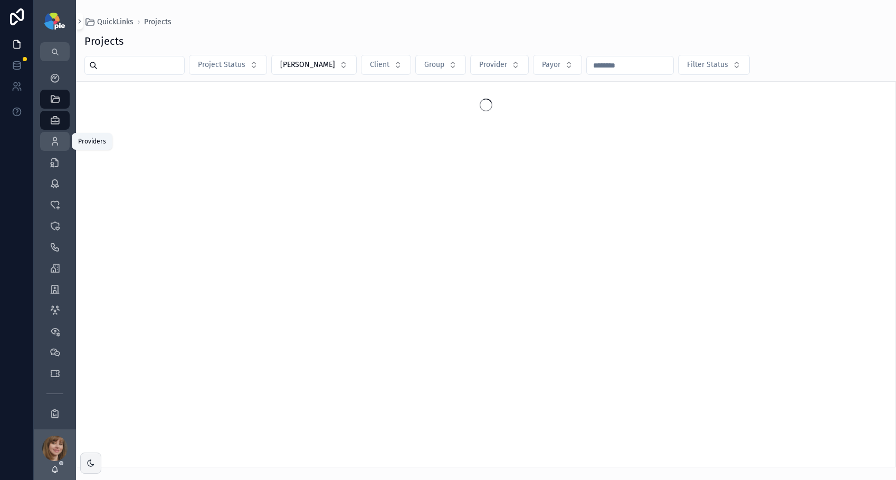
click at [56, 141] on icon "scrollable content" at bounding box center [55, 141] width 11 height 11
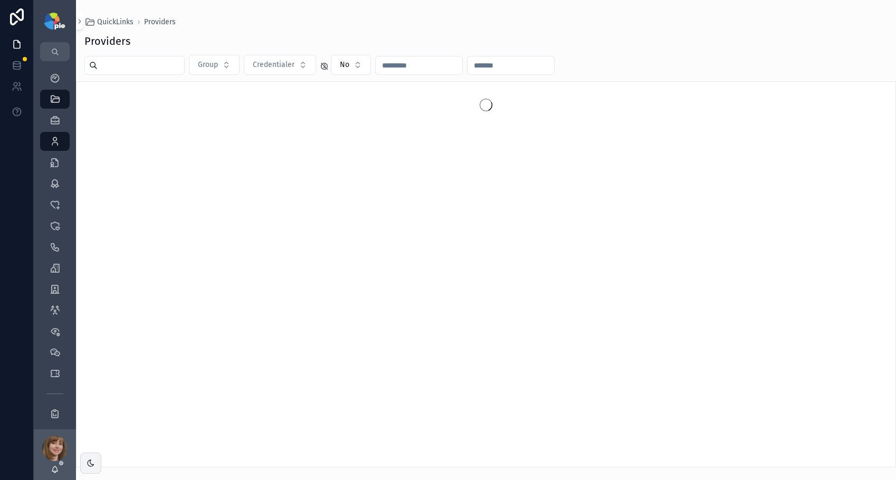
click at [125, 71] on input "scrollable content" at bounding box center [141, 65] width 87 height 15
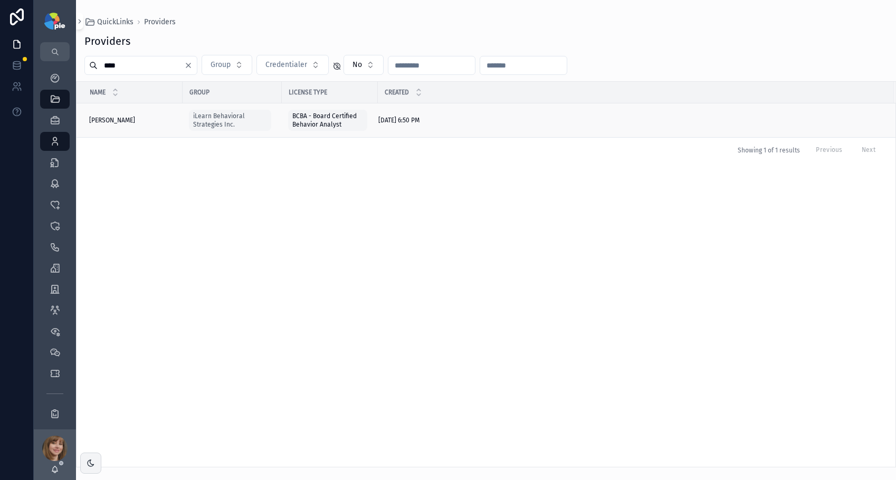
type input "****"
click at [121, 120] on span "Andrada, Margarita" at bounding box center [112, 120] width 46 height 8
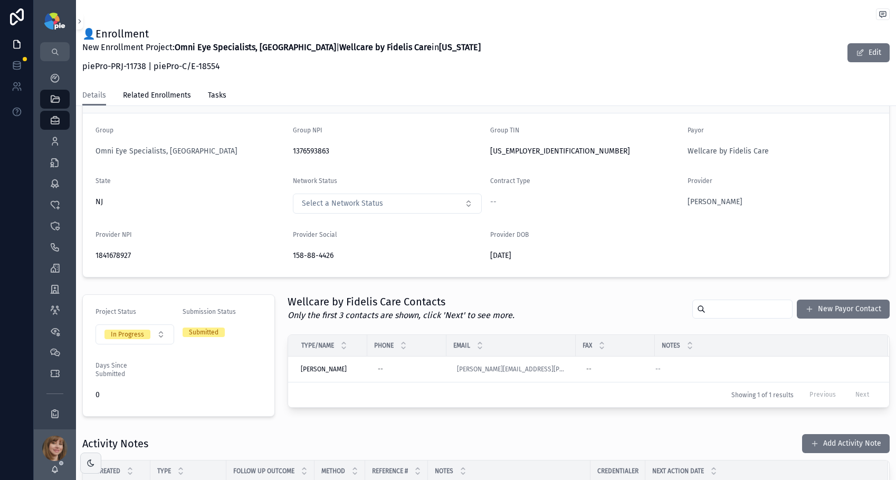
scroll to position [77, 0]
